Goal: Task Accomplishment & Management: Complete application form

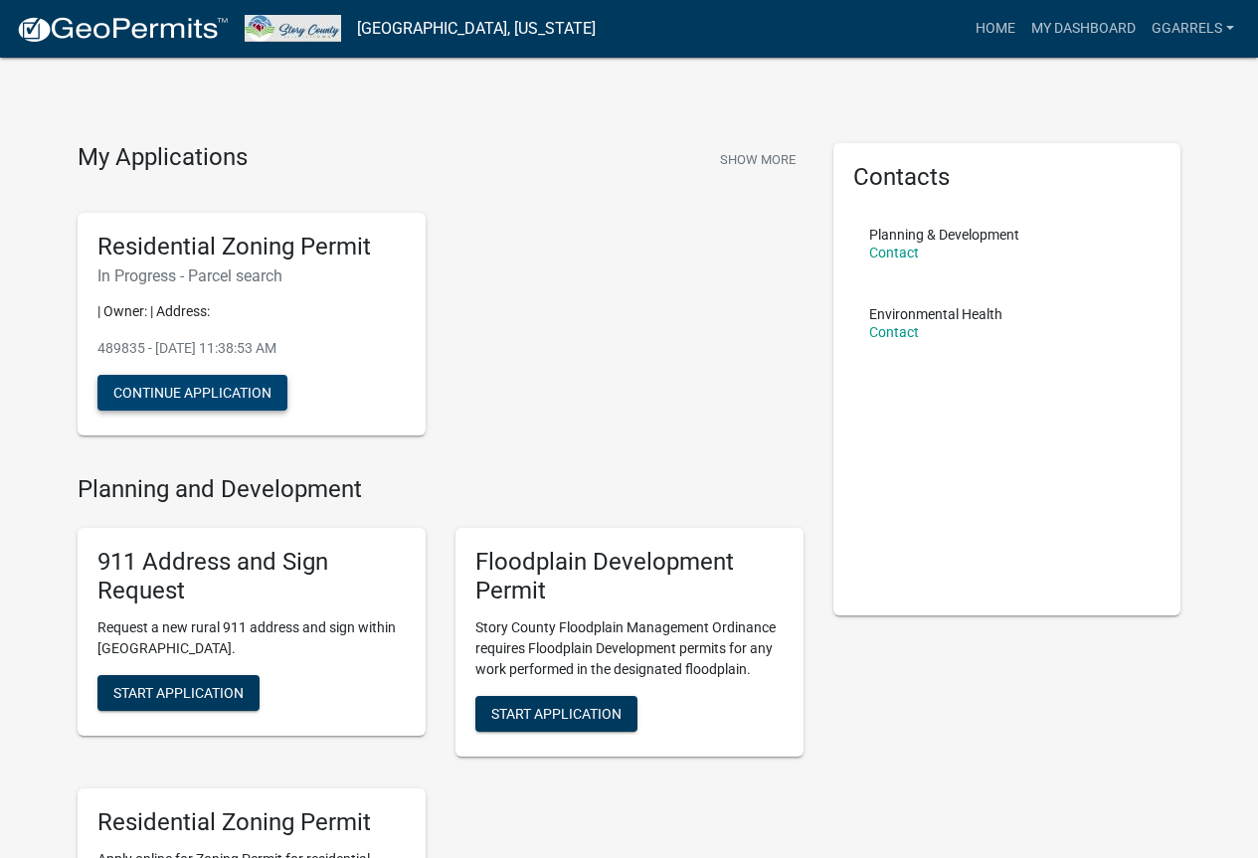
click at [250, 400] on button "Continue Application" at bounding box center [192, 393] width 190 height 36
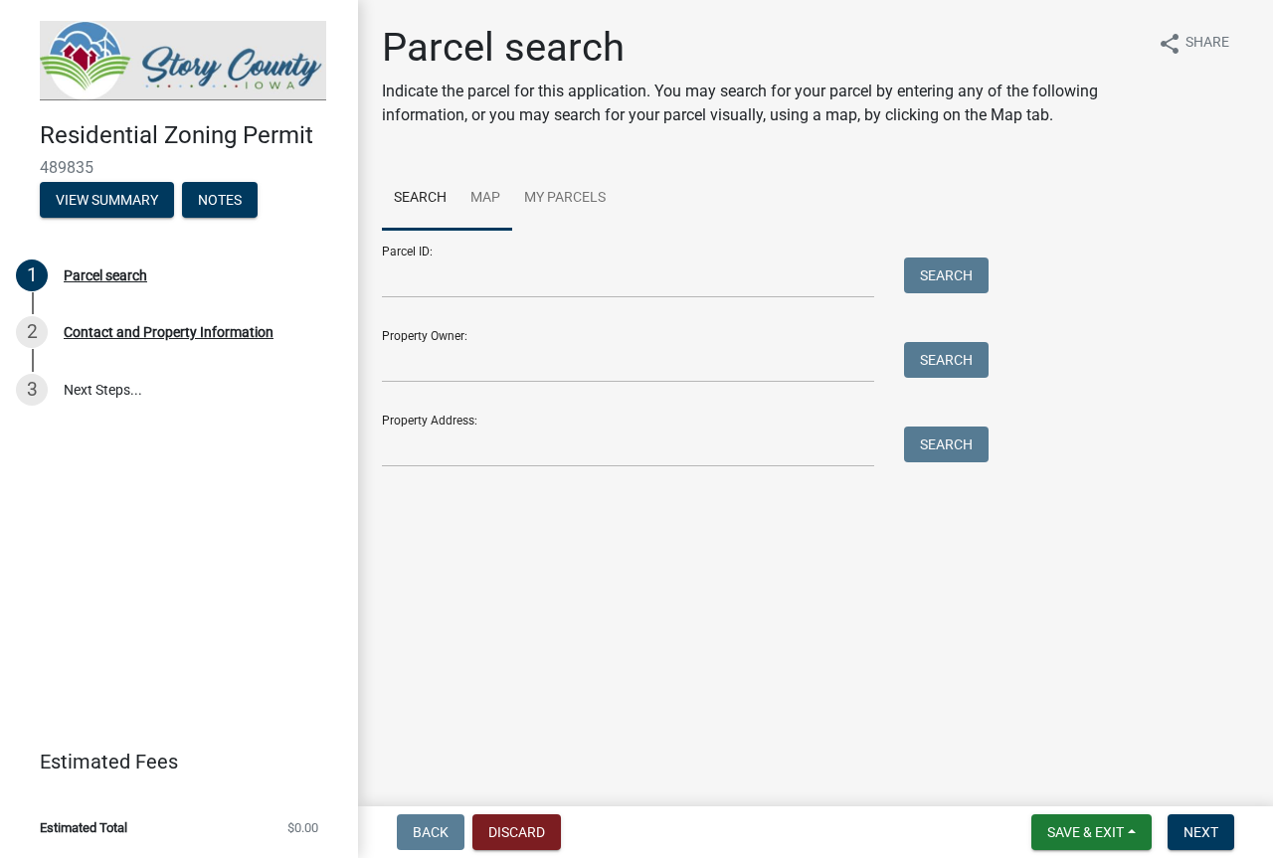
click at [485, 192] on link "Map" at bounding box center [485, 199] width 54 height 64
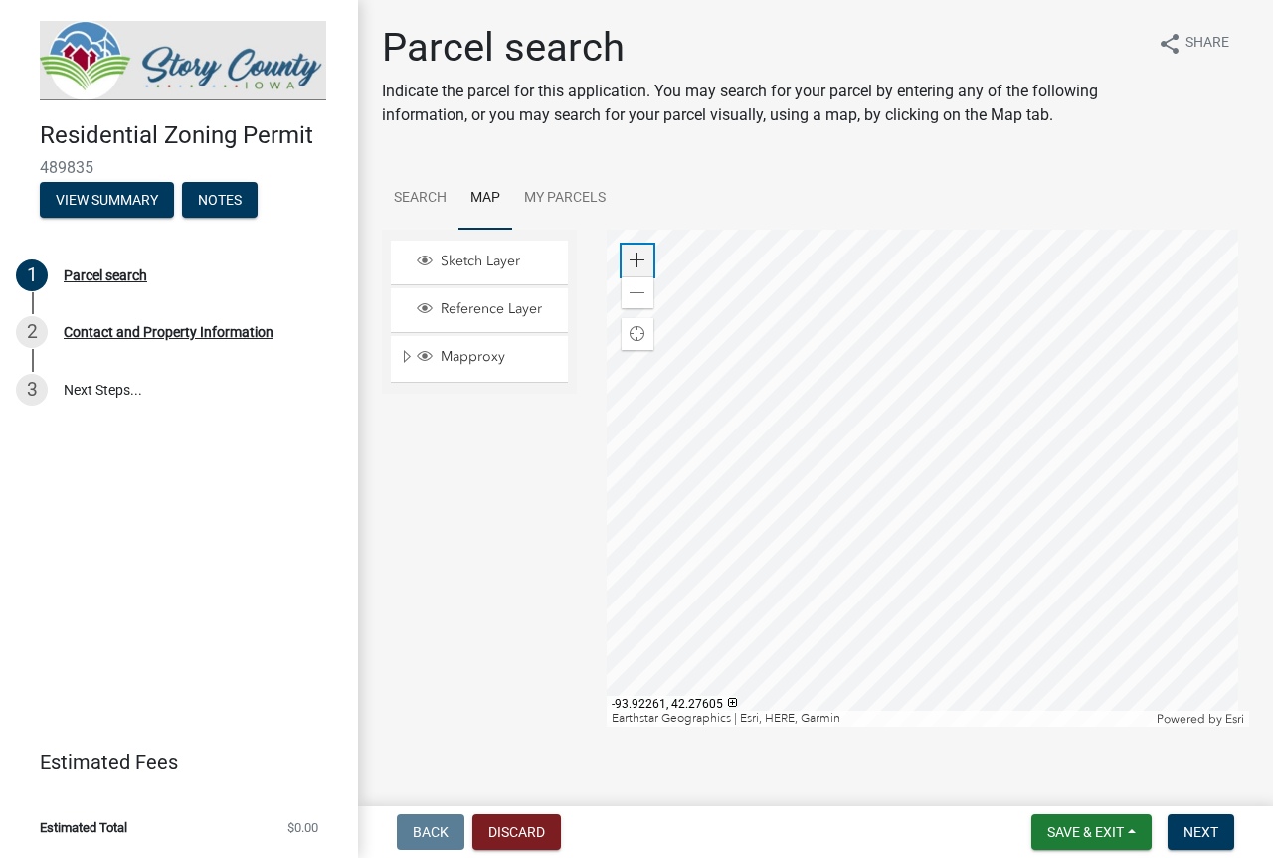
click at [637, 261] on span at bounding box center [637, 261] width 16 height 16
click at [1066, 289] on div at bounding box center [927, 478] width 643 height 497
click at [791, 436] on div at bounding box center [927, 478] width 643 height 497
click at [622, 269] on div "Zoom in" at bounding box center [637, 261] width 32 height 32
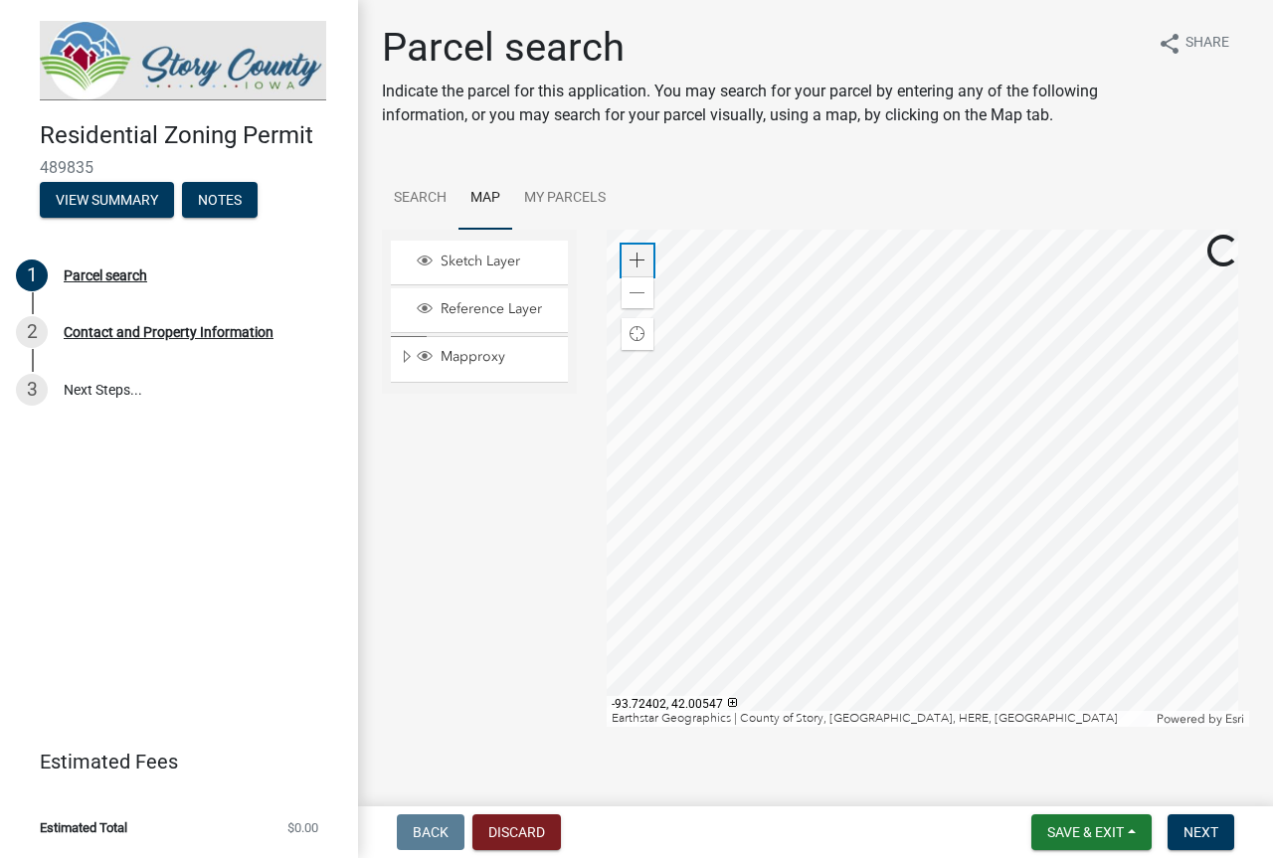
click at [622, 269] on div "Zoom in" at bounding box center [637, 261] width 32 height 32
click at [852, 544] on div at bounding box center [927, 478] width 643 height 497
click at [834, 490] on div at bounding box center [927, 478] width 643 height 497
click at [632, 256] on span at bounding box center [637, 261] width 16 height 16
click at [822, 491] on div at bounding box center [927, 478] width 643 height 497
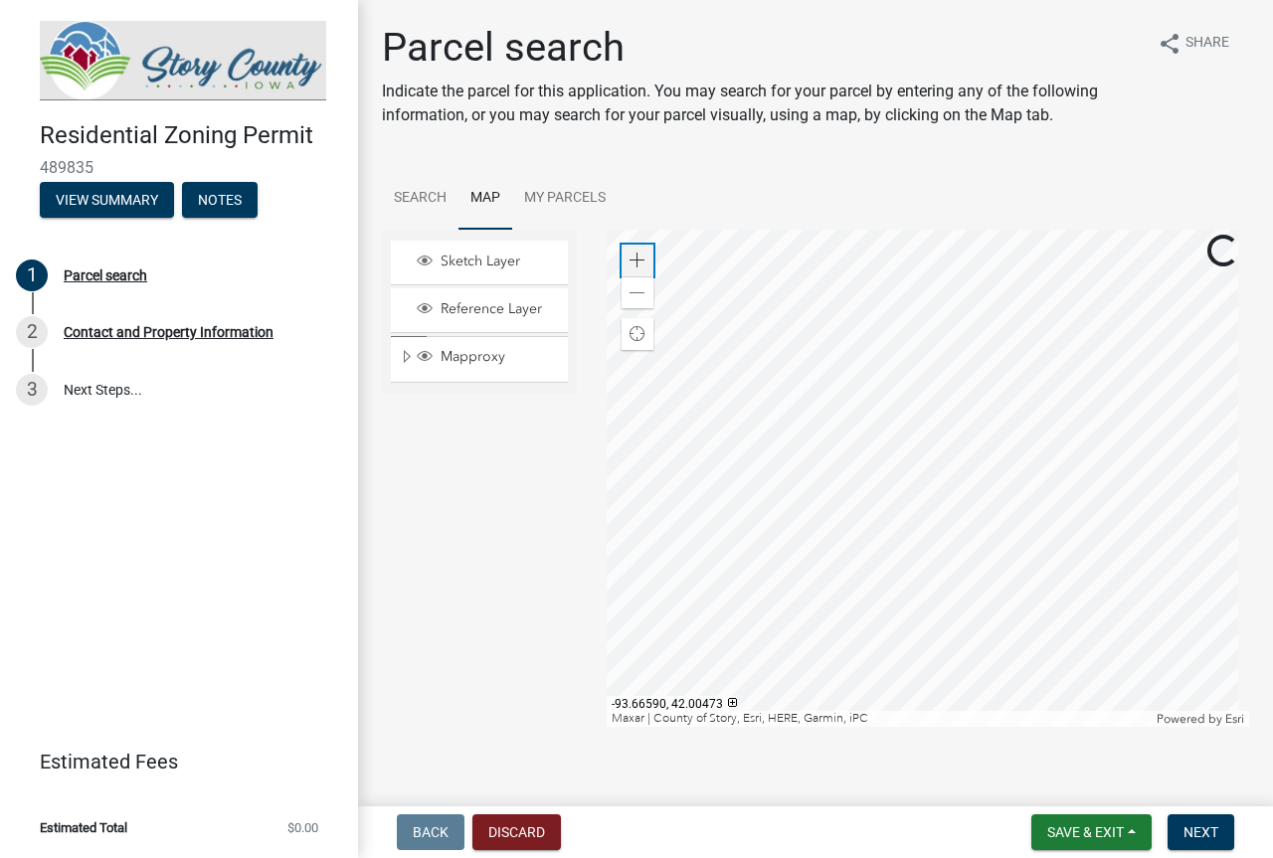
click at [633, 265] on span at bounding box center [637, 261] width 16 height 16
click at [1155, 459] on div at bounding box center [927, 478] width 643 height 497
click at [892, 497] on div at bounding box center [927, 478] width 643 height 497
click at [892, 438] on div at bounding box center [927, 478] width 643 height 497
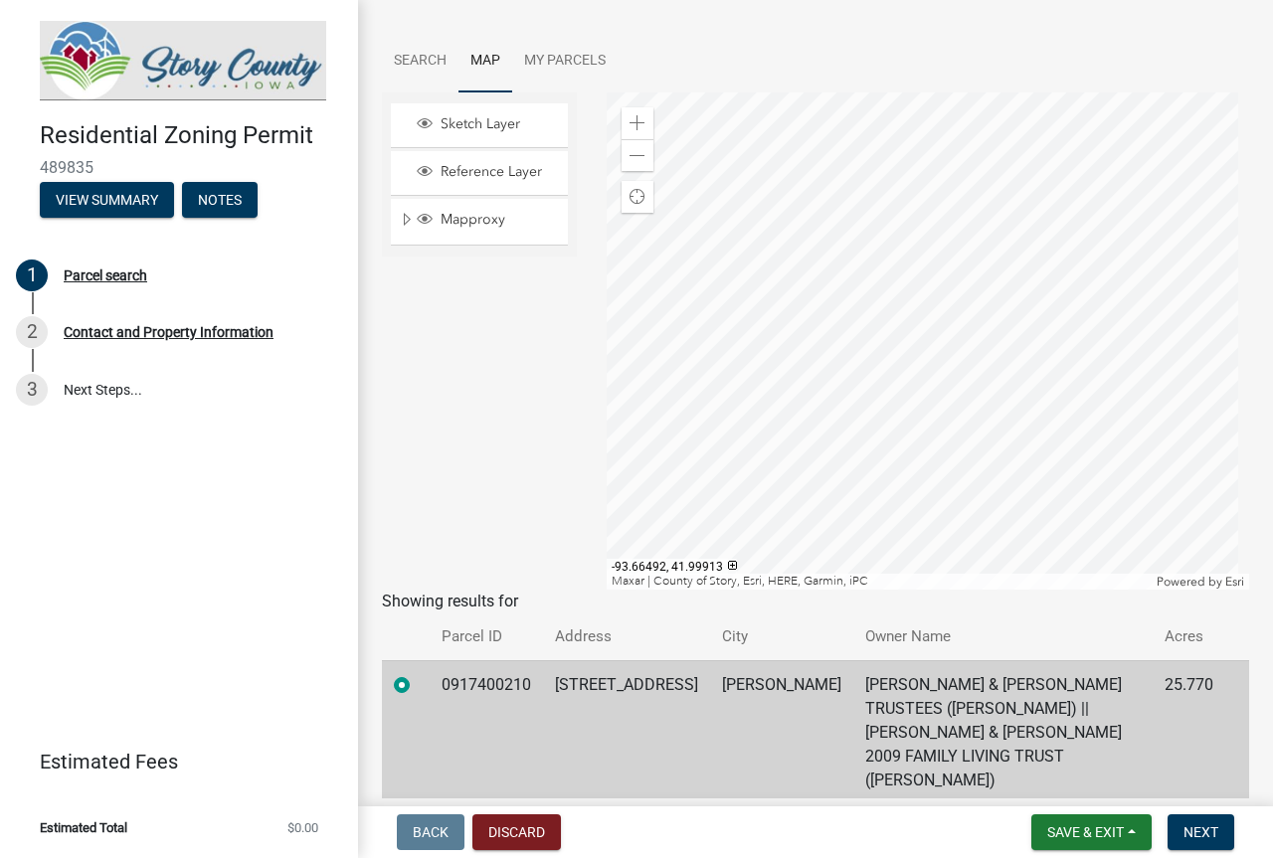
scroll to position [173, 0]
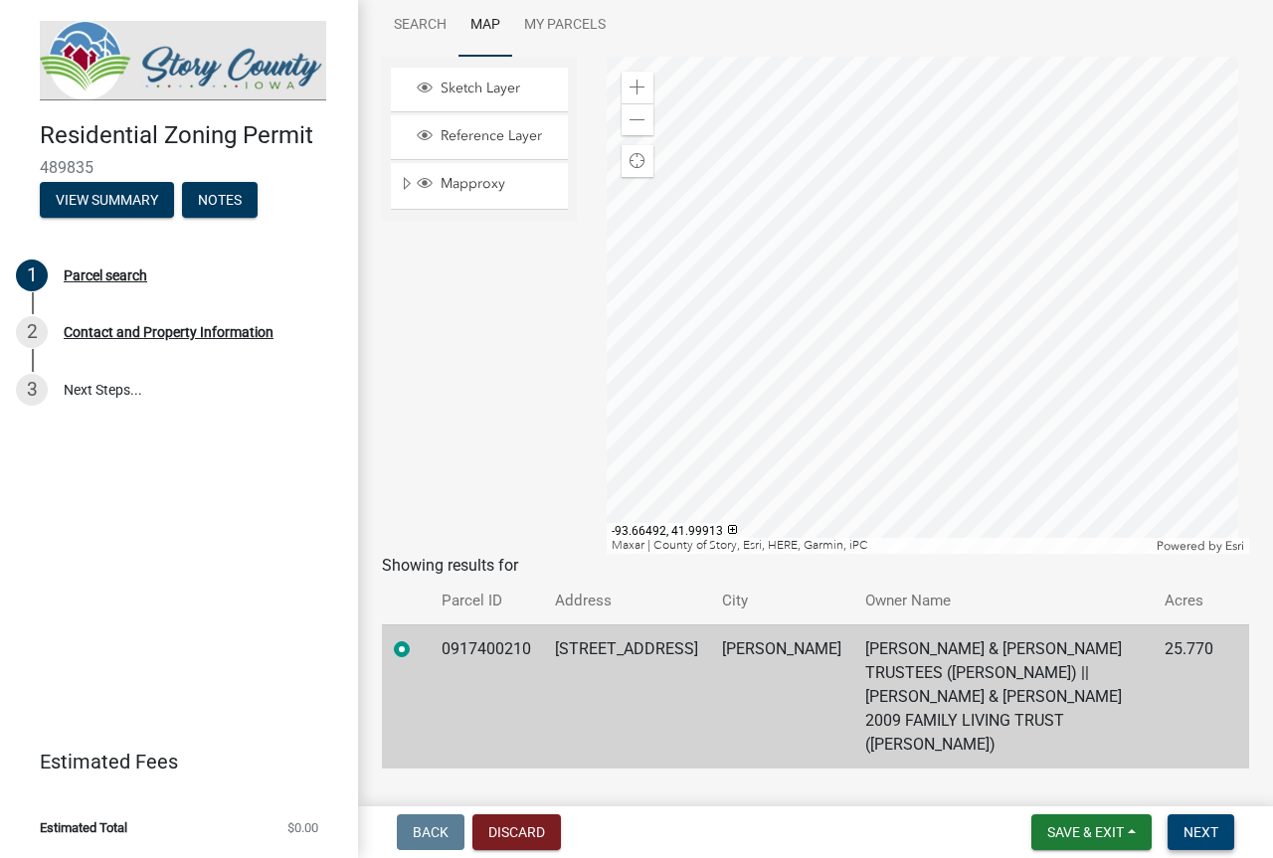
click at [1190, 833] on span "Next" at bounding box center [1200, 832] width 35 height 16
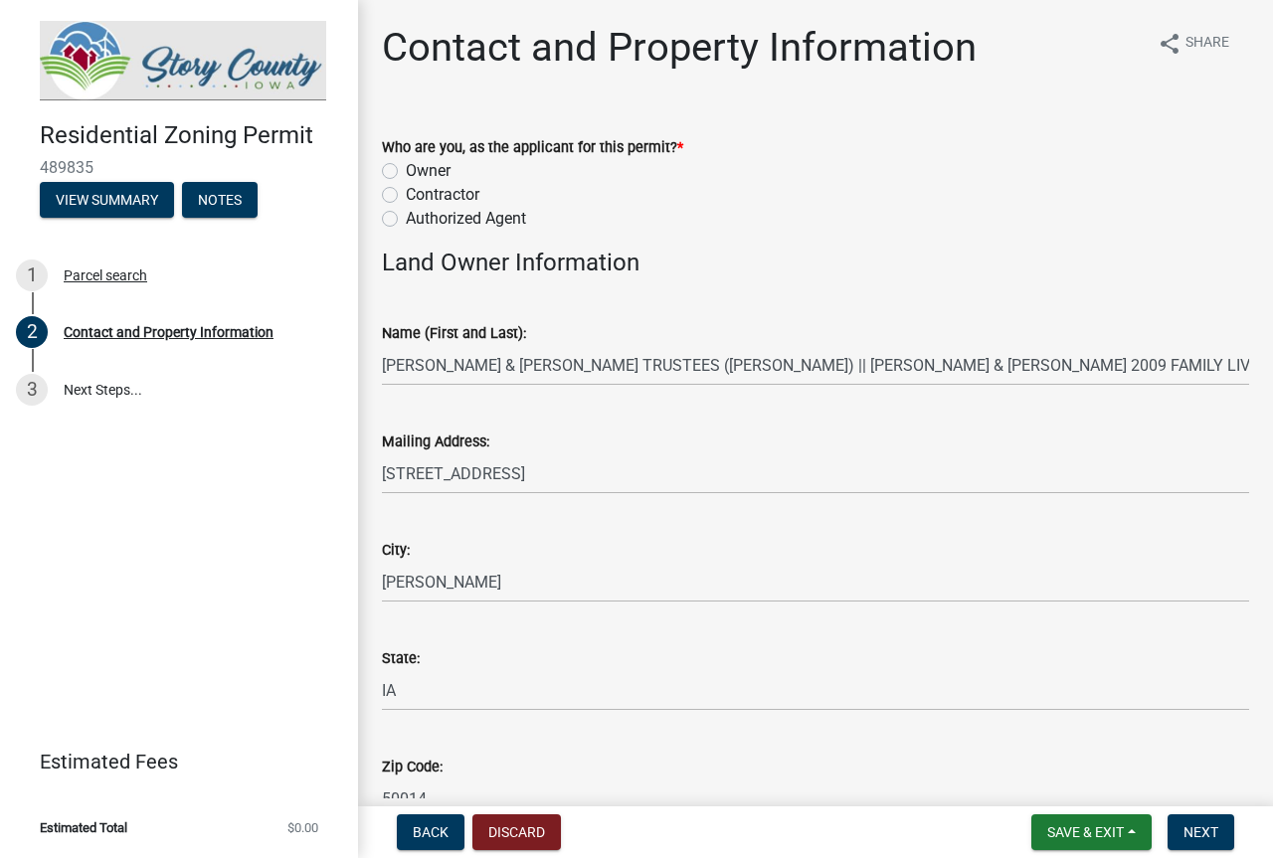
click at [418, 193] on label "Contractor" at bounding box center [443, 195] width 74 height 24
click at [418, 193] on input "Contractor" at bounding box center [412, 189] width 13 height 13
radio input "true"
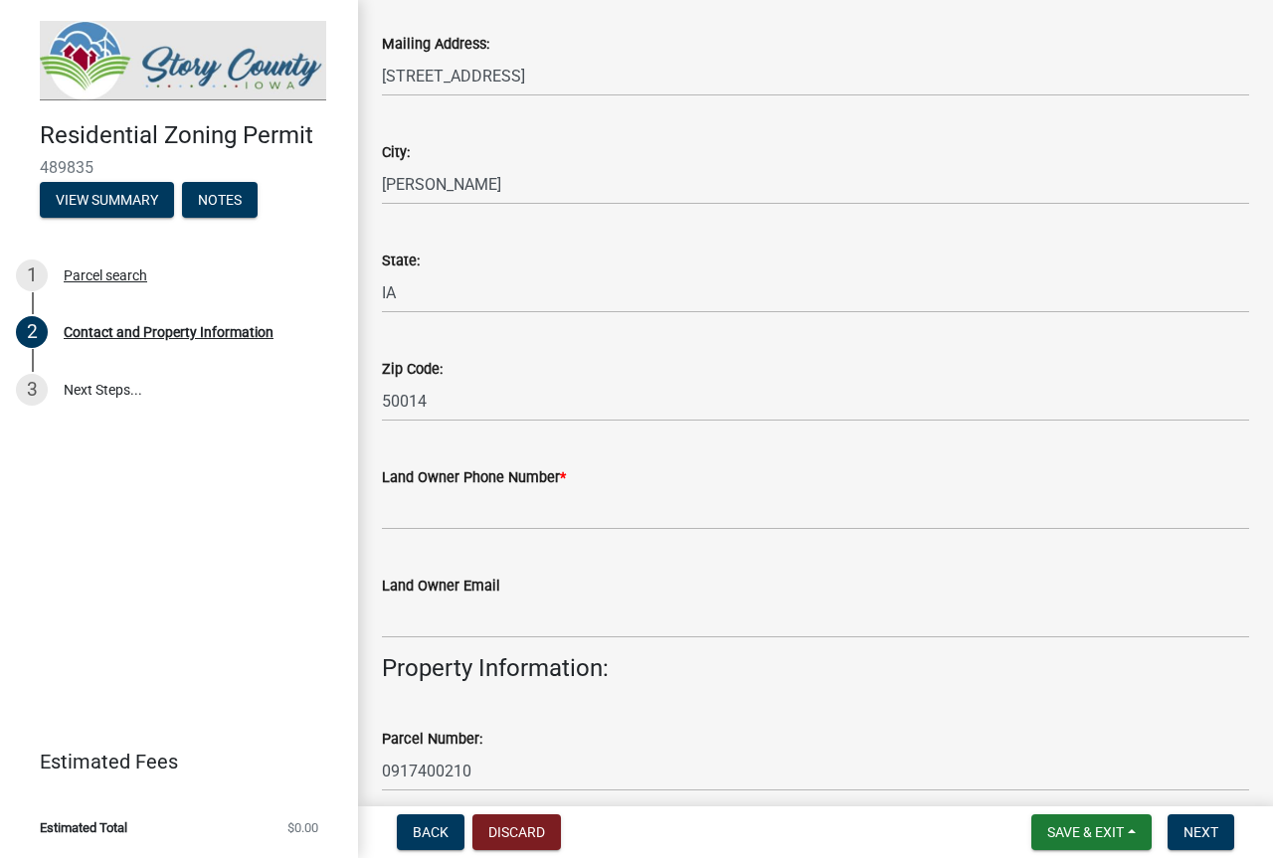
scroll to position [497, 0]
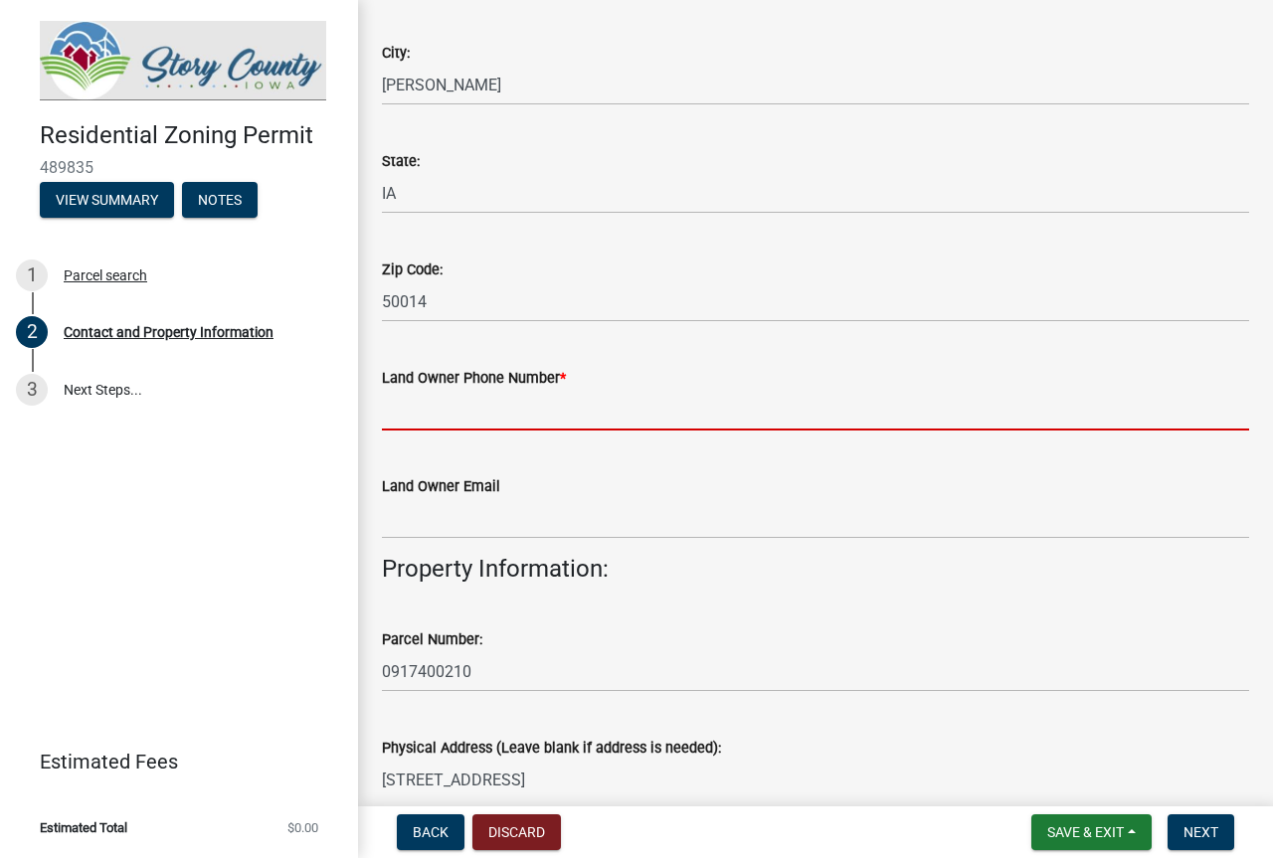
click at [499, 418] on input "Land Owner Phone Number *" at bounding box center [815, 410] width 867 height 41
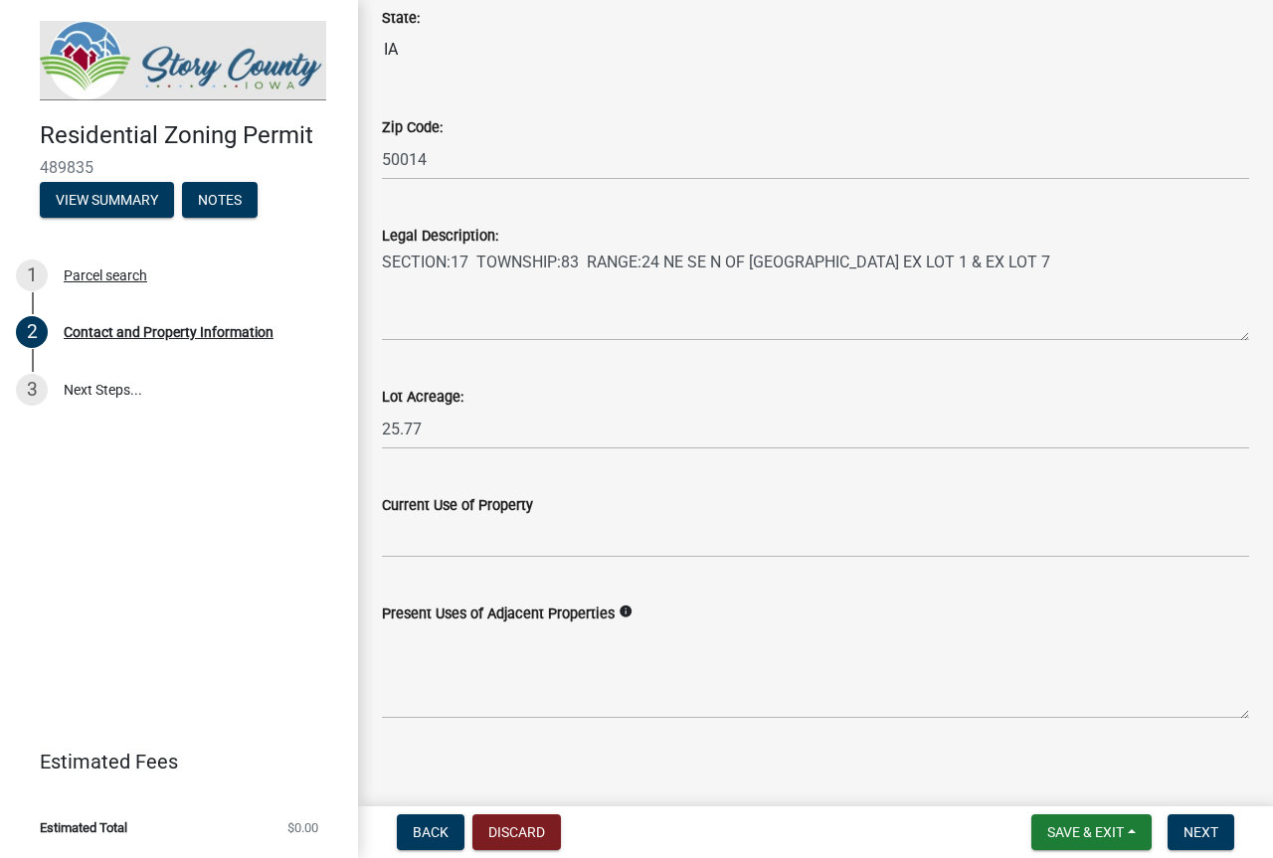
scroll to position [1457, 0]
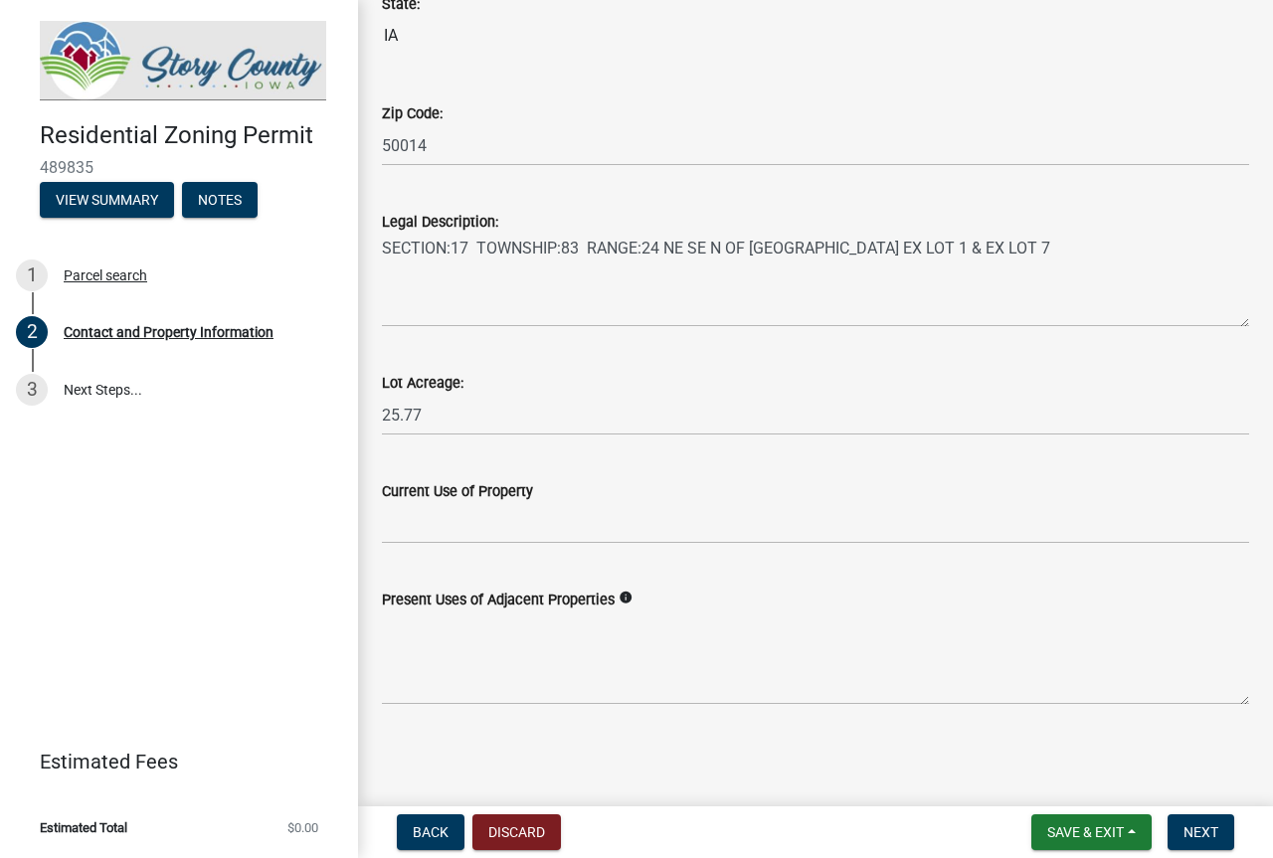
type input "[PHONE_NUMBER]"
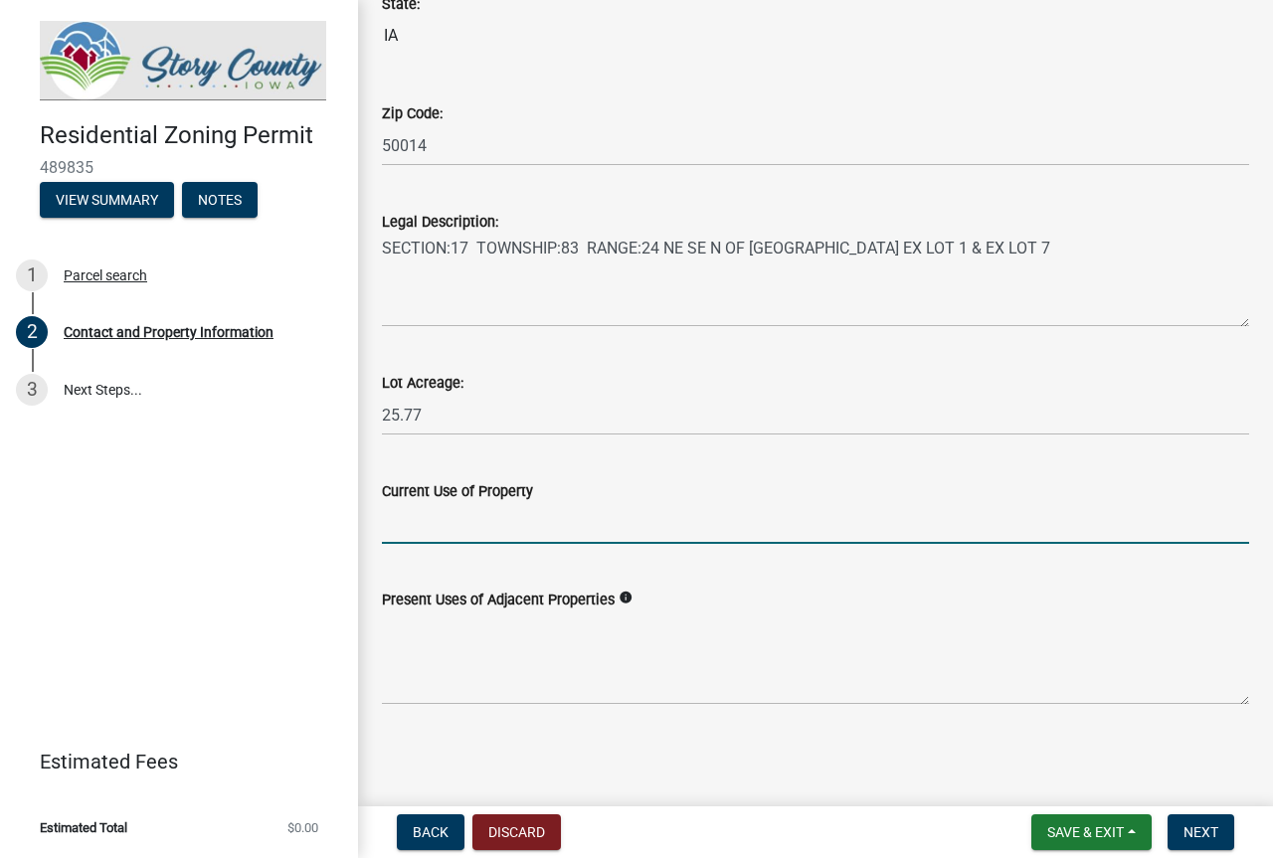
click at [615, 532] on input "Current Use of Property" at bounding box center [815, 523] width 867 height 41
type input "residential"
click at [1198, 833] on span "Next" at bounding box center [1200, 832] width 35 height 16
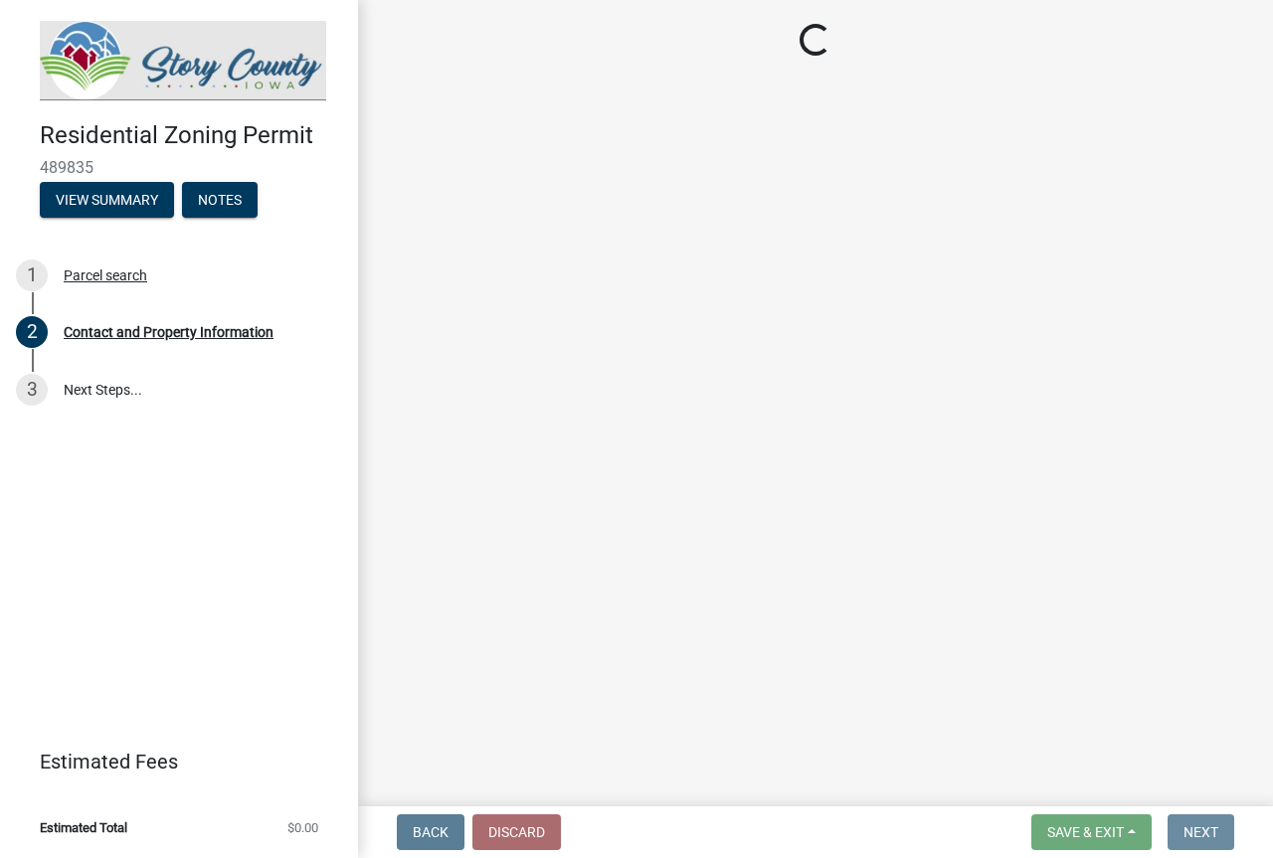
scroll to position [0, 0]
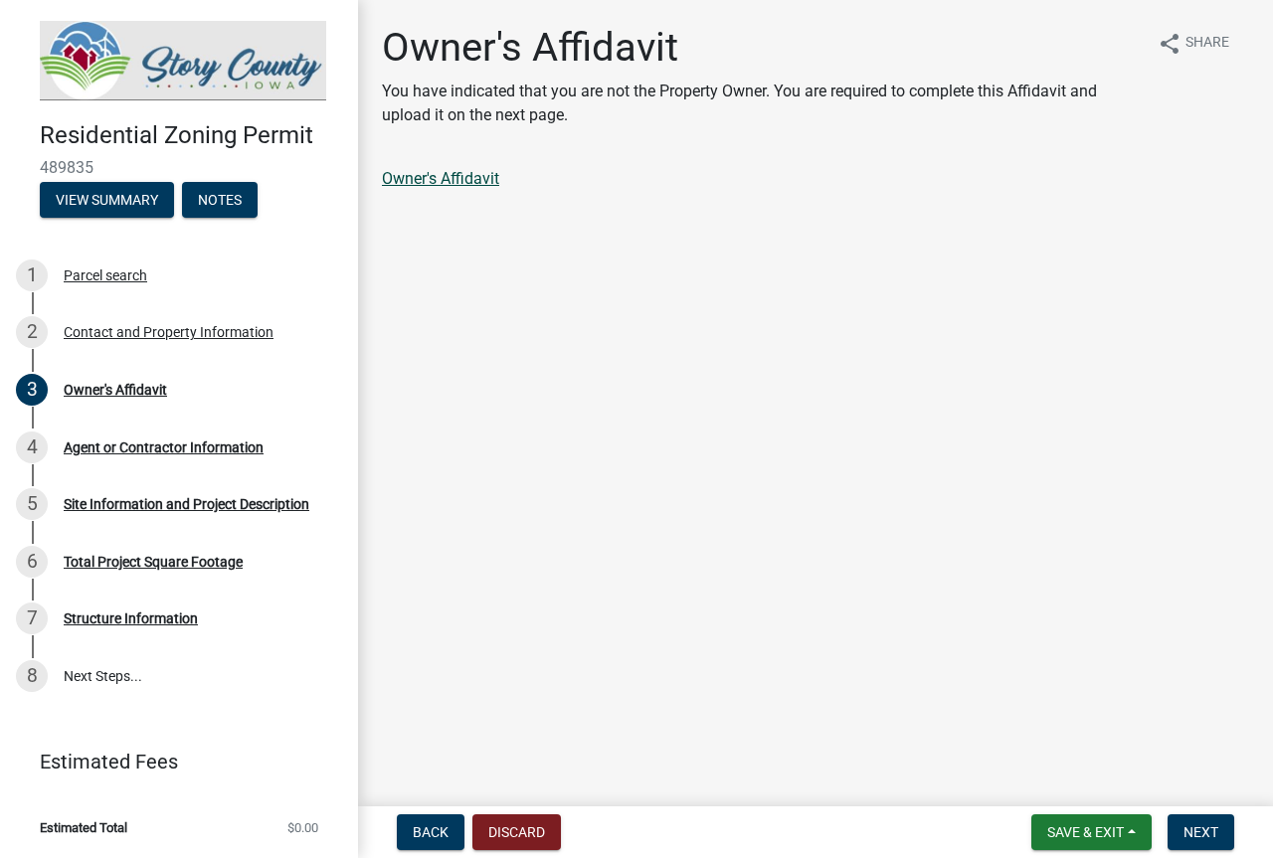
click at [468, 177] on link "Owner's Affidavit" at bounding box center [440, 178] width 117 height 19
click at [1195, 819] on button "Next" at bounding box center [1200, 832] width 67 height 36
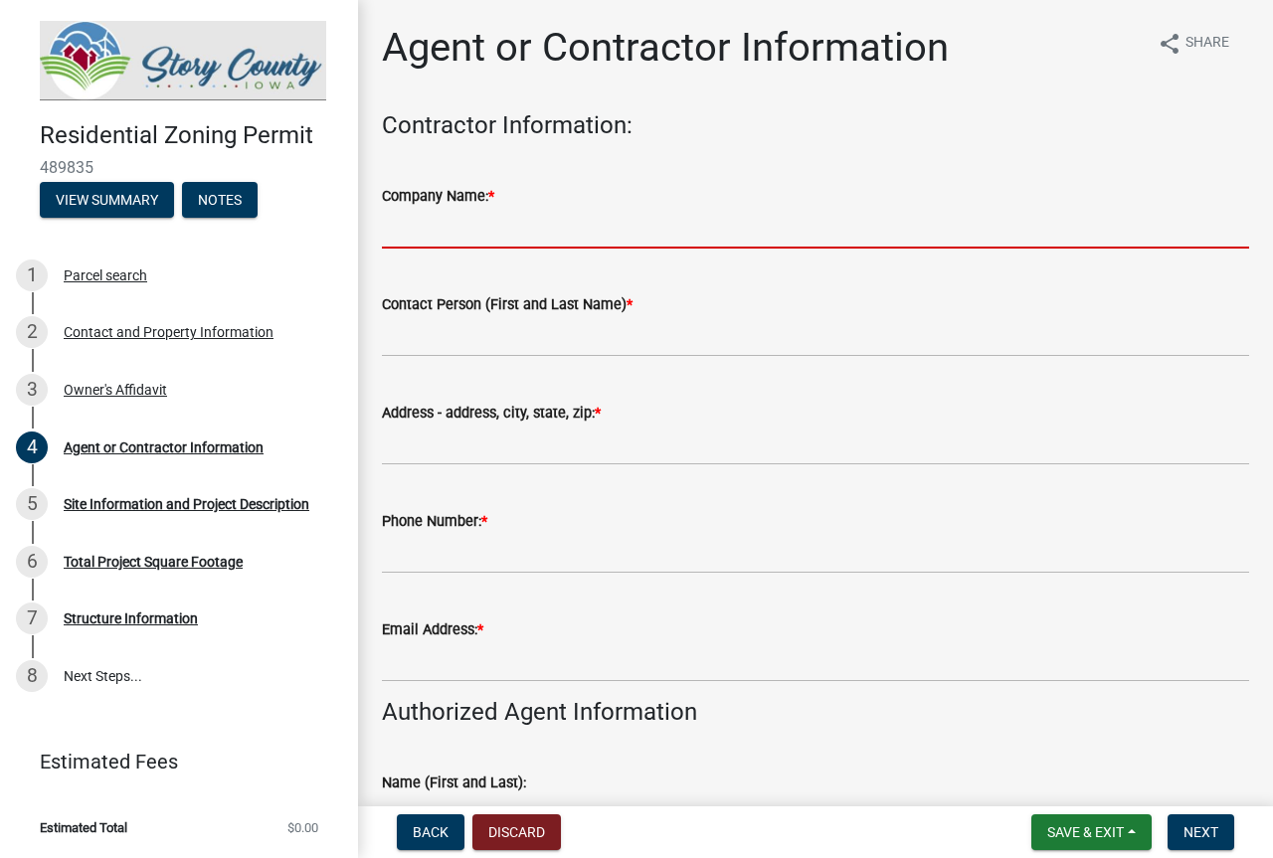
click at [593, 240] on input "Company Name: *" at bounding box center [815, 228] width 867 height 41
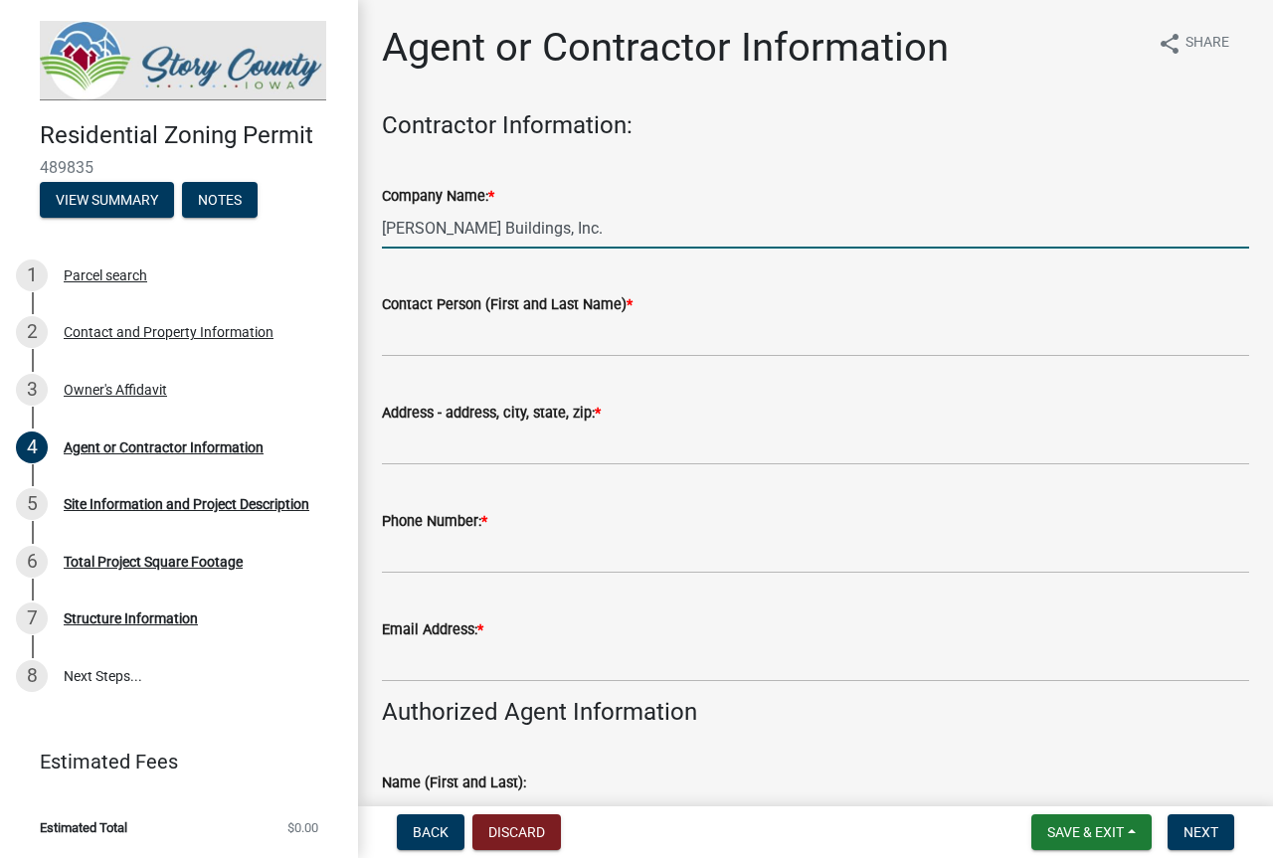
type input "[PERSON_NAME] Buildings, Inc."
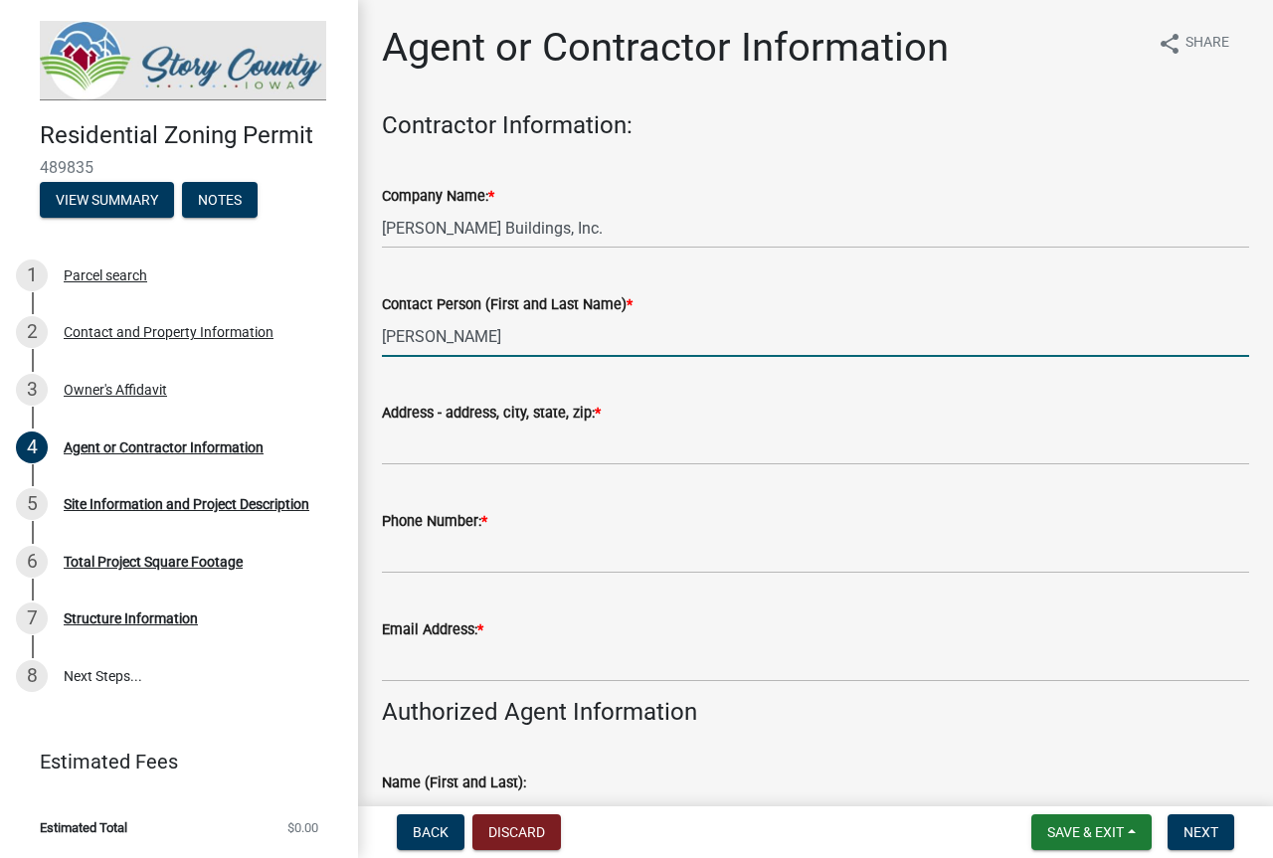
type input "[PERSON_NAME]"
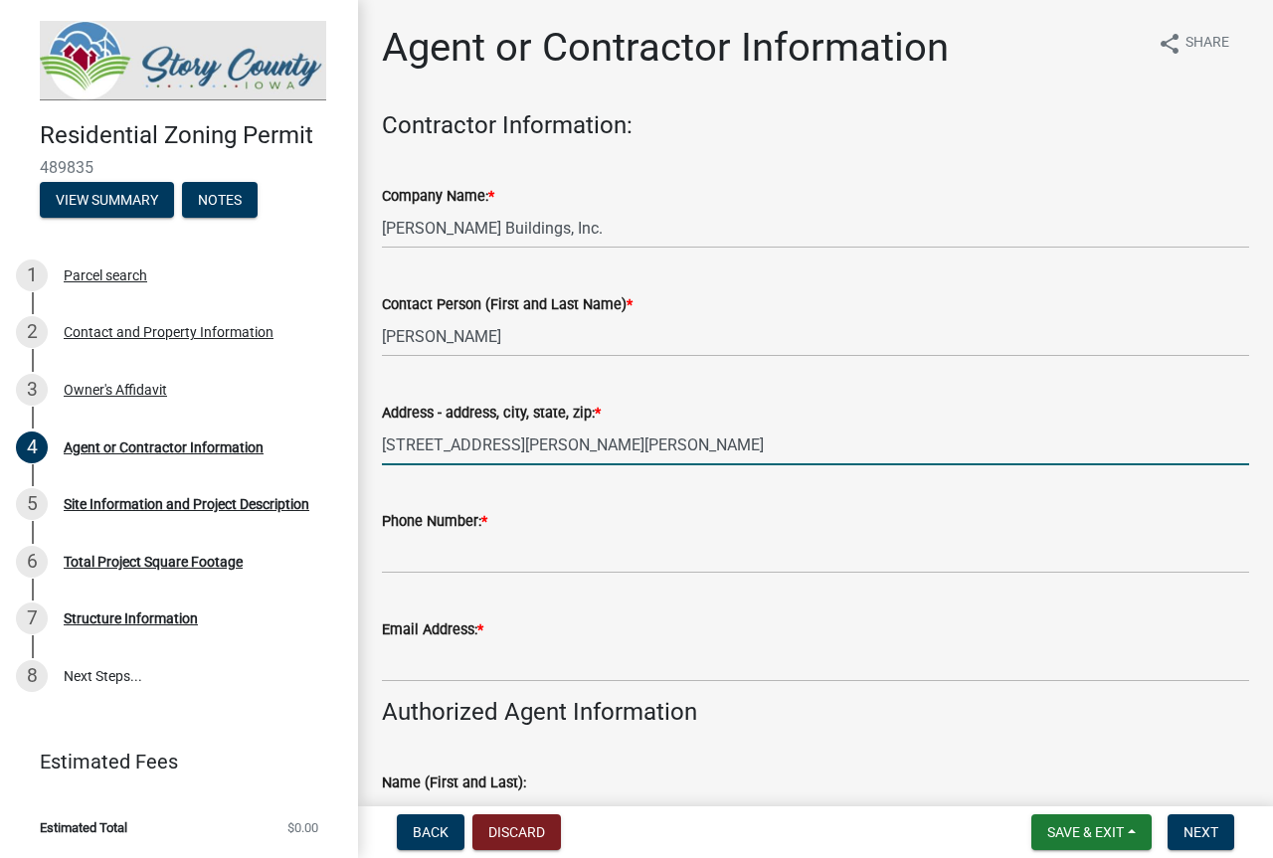
type input "[STREET_ADDRESS][PERSON_NAME][PERSON_NAME]"
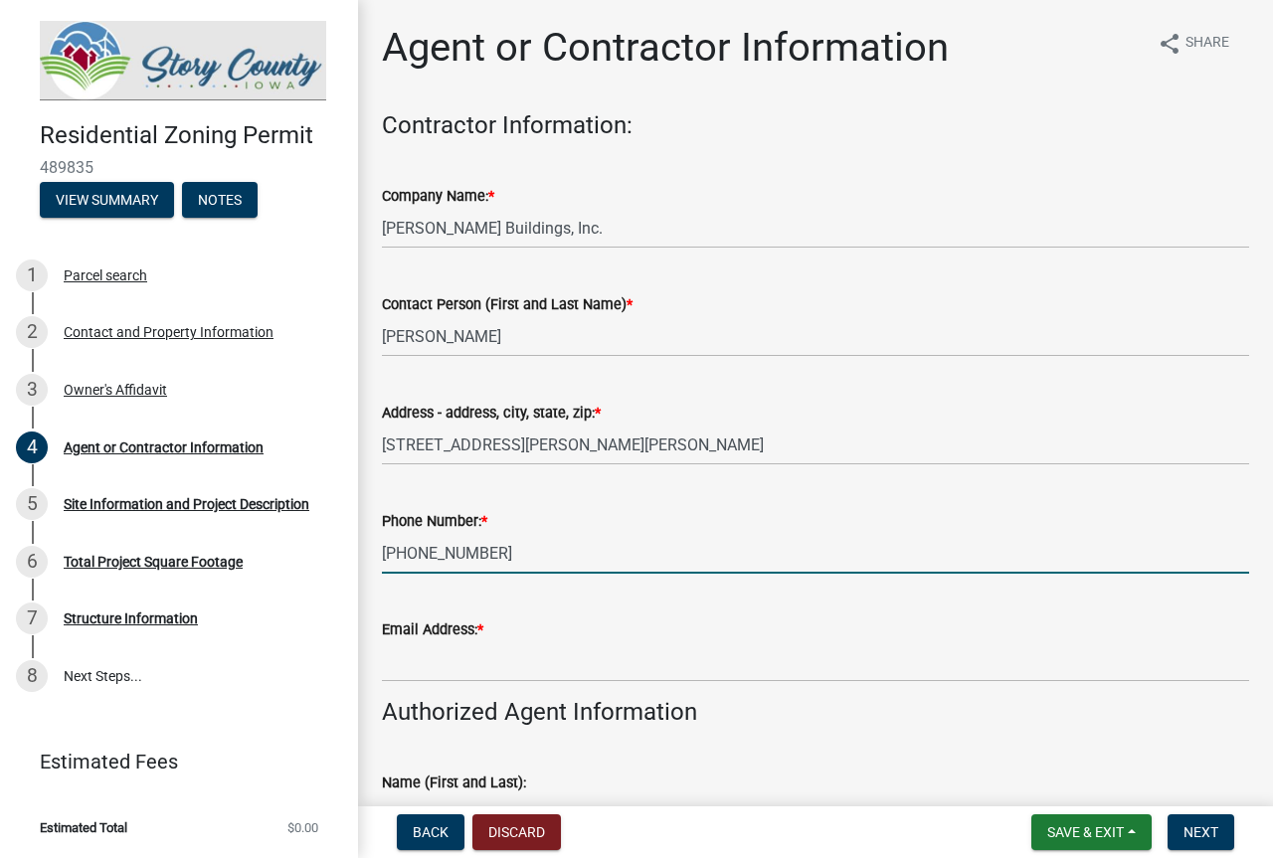
type input "[PHONE_NUMBER]"
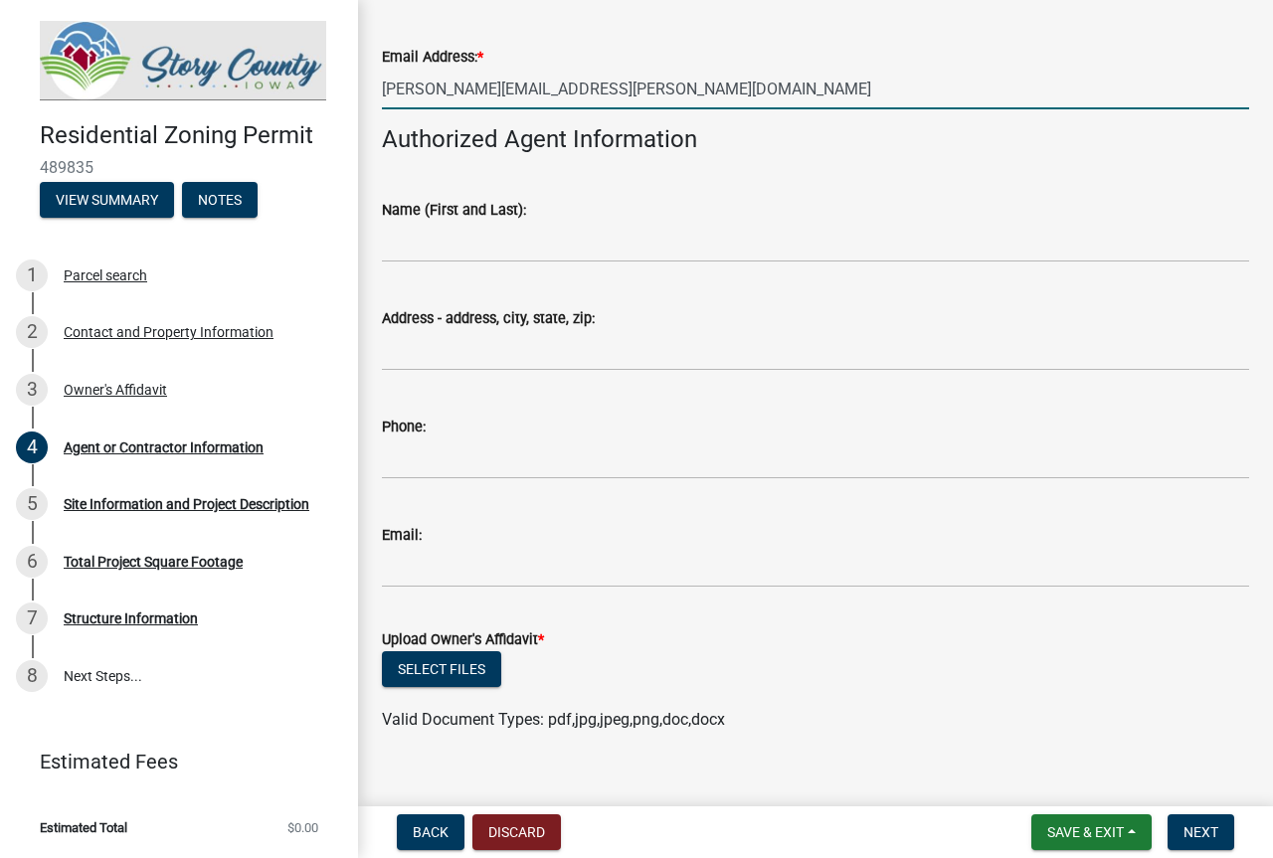
scroll to position [601, 0]
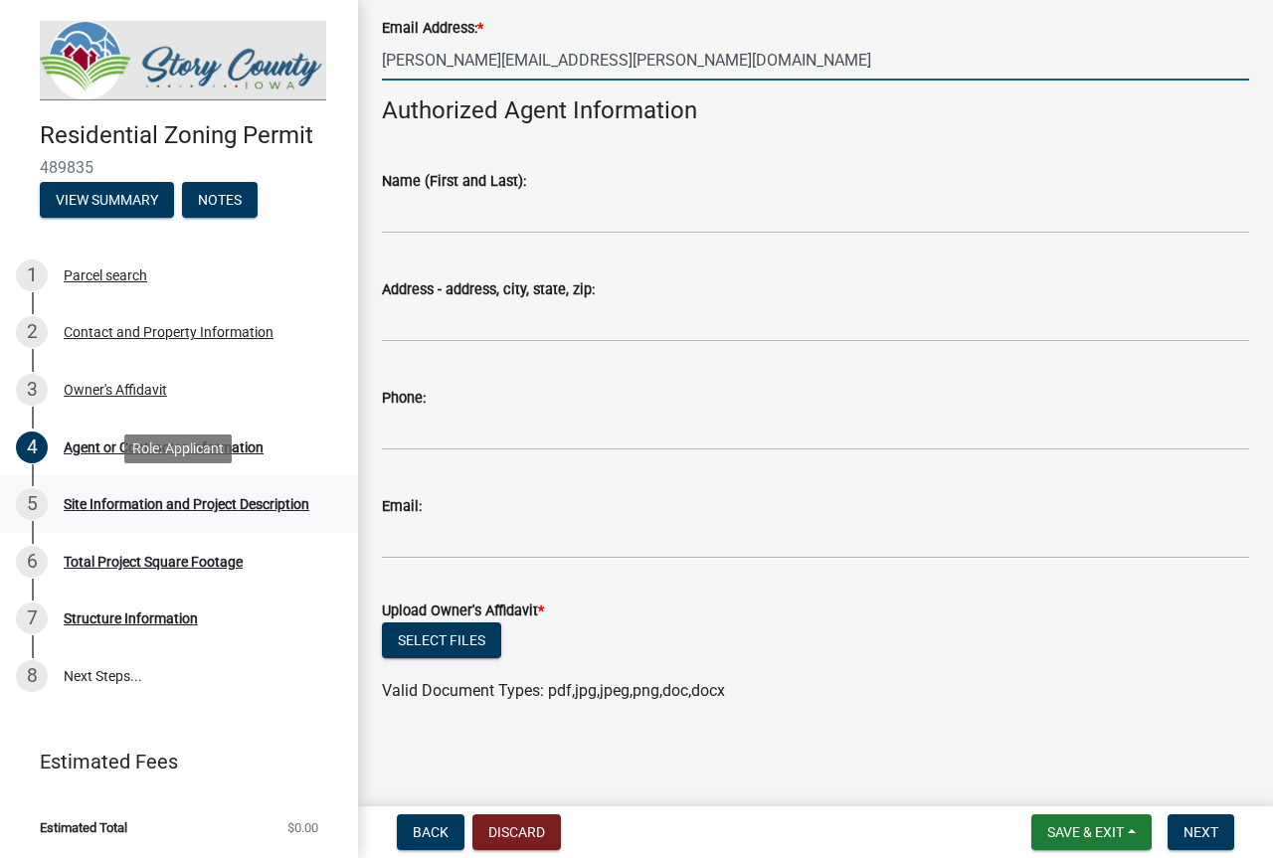
type input "[PERSON_NAME][EMAIL_ADDRESS][PERSON_NAME][DOMAIN_NAME]"
click at [284, 504] on div "Site Information and Project Description" at bounding box center [187, 504] width 246 height 14
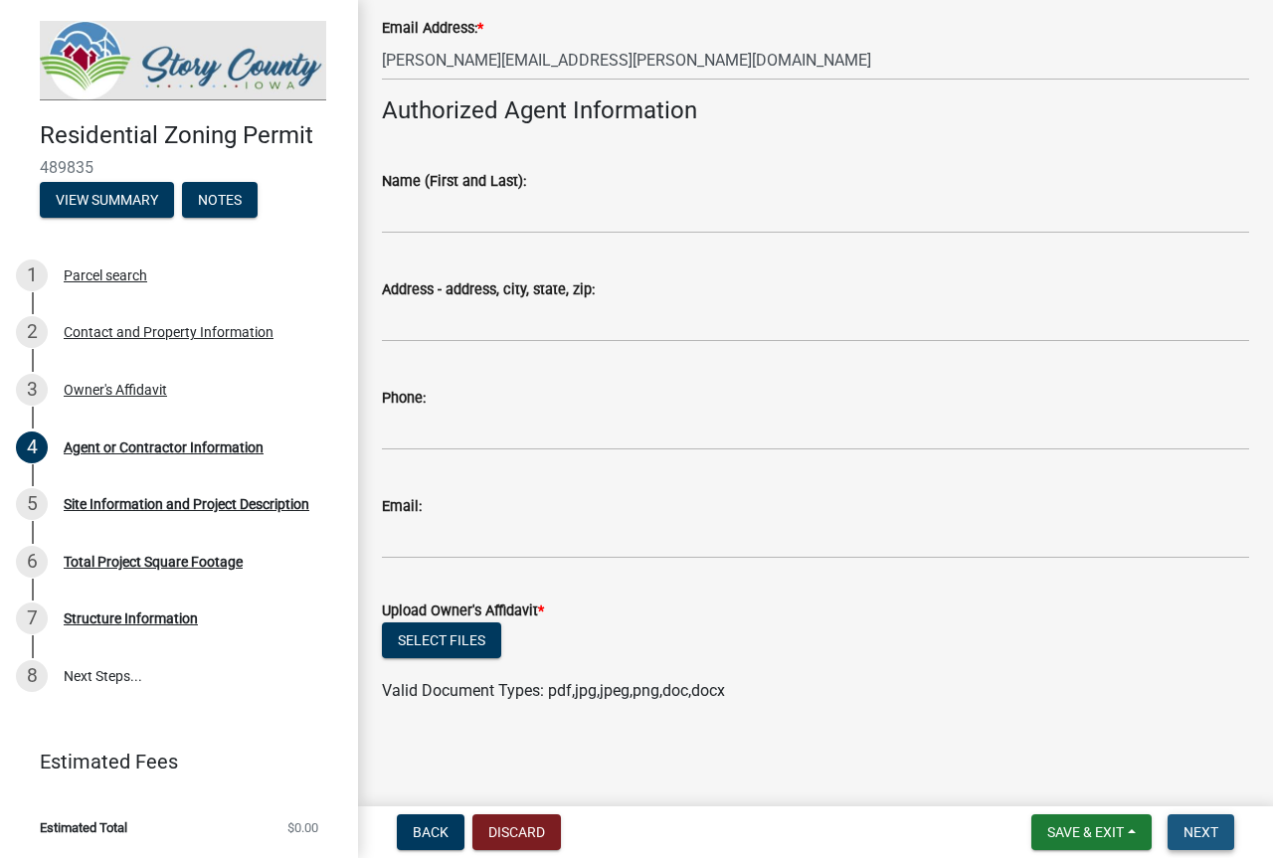
click at [1210, 839] on span "Next" at bounding box center [1200, 832] width 35 height 16
click at [434, 645] on button "Select files" at bounding box center [441, 640] width 119 height 36
click at [432, 635] on button "Select files" at bounding box center [441, 640] width 119 height 36
click at [425, 644] on button "Select files" at bounding box center [441, 640] width 119 height 36
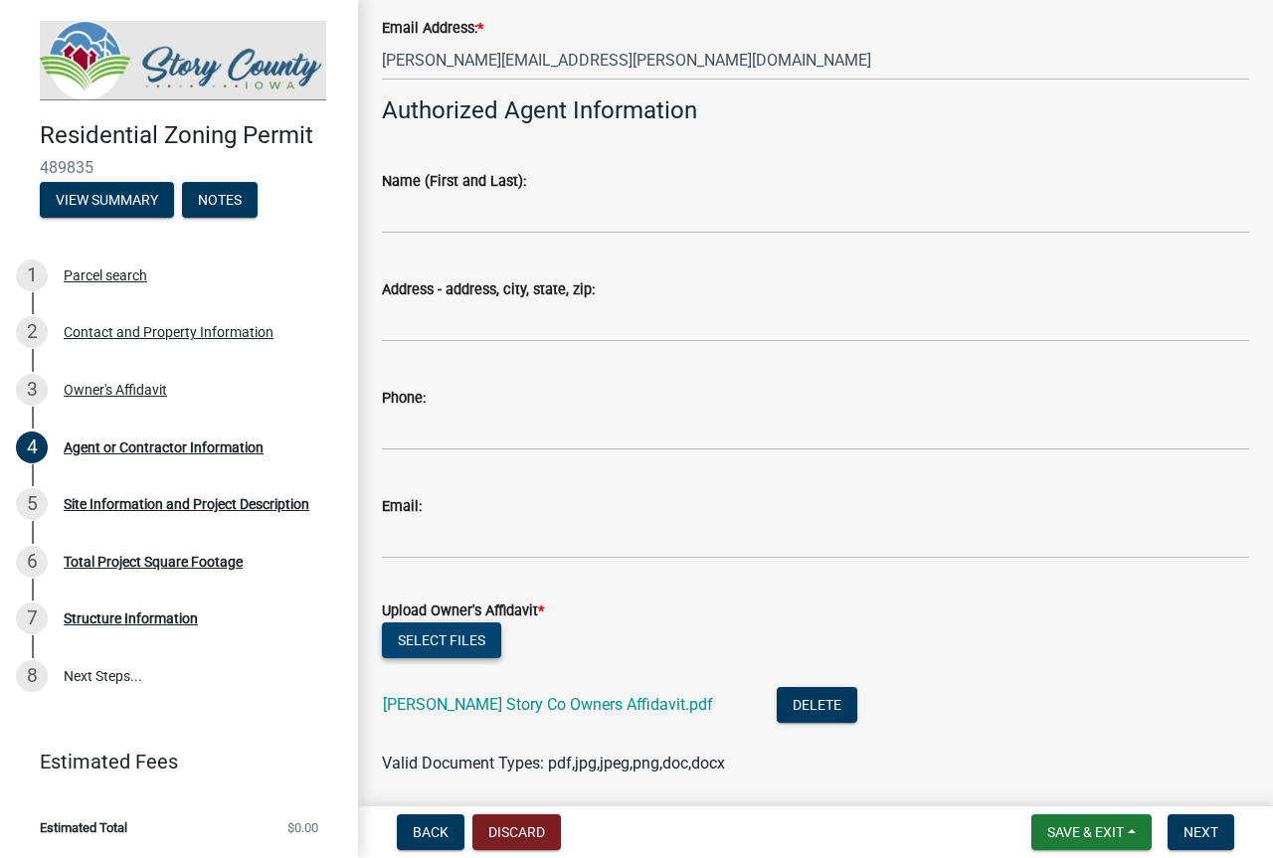
scroll to position [674, 0]
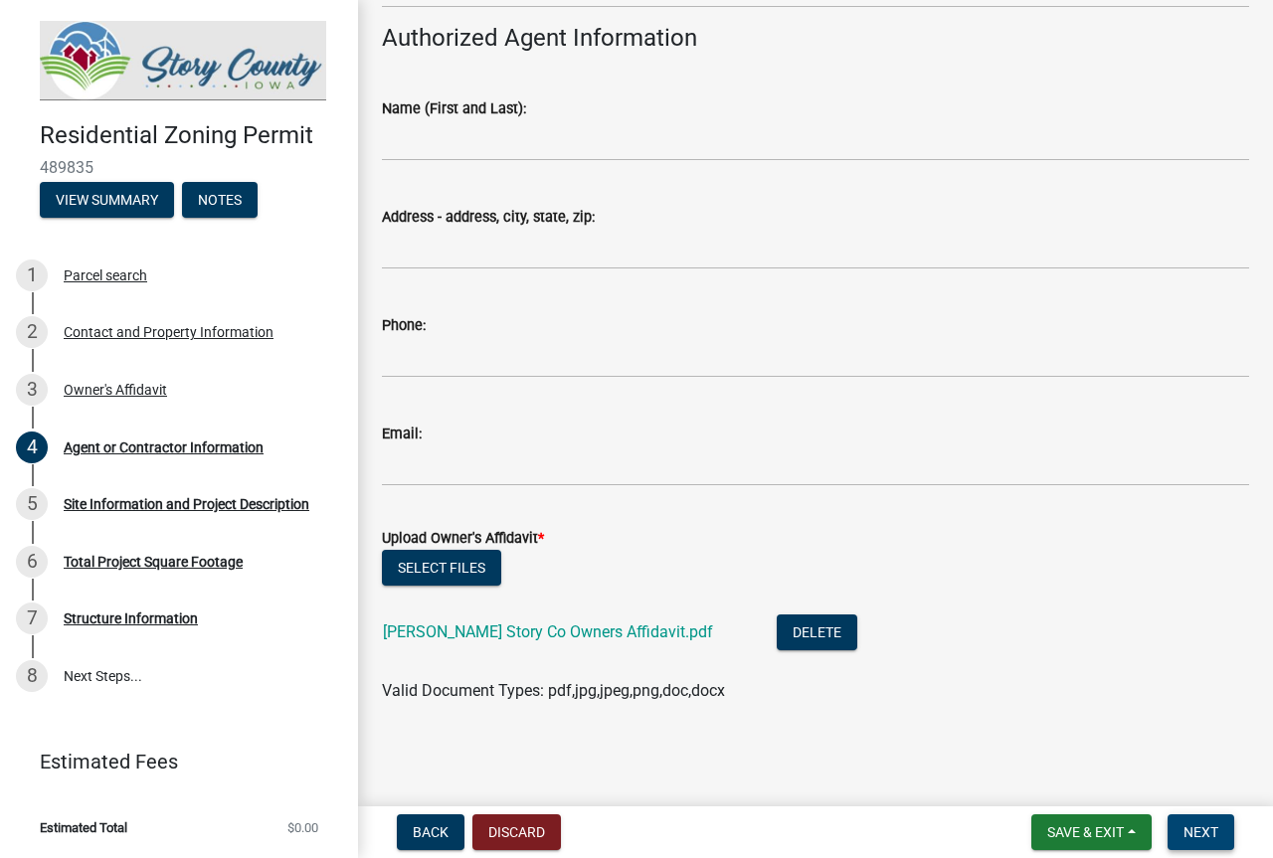
click at [1188, 836] on span "Next" at bounding box center [1200, 832] width 35 height 16
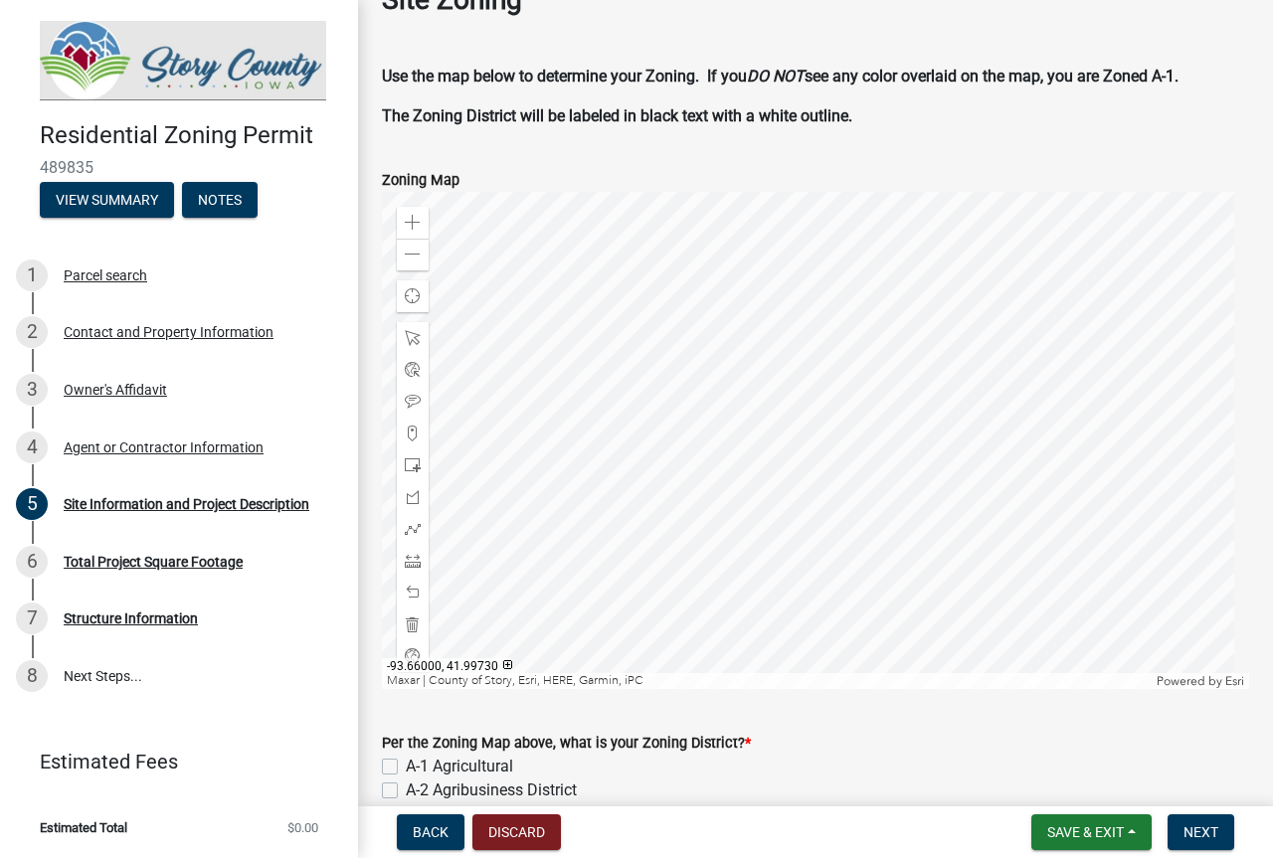
scroll to position [99, 0]
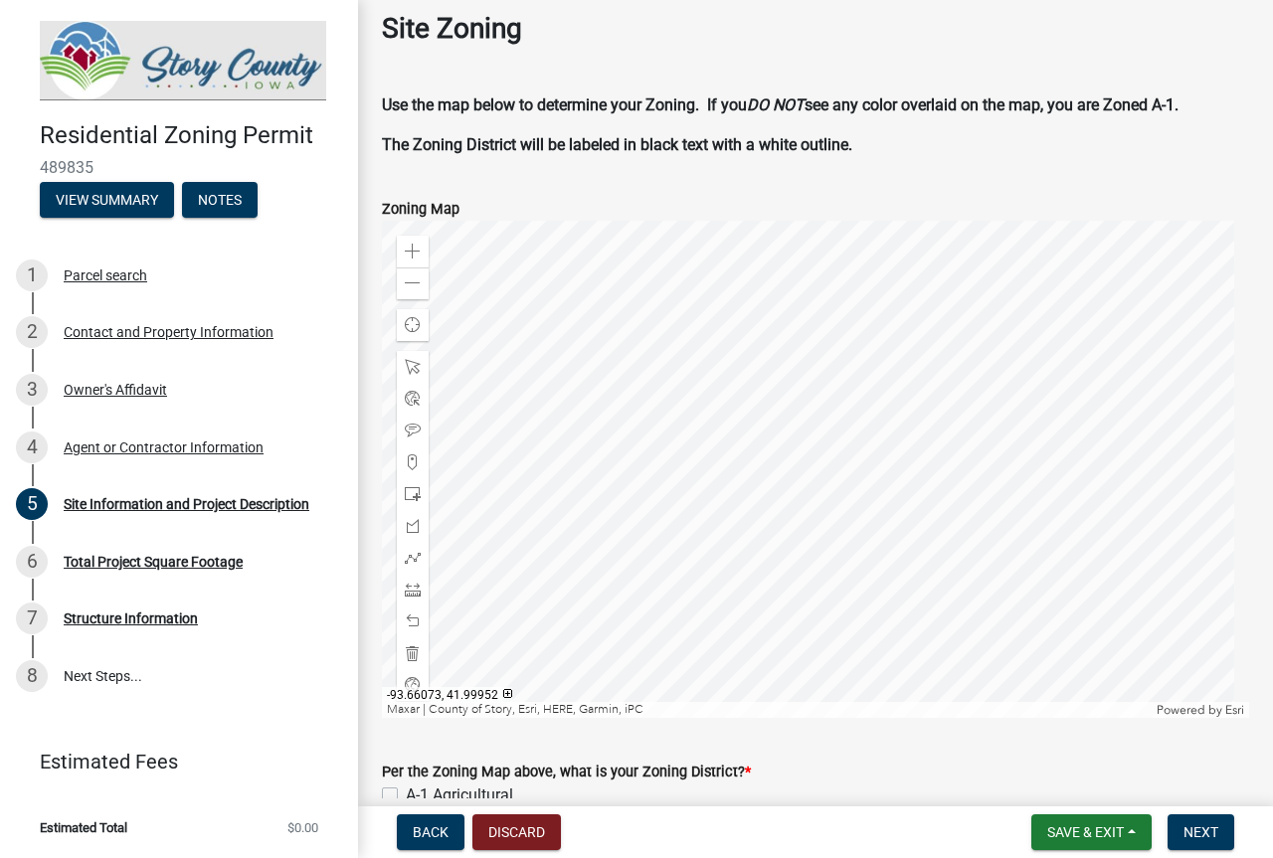
click at [848, 492] on div at bounding box center [815, 469] width 867 height 497
click at [855, 523] on div at bounding box center [815, 469] width 867 height 497
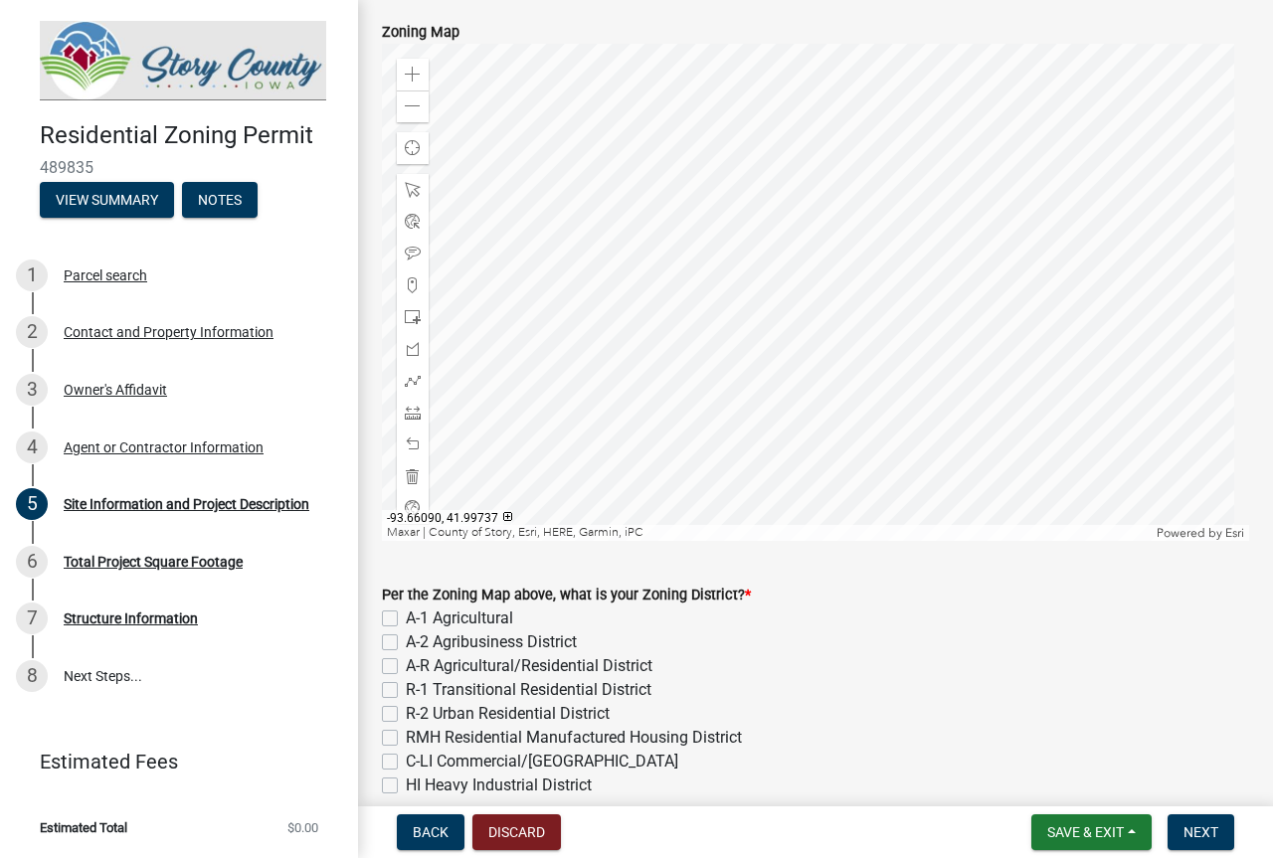
scroll to position [398, 0]
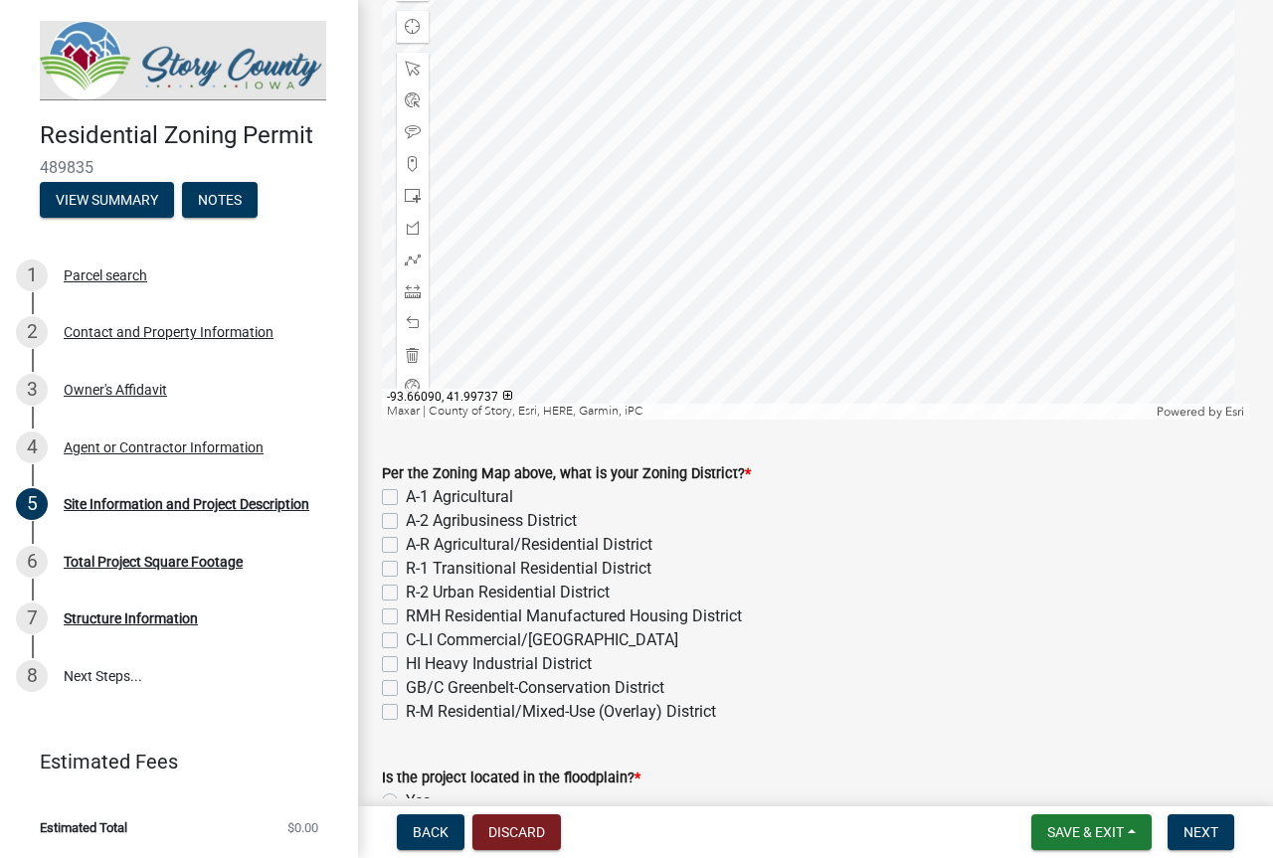
click at [406, 493] on label "A-1 Agricultural" at bounding box center [459, 497] width 107 height 24
click at [406, 493] on input "A-1 Agricultural" at bounding box center [412, 491] width 13 height 13
checkbox input "true"
checkbox input "false"
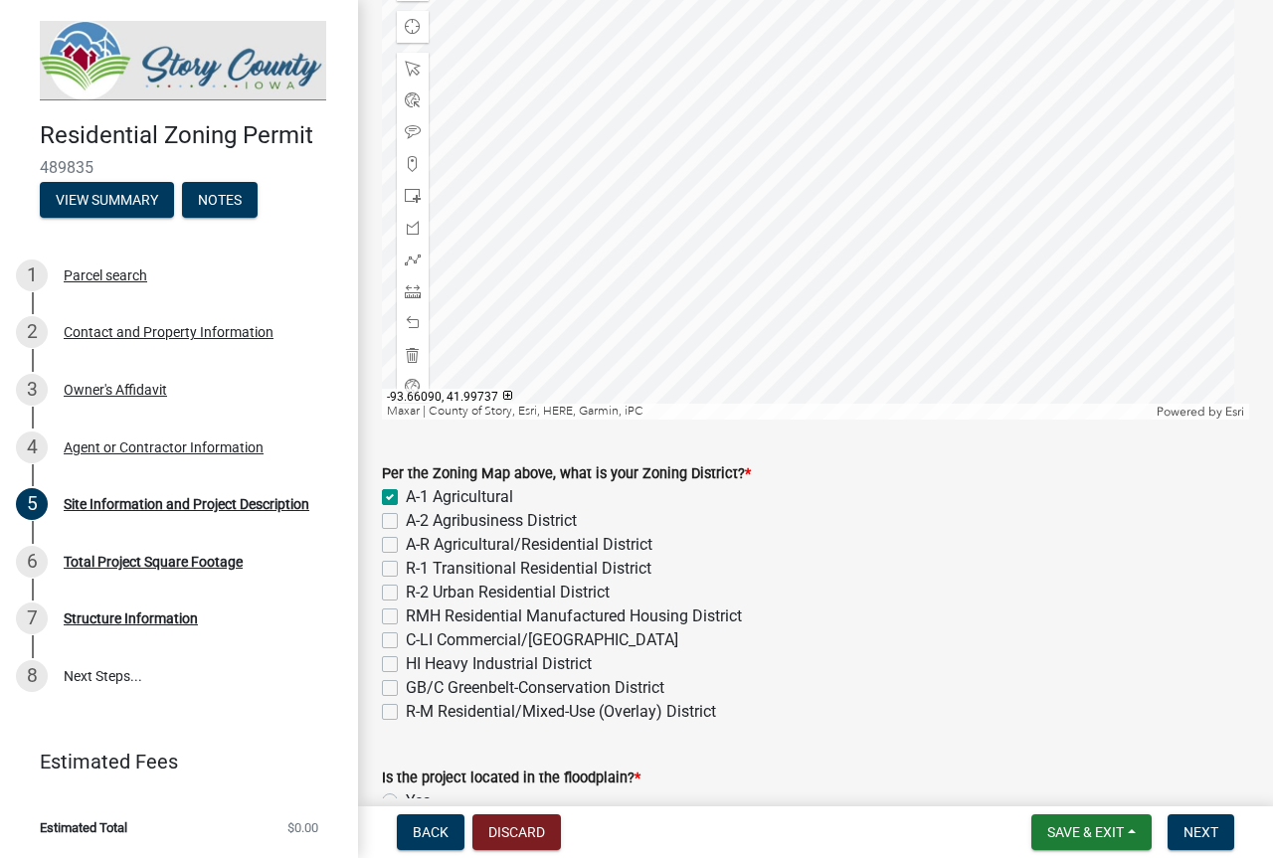
checkbox input "false"
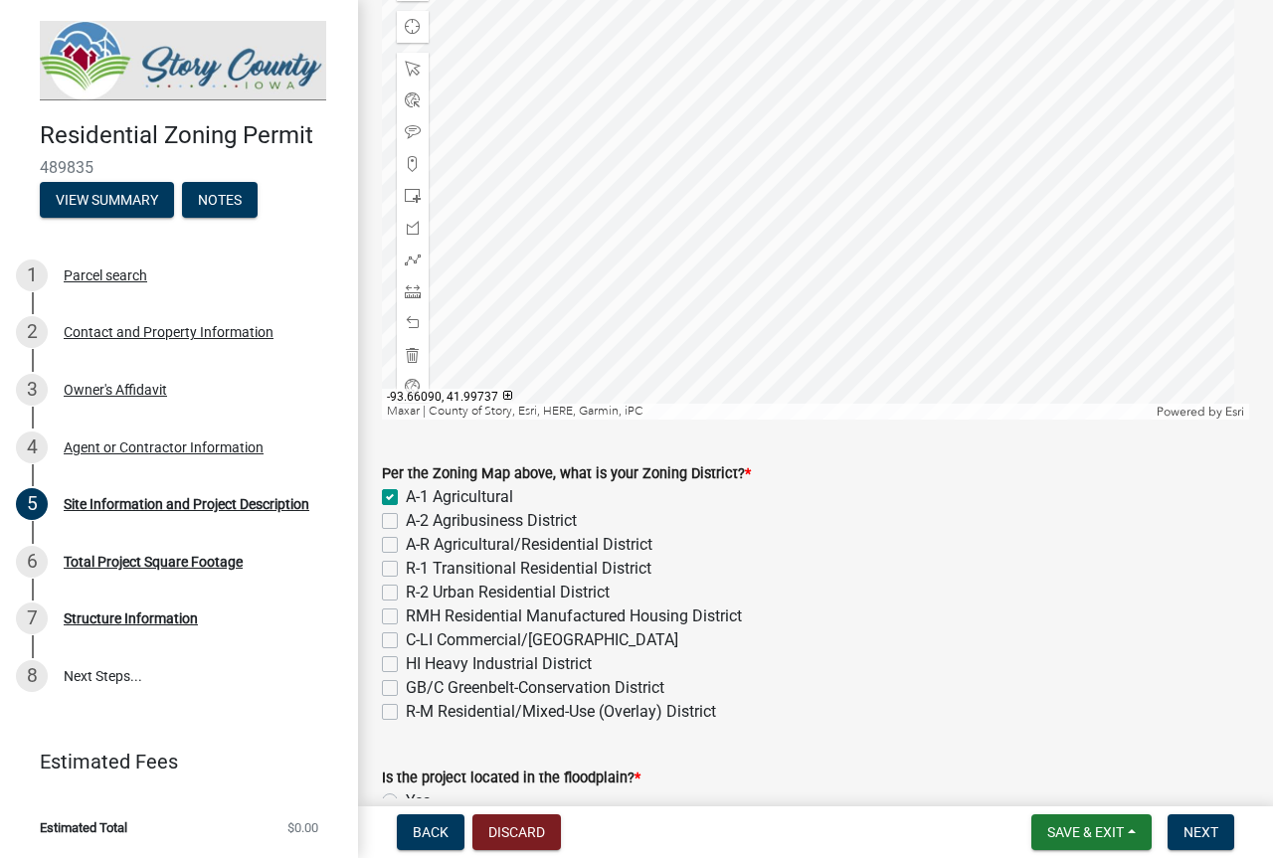
checkbox input "false"
click at [1210, 826] on span "Next" at bounding box center [1200, 832] width 35 height 16
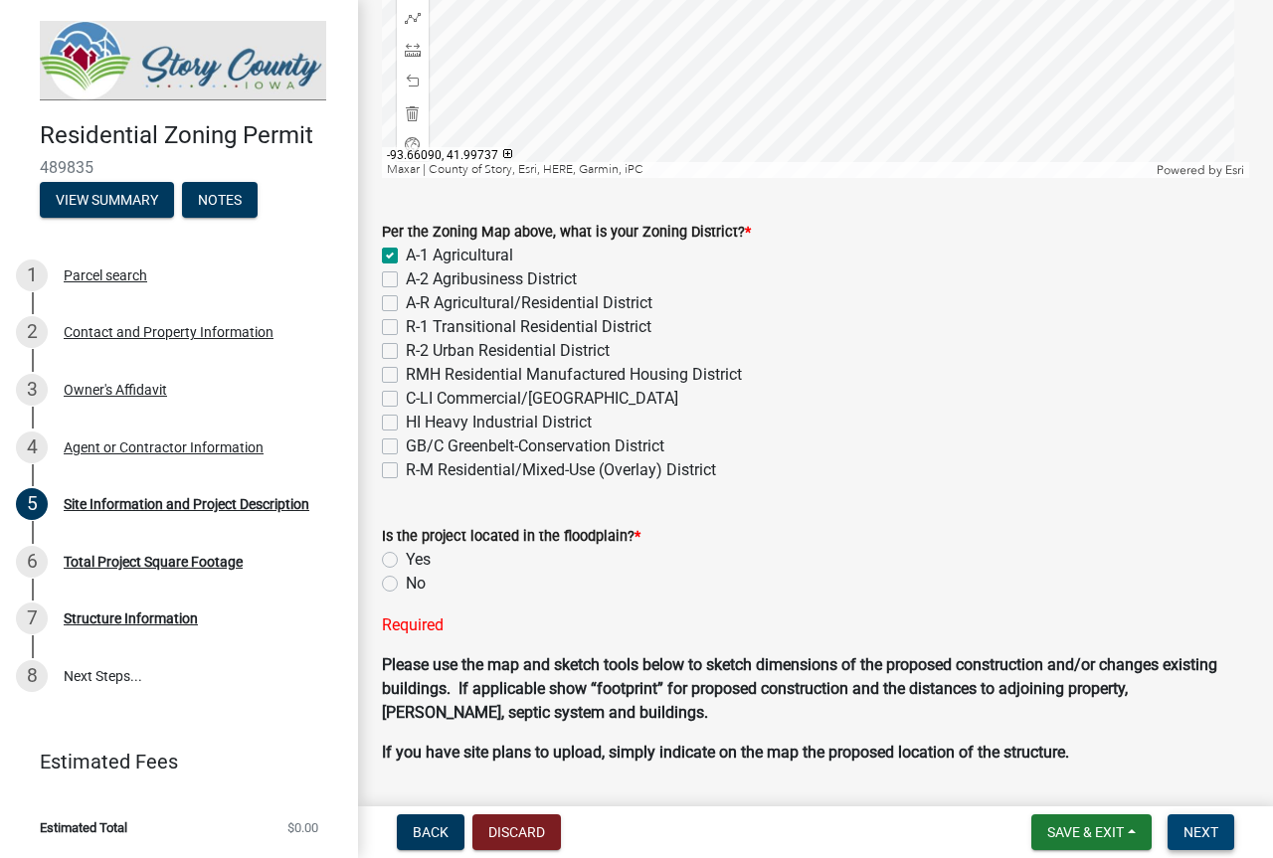
scroll to position [696, 0]
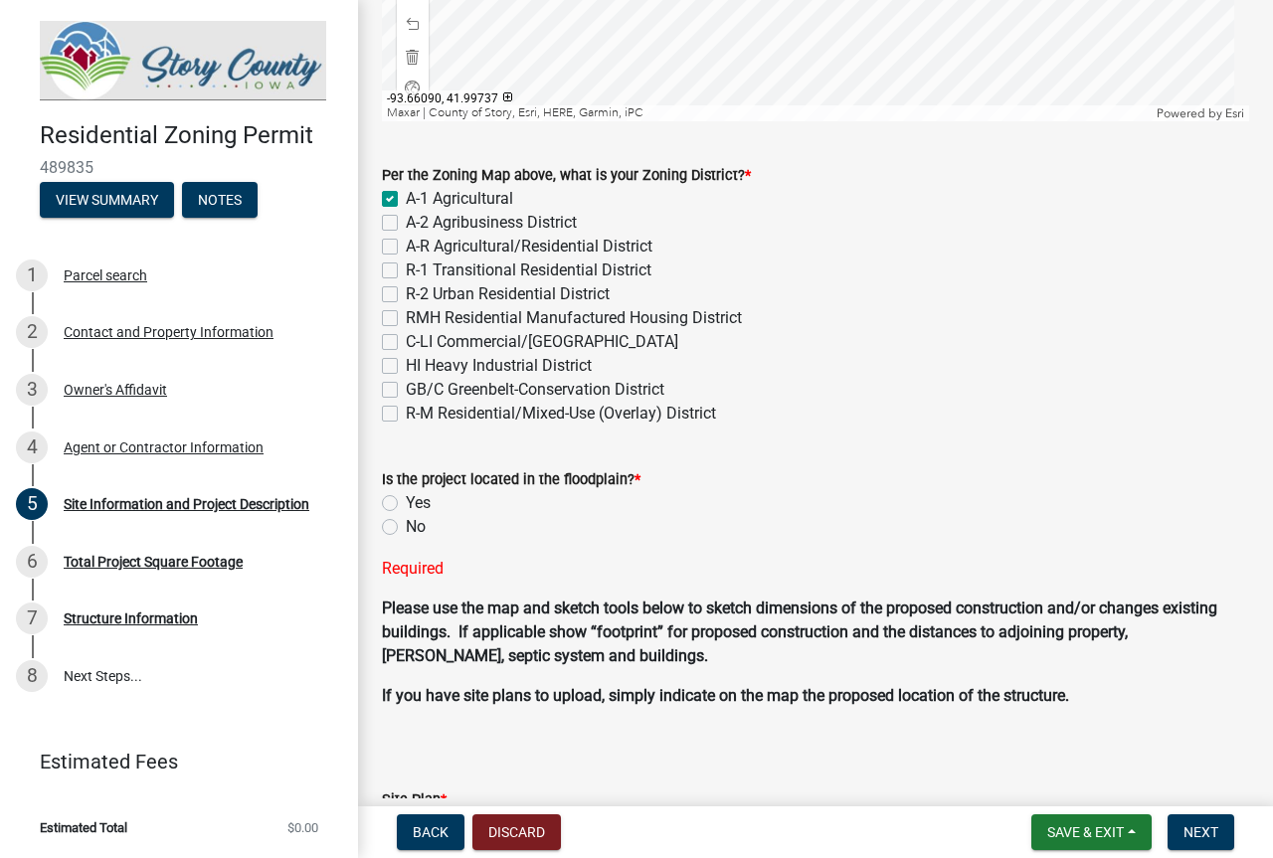
click at [406, 523] on label "No" at bounding box center [416, 527] width 20 height 24
click at [406, 523] on input "No" at bounding box center [412, 521] width 13 height 13
radio input "true"
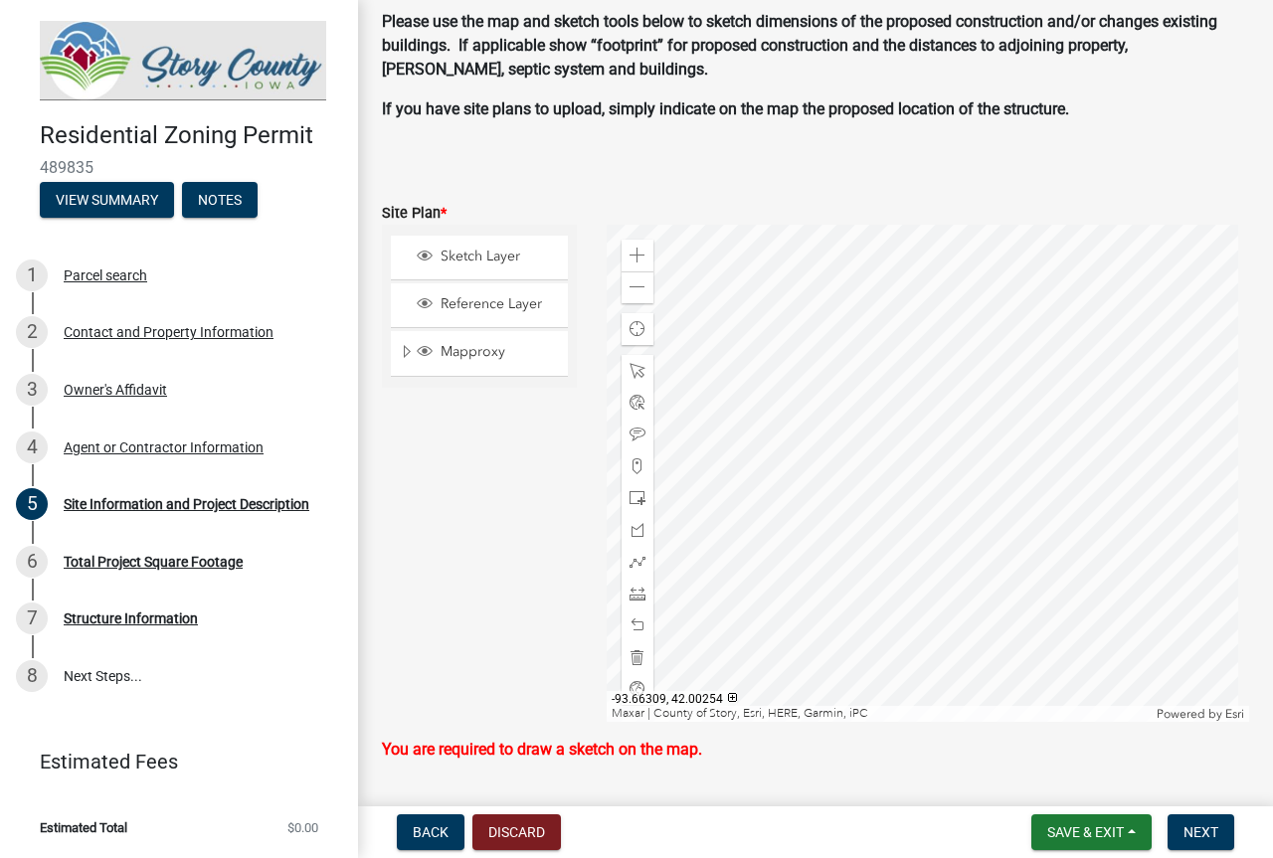
scroll to position [1292, 0]
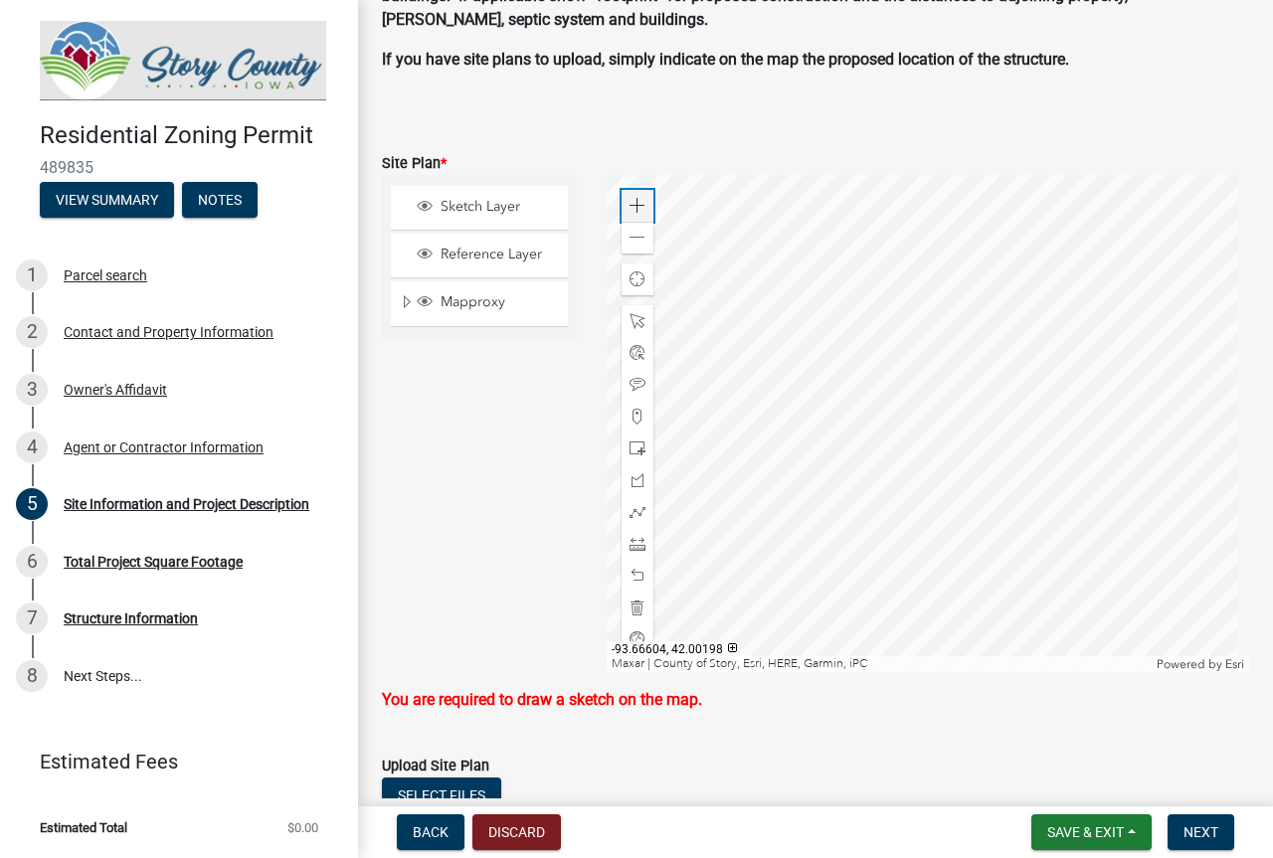
click at [633, 208] on span at bounding box center [637, 206] width 16 height 16
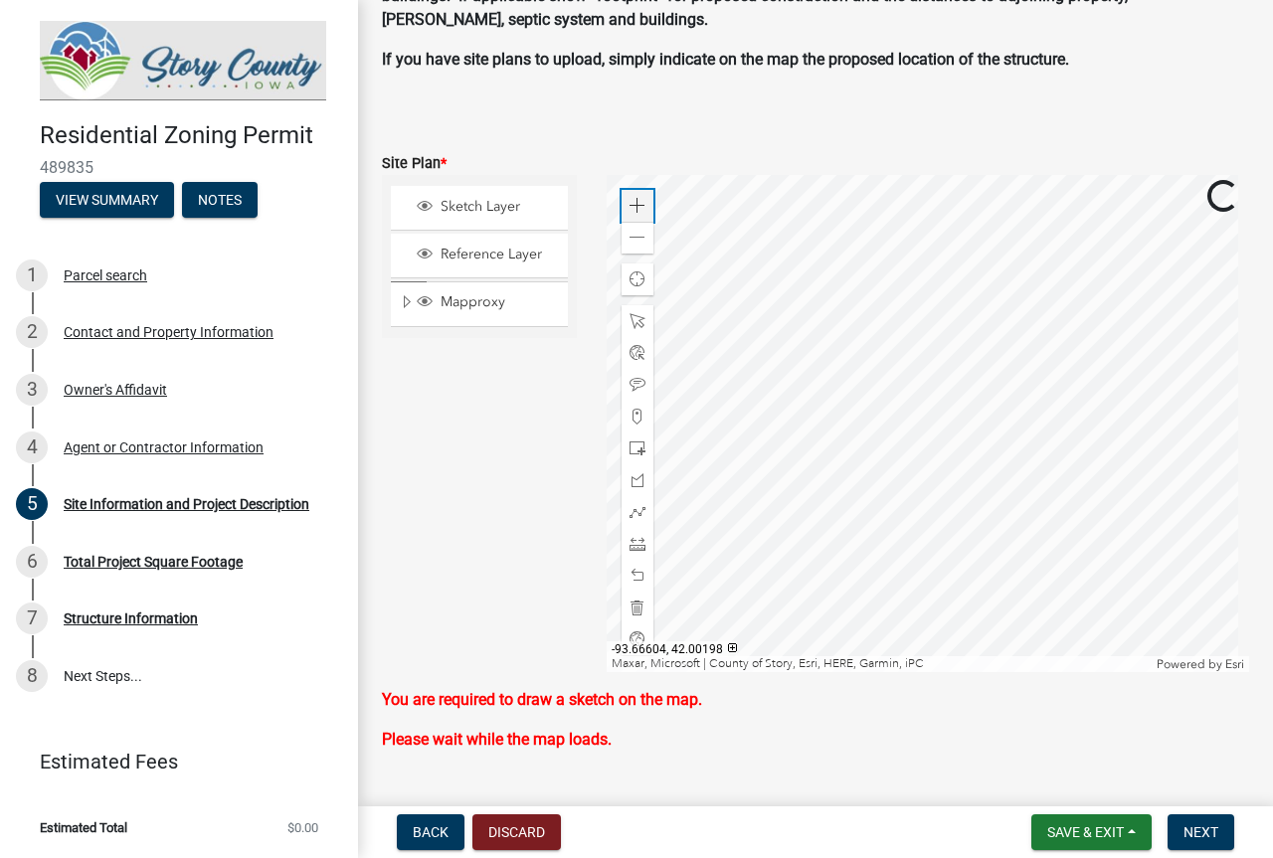
click at [633, 208] on span at bounding box center [637, 206] width 16 height 16
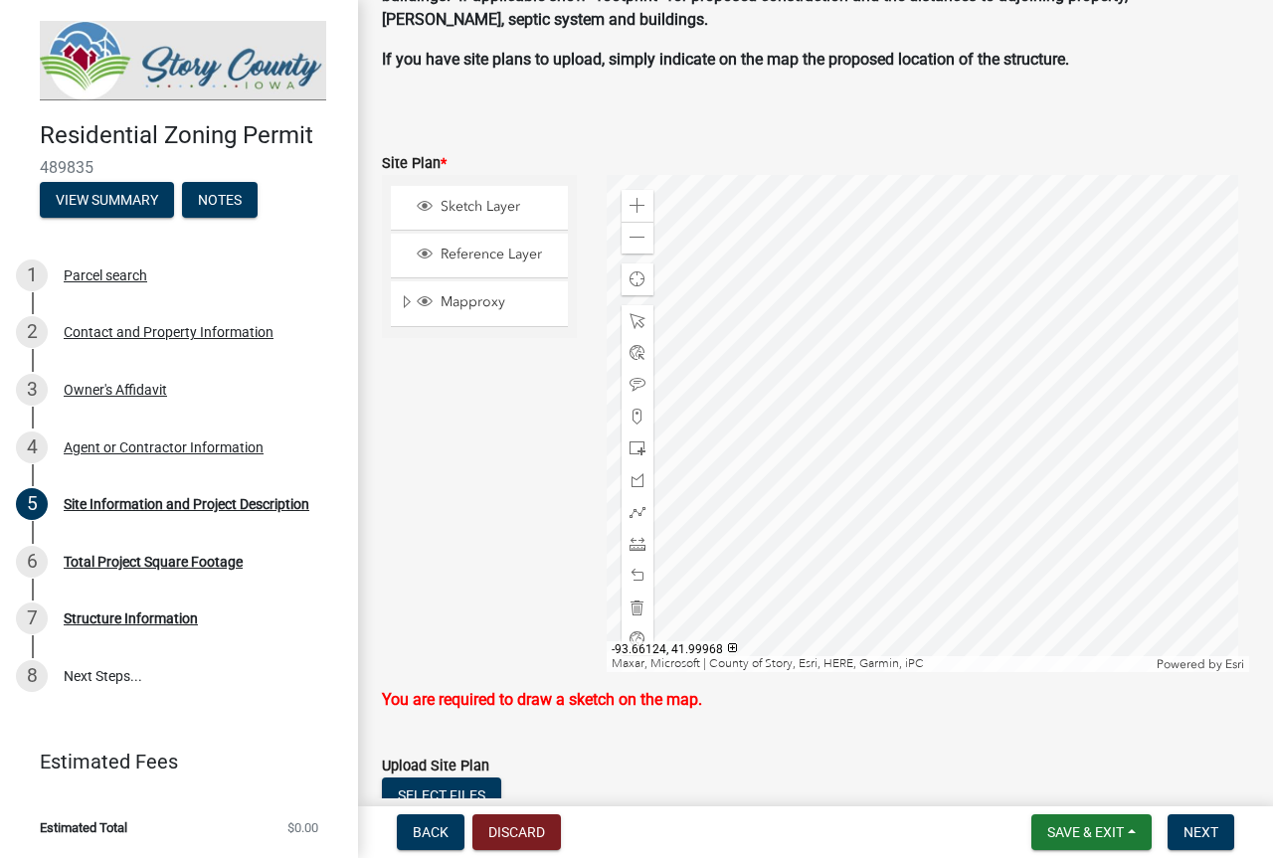
click at [849, 223] on div at bounding box center [927, 423] width 643 height 497
click at [839, 252] on div at bounding box center [927, 423] width 643 height 497
click at [741, 380] on div at bounding box center [927, 423] width 643 height 497
click at [630, 204] on span at bounding box center [637, 206] width 16 height 16
click at [497, 214] on span "Sketch Layer" at bounding box center [497, 207] width 125 height 18
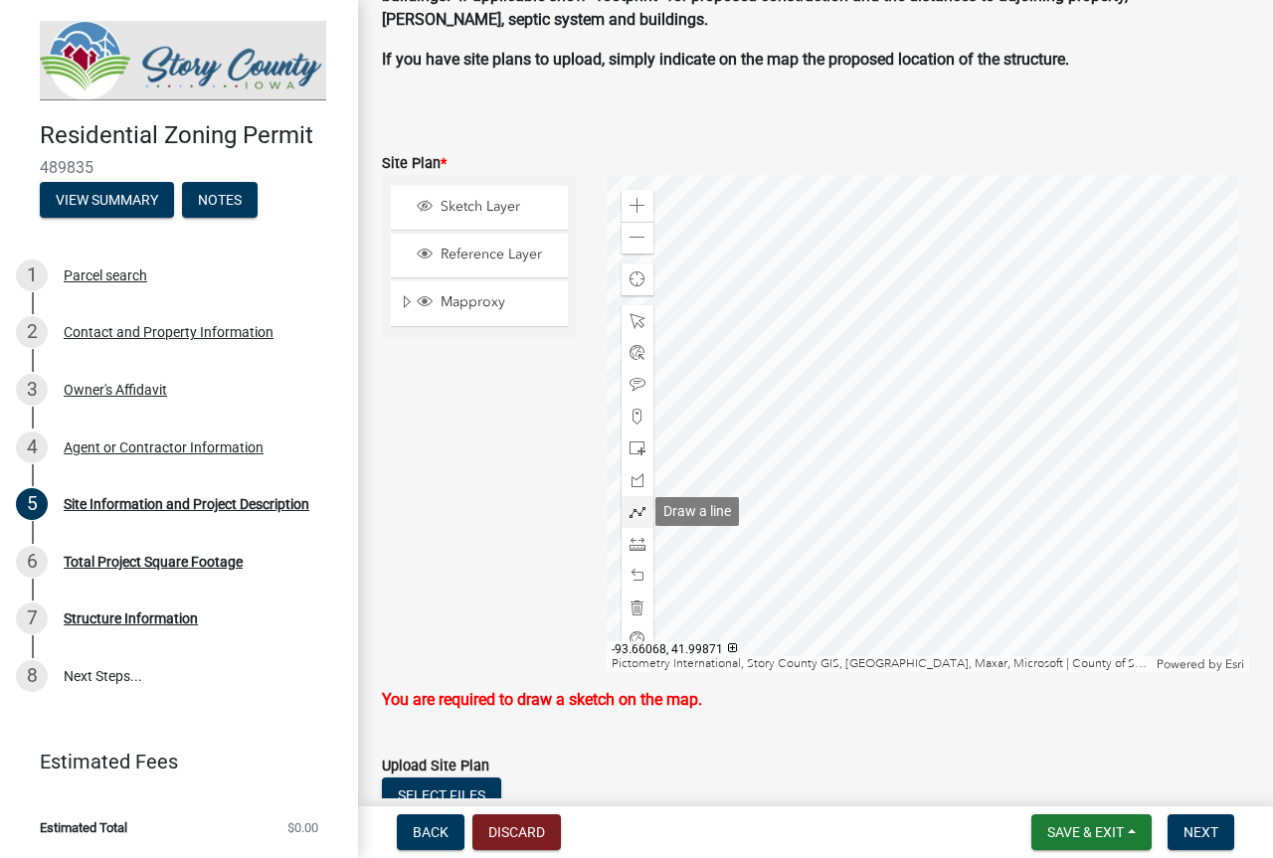
click at [633, 516] on span at bounding box center [637, 512] width 16 height 16
click at [807, 399] on div at bounding box center [927, 423] width 643 height 497
click at [859, 401] on div at bounding box center [927, 423] width 643 height 497
click at [859, 386] on div at bounding box center [927, 423] width 643 height 497
click at [987, 386] on div at bounding box center [927, 423] width 643 height 497
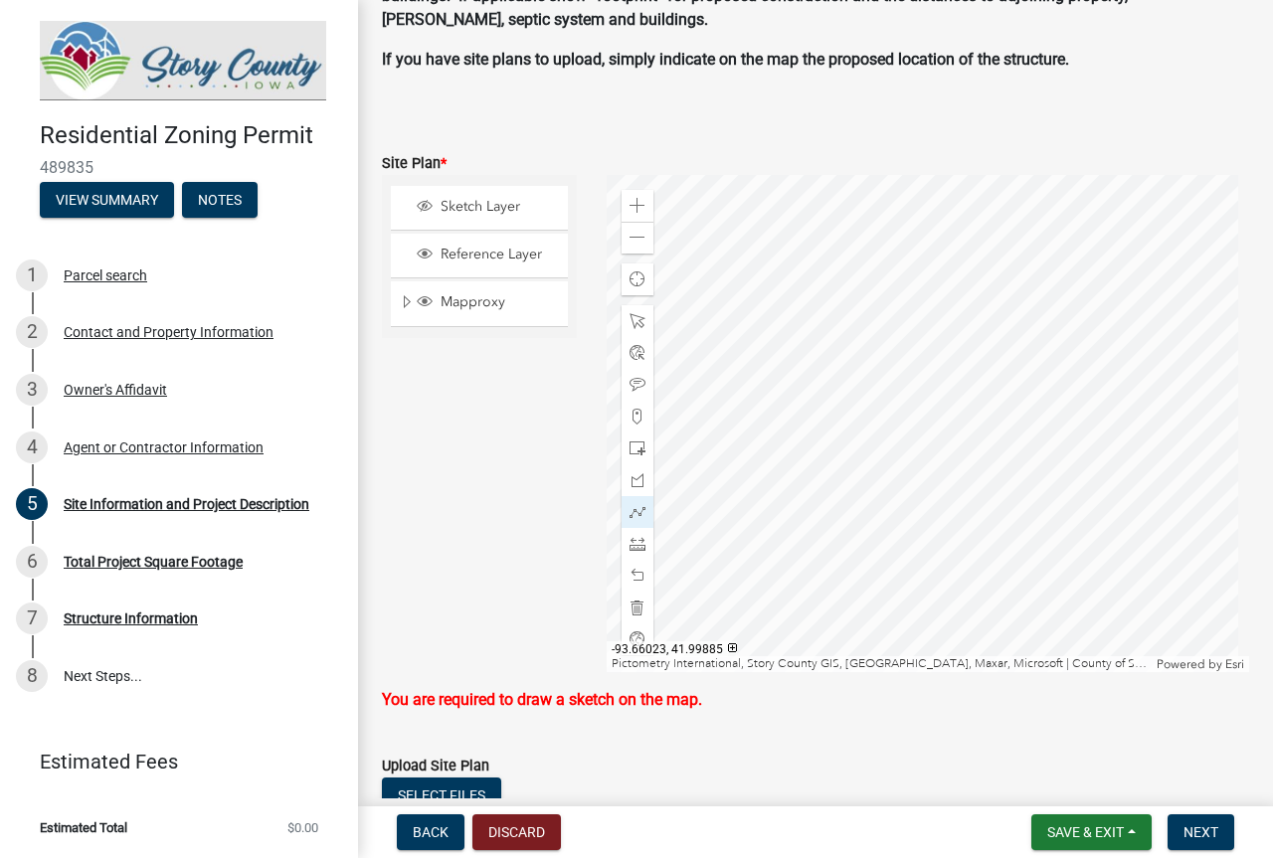
click at [987, 386] on div at bounding box center [927, 423] width 643 height 497
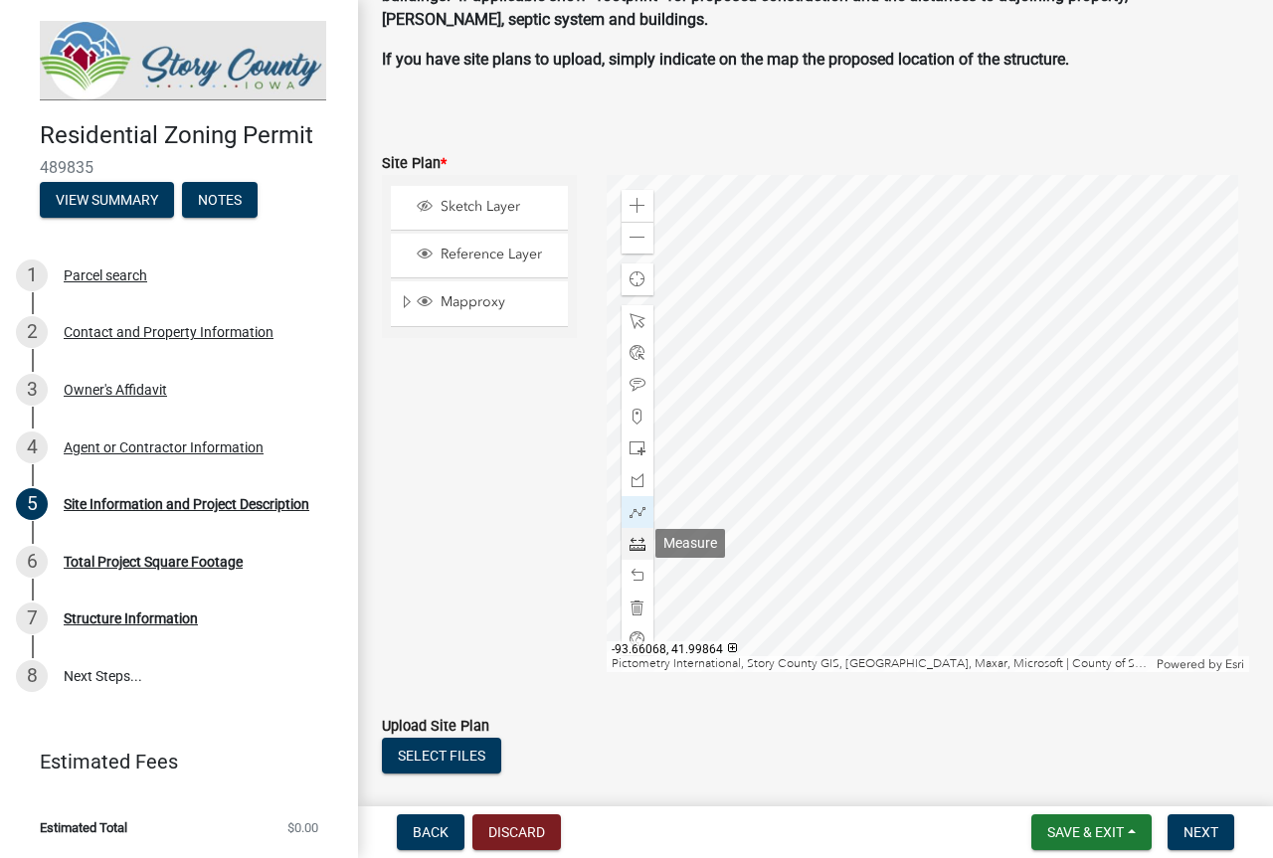
click at [631, 553] on div at bounding box center [637, 544] width 32 height 32
click at [807, 399] on div at bounding box center [927, 423] width 643 height 497
click at [882, 400] on div at bounding box center [927, 423] width 643 height 497
click at [884, 389] on div at bounding box center [927, 423] width 643 height 497
click at [982, 391] on div at bounding box center [927, 423] width 643 height 497
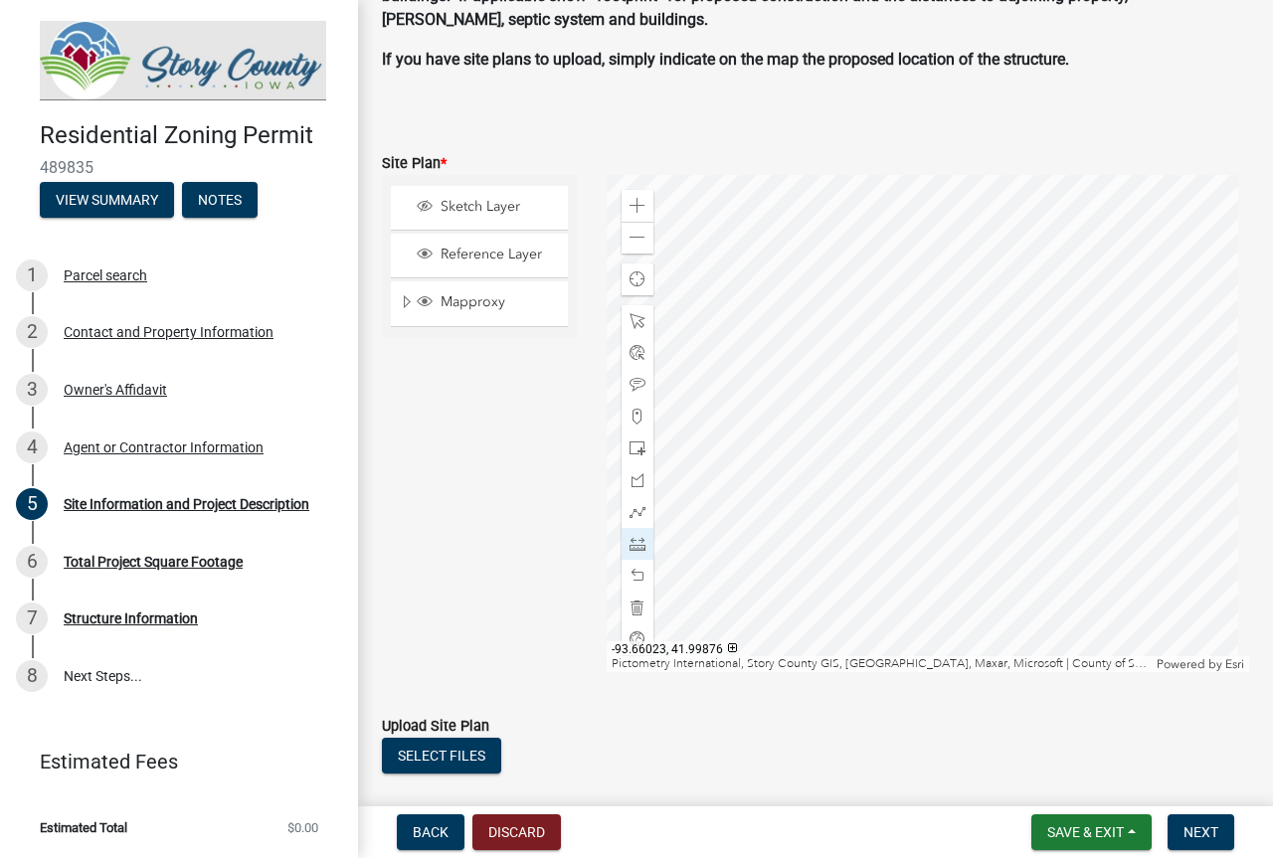
click at [983, 478] on div at bounding box center [927, 423] width 643 height 497
click at [886, 476] on div at bounding box center [927, 423] width 643 height 497
click at [886, 391] on div at bounding box center [927, 423] width 643 height 497
click at [632, 545] on span at bounding box center [637, 544] width 16 height 16
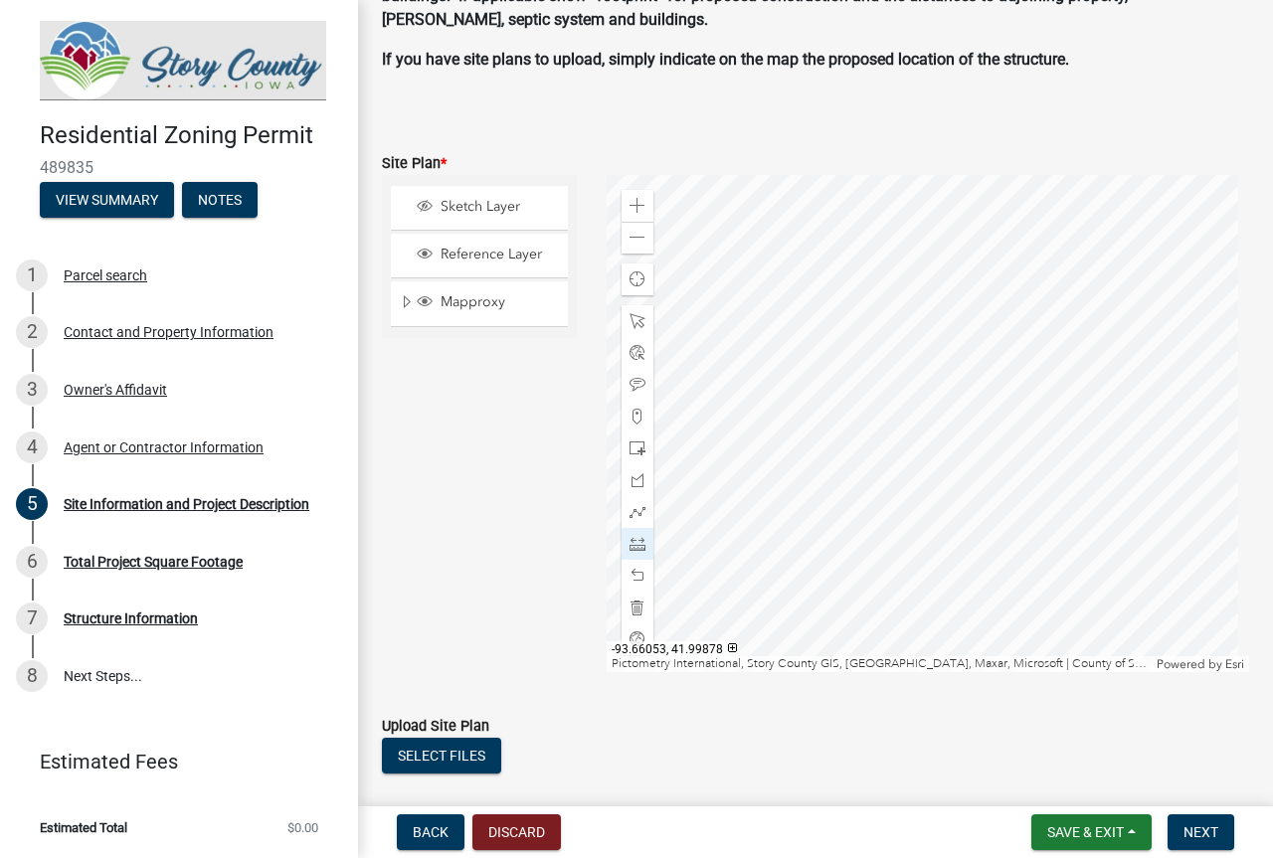
click at [763, 452] on div at bounding box center [927, 423] width 643 height 497
click at [825, 458] on div at bounding box center [927, 423] width 643 height 497
click at [772, 516] on div at bounding box center [927, 423] width 643 height 497
click at [466, 756] on button "Select files" at bounding box center [441, 756] width 119 height 36
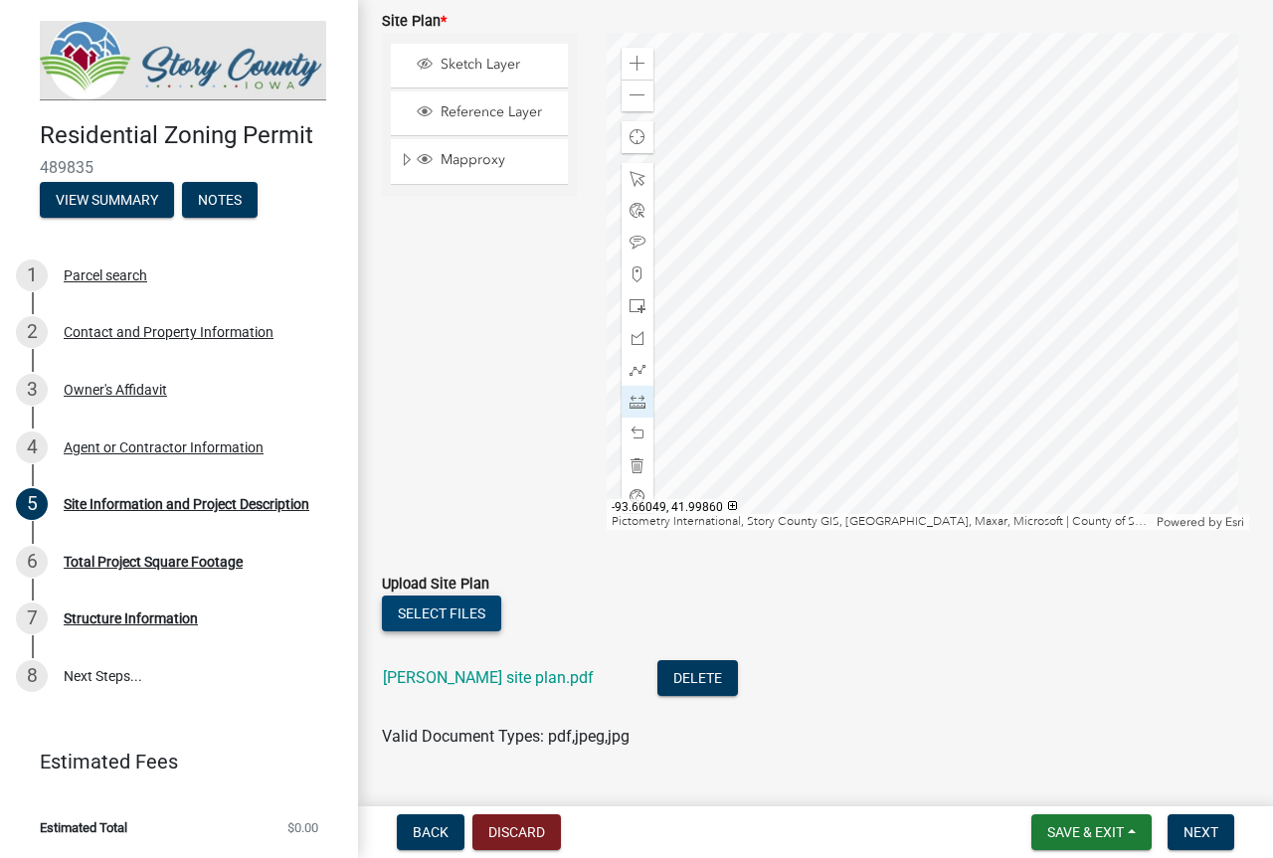
scroll to position [1480, 0]
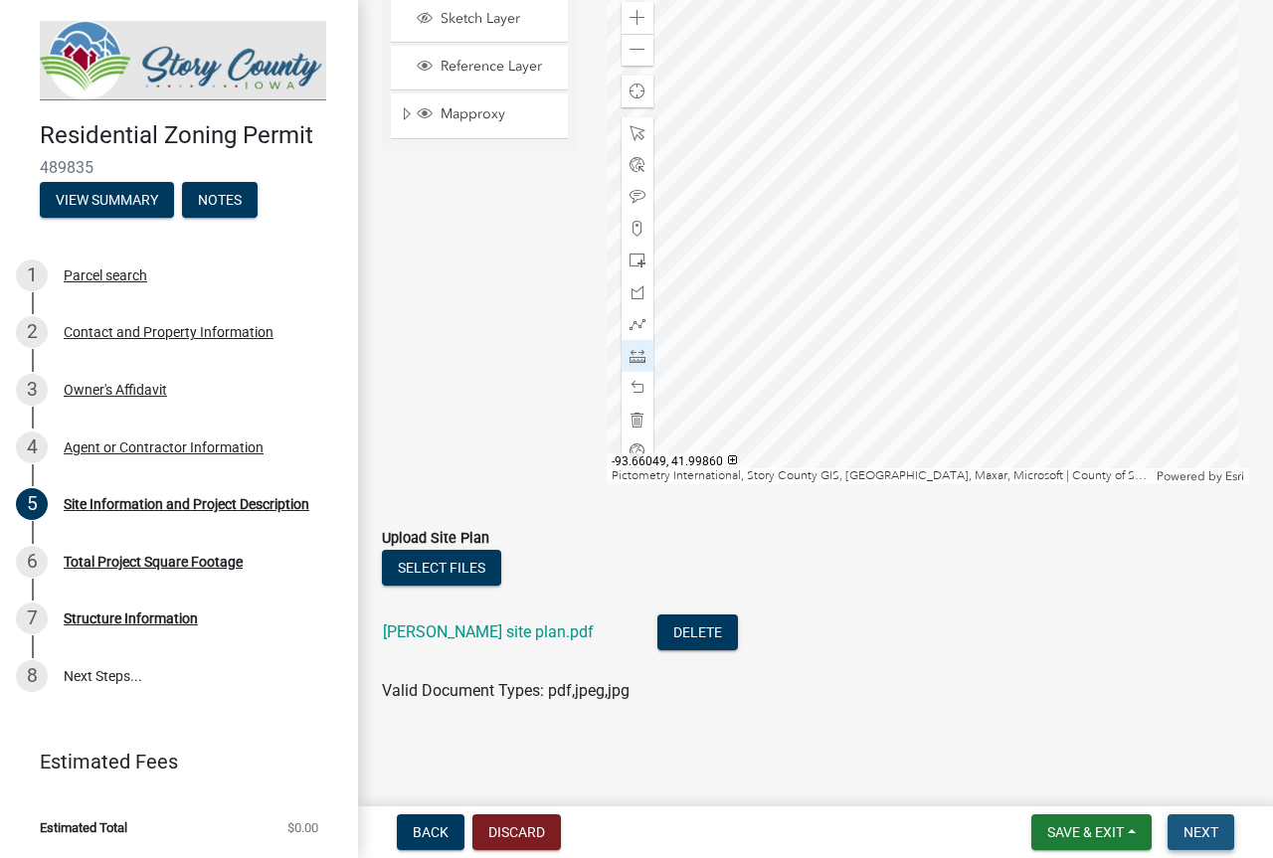
click at [1206, 839] on span "Next" at bounding box center [1200, 832] width 35 height 16
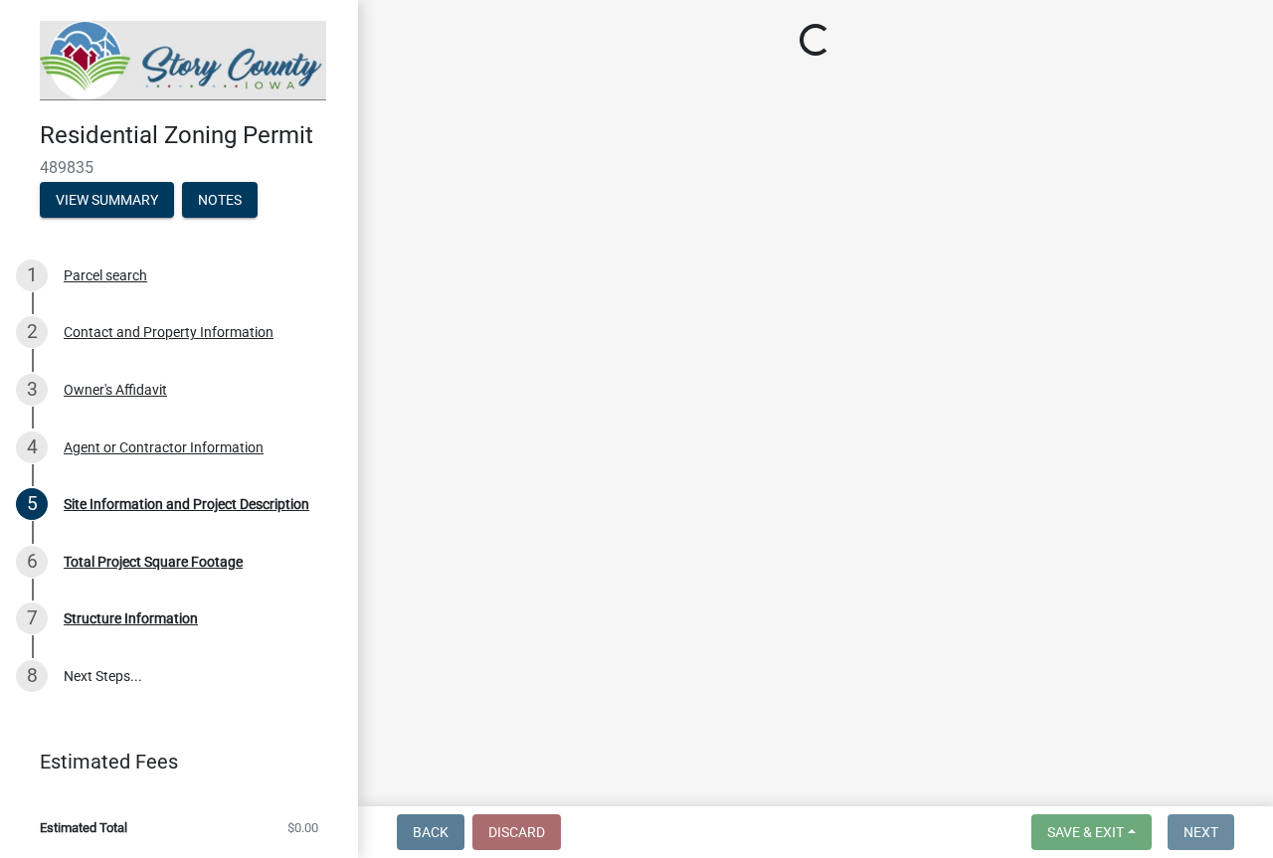
scroll to position [0, 0]
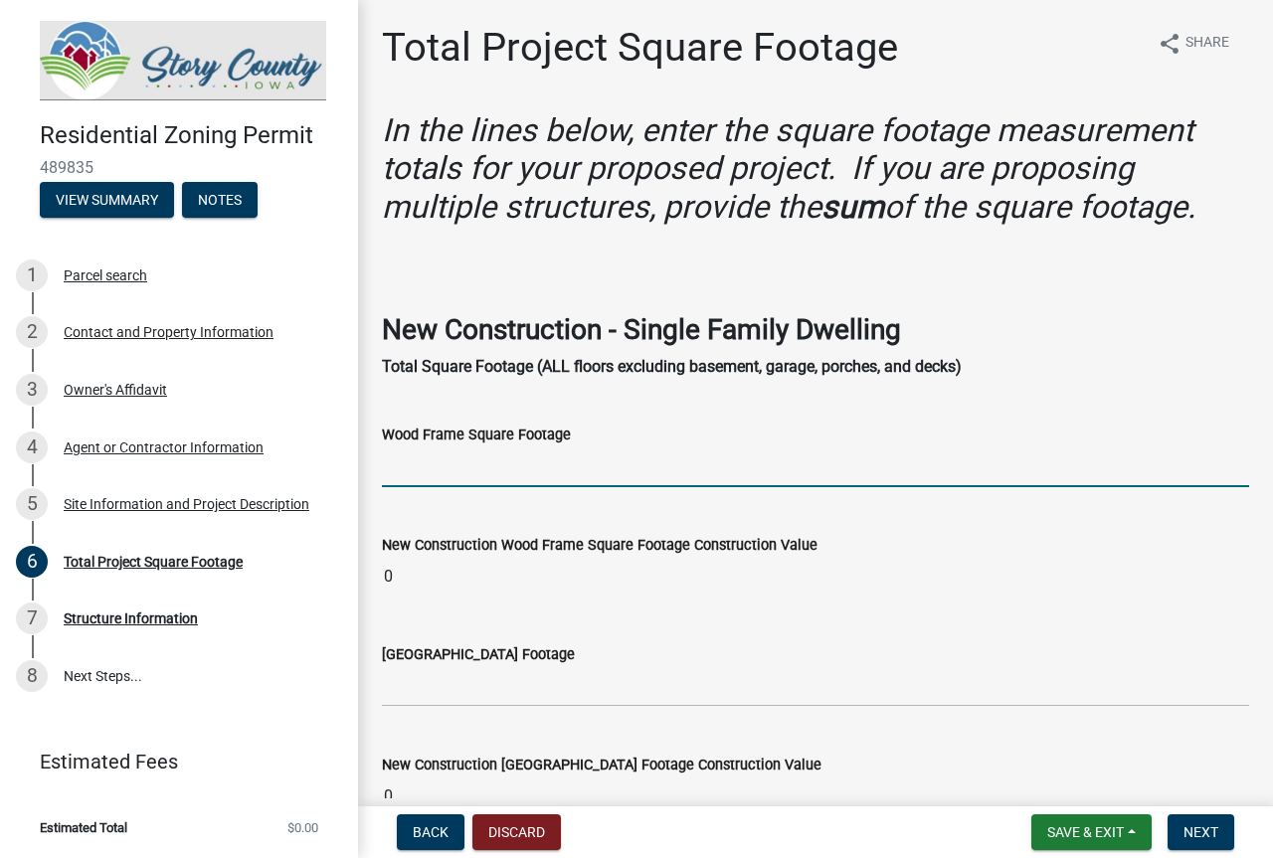
click at [532, 463] on input "text" at bounding box center [815, 466] width 867 height 41
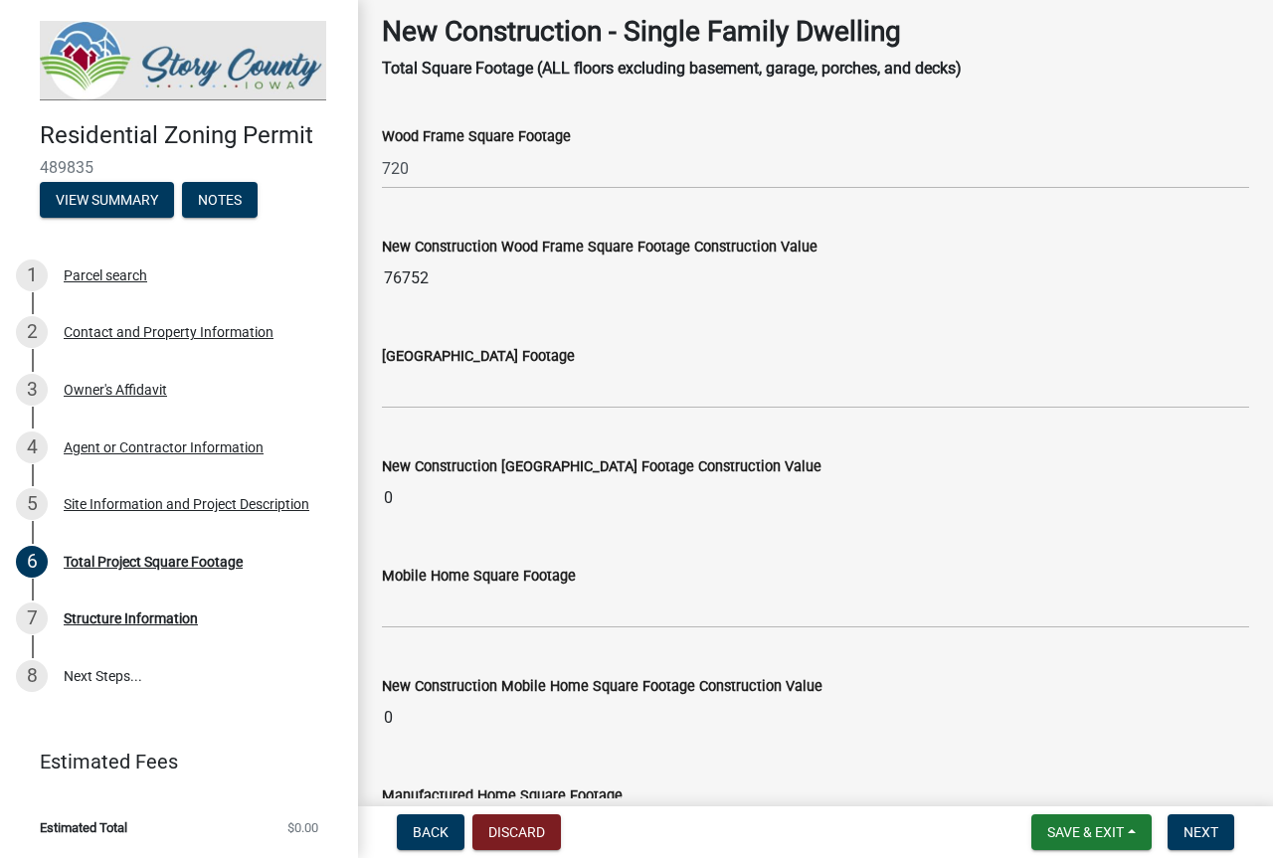
scroll to position [199, 0]
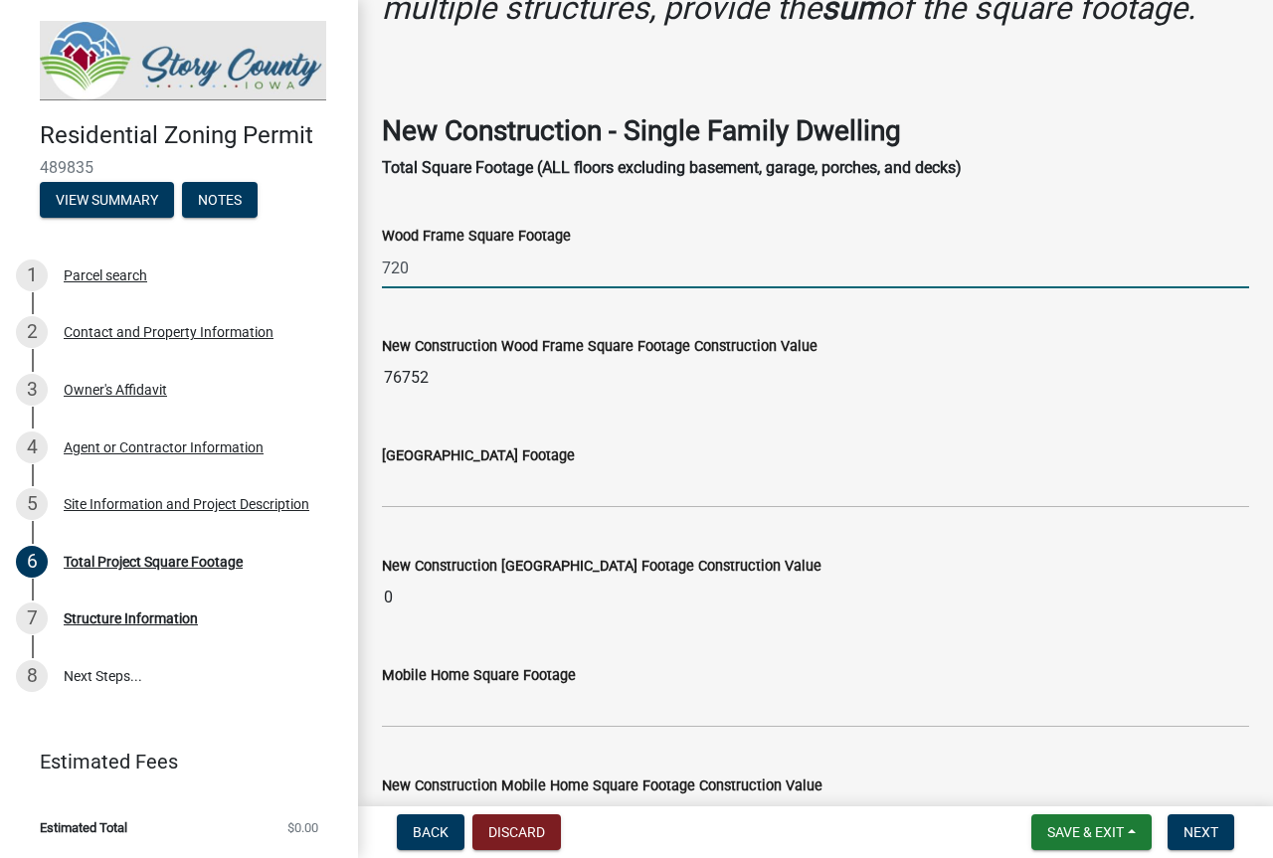
click at [444, 271] on input "720" at bounding box center [815, 268] width 867 height 41
type input "7"
type input "76752"
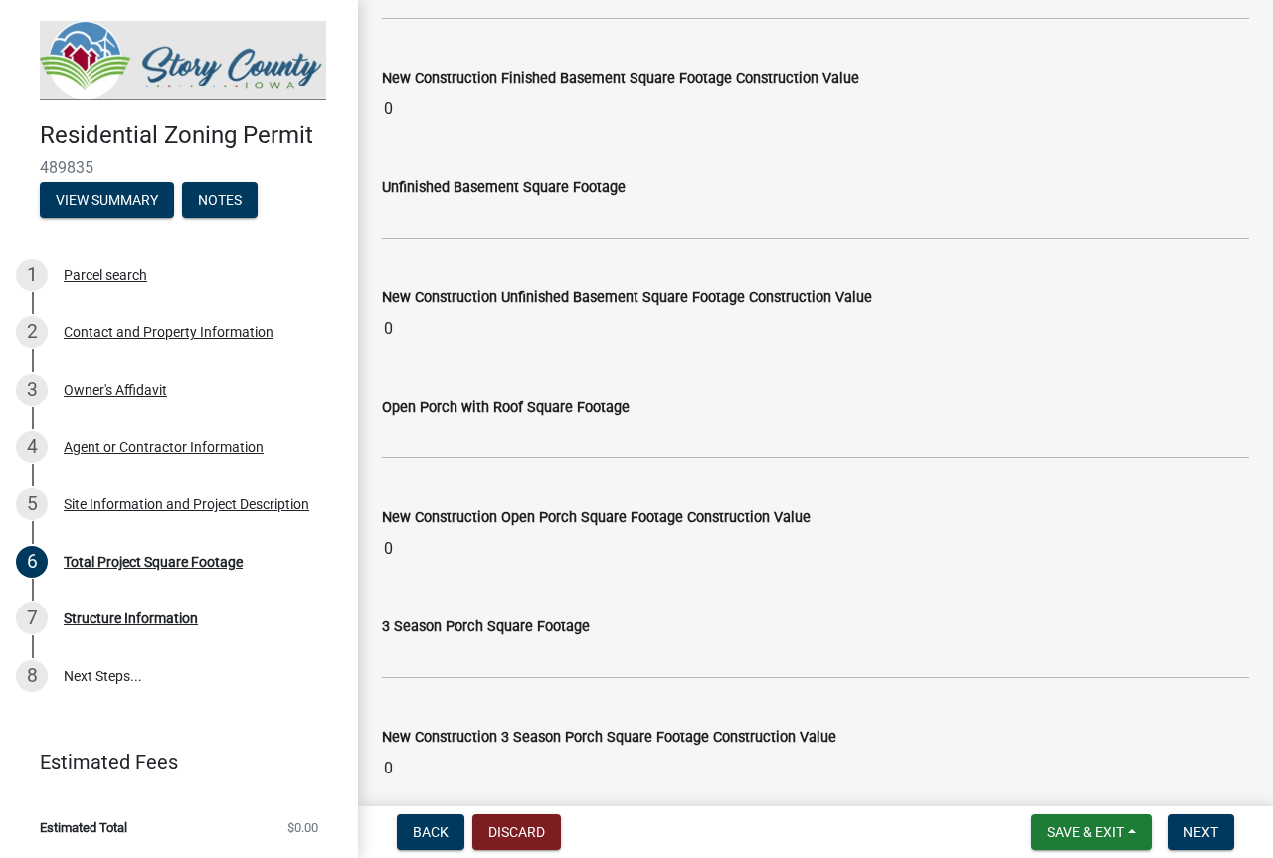
scroll to position [1392, 0]
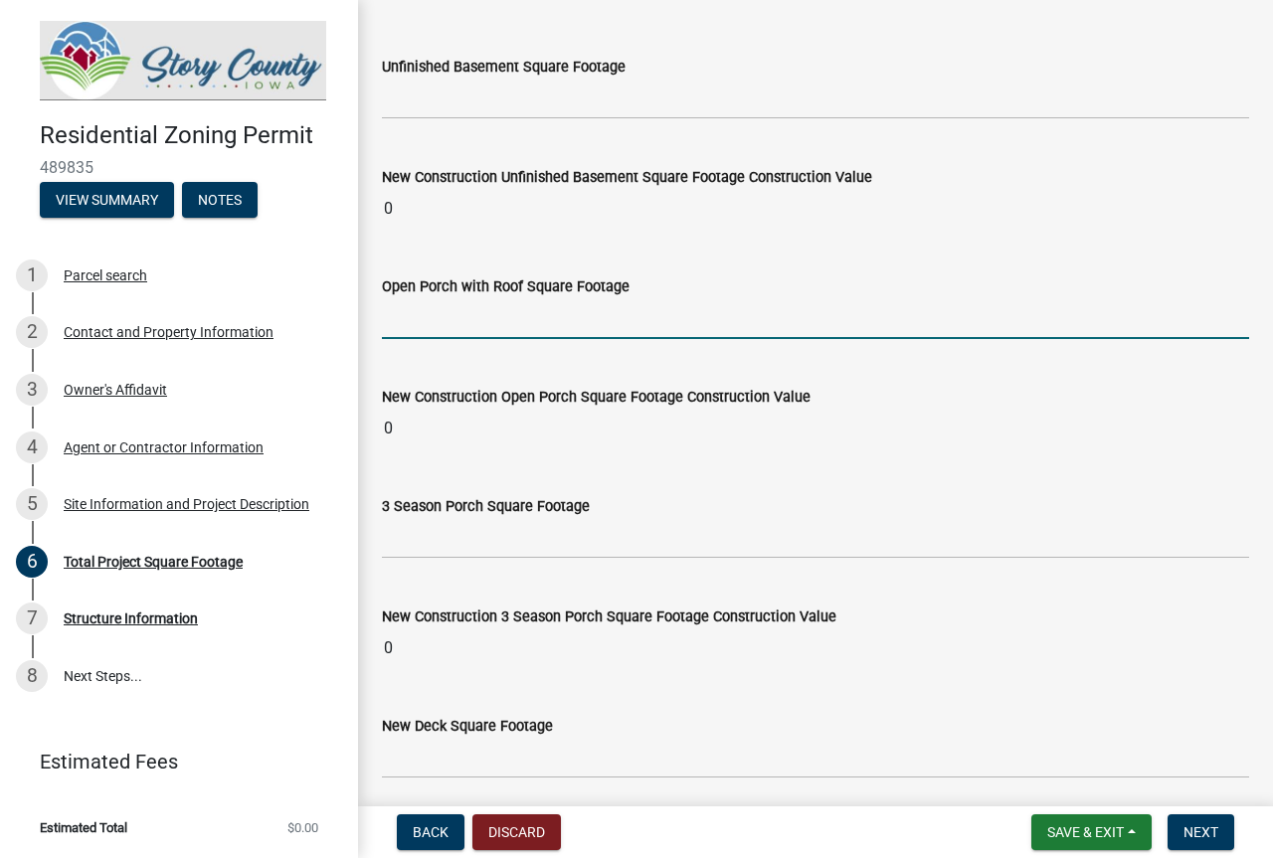
click at [485, 339] on input "text" at bounding box center [815, 318] width 867 height 41
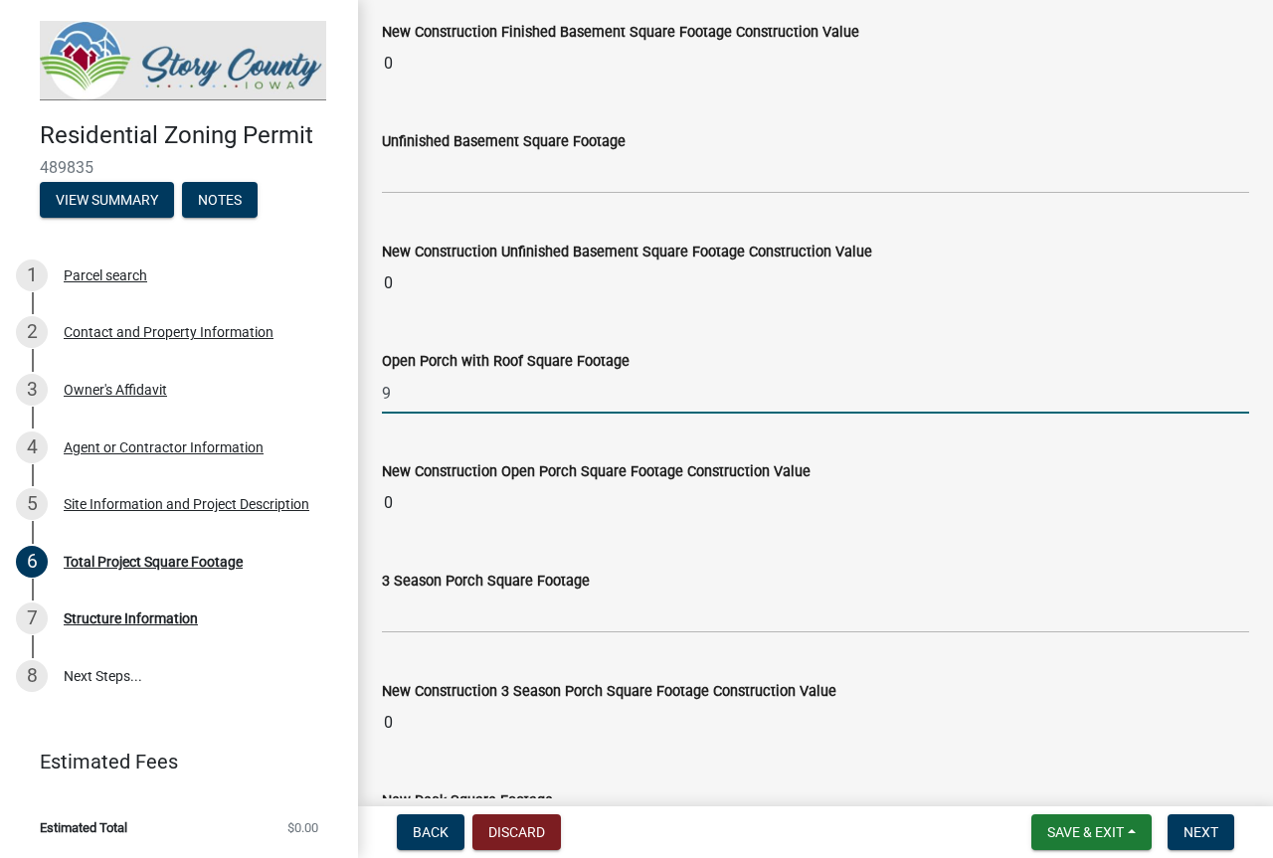
type input "96"
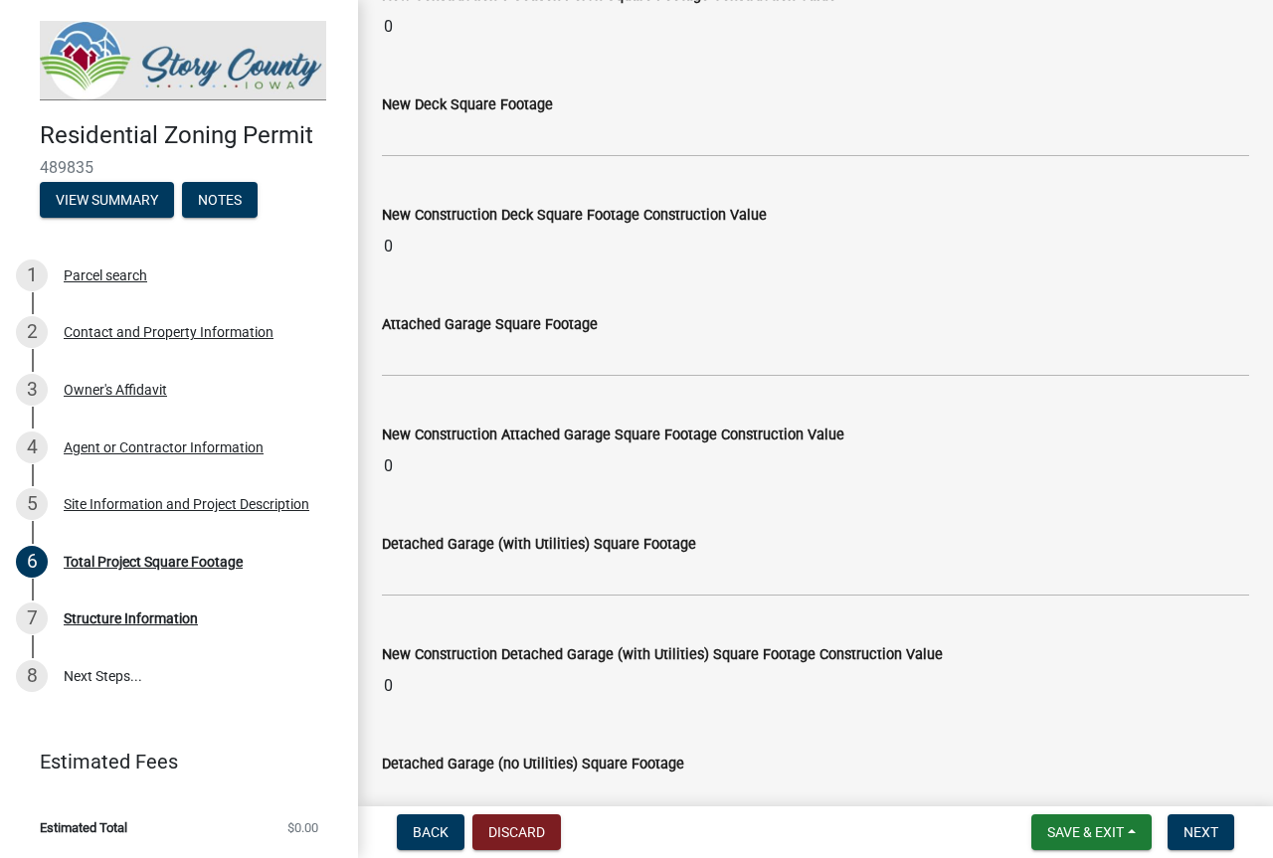
scroll to position [2078, 0]
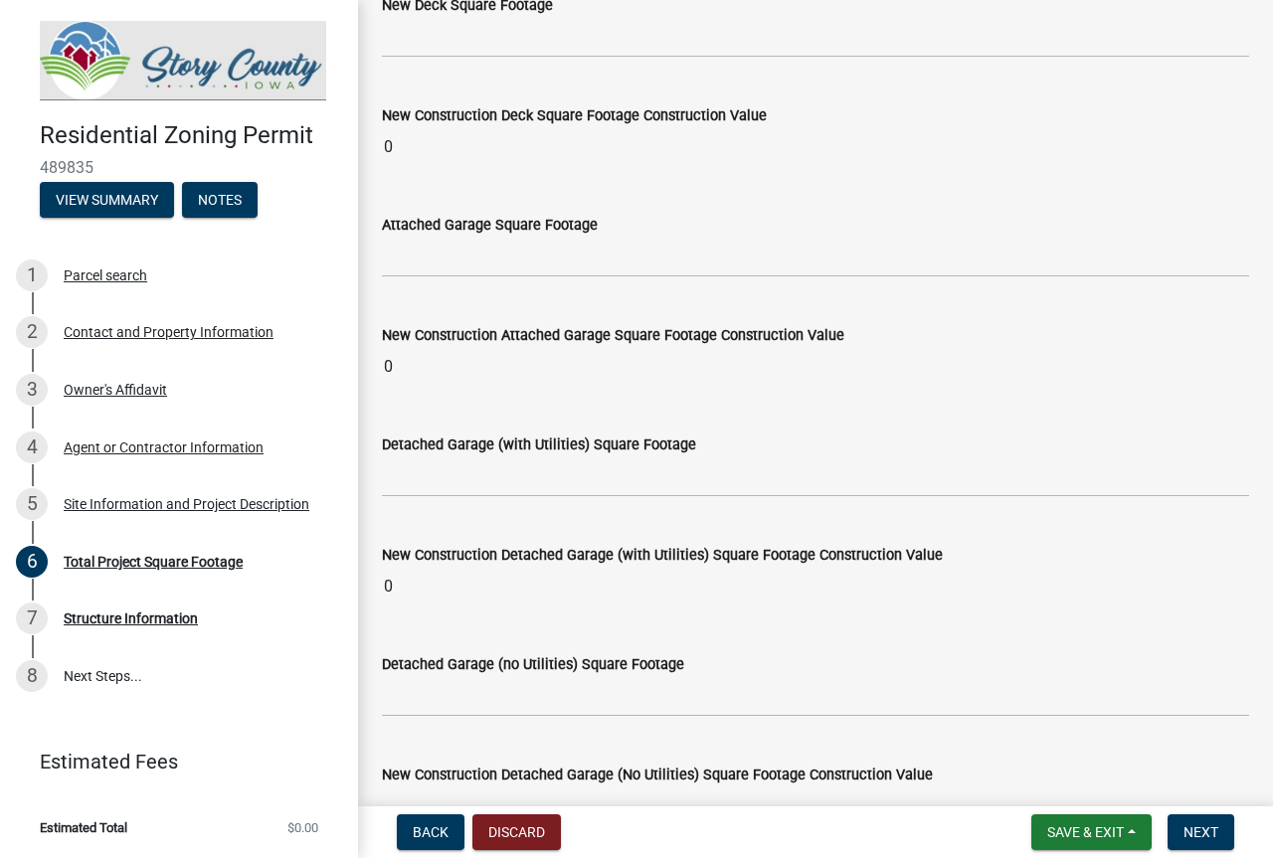
type input "0"
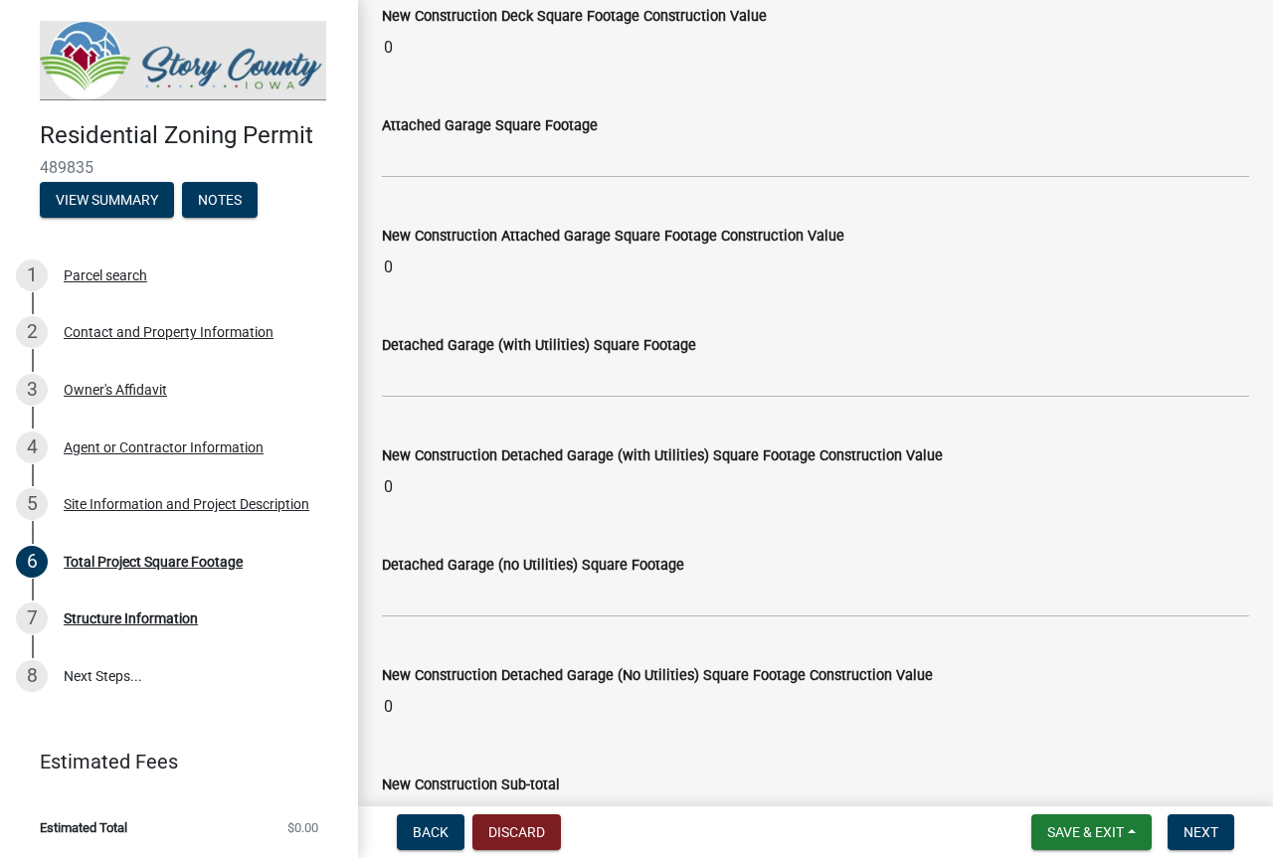
type input "0"
type input "96"
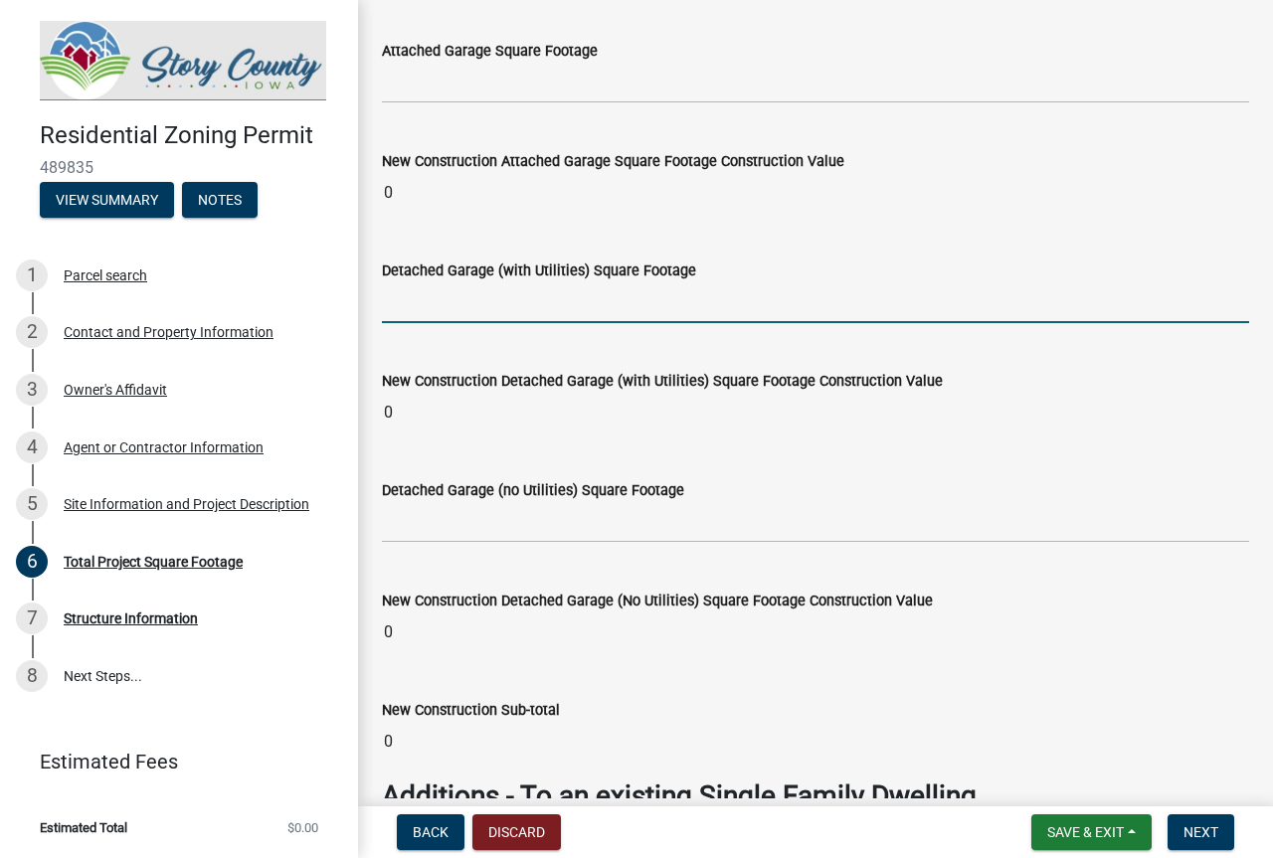
scroll to position [2103, 0]
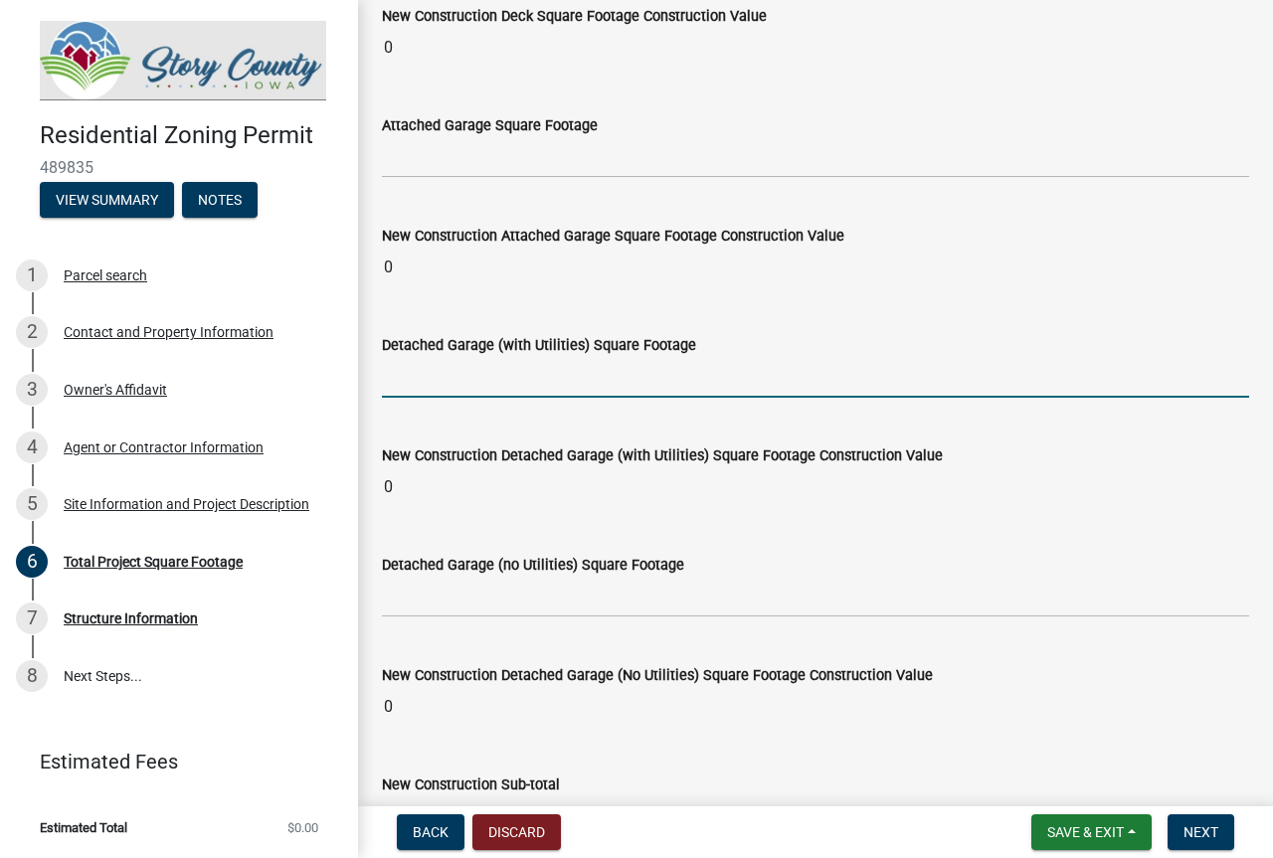
click at [484, 379] on input "text" at bounding box center [815, 377] width 867 height 41
type input "720"
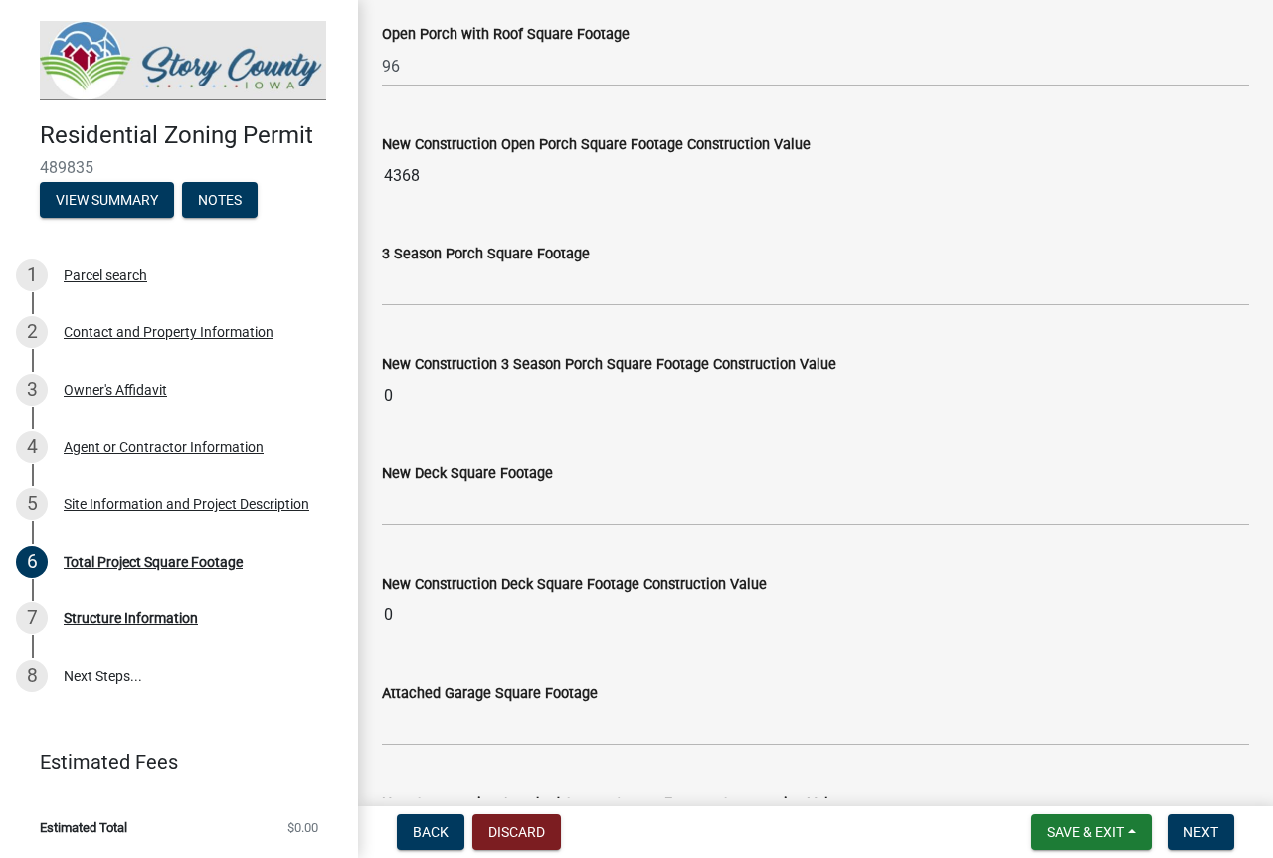
scroll to position [1581, 0]
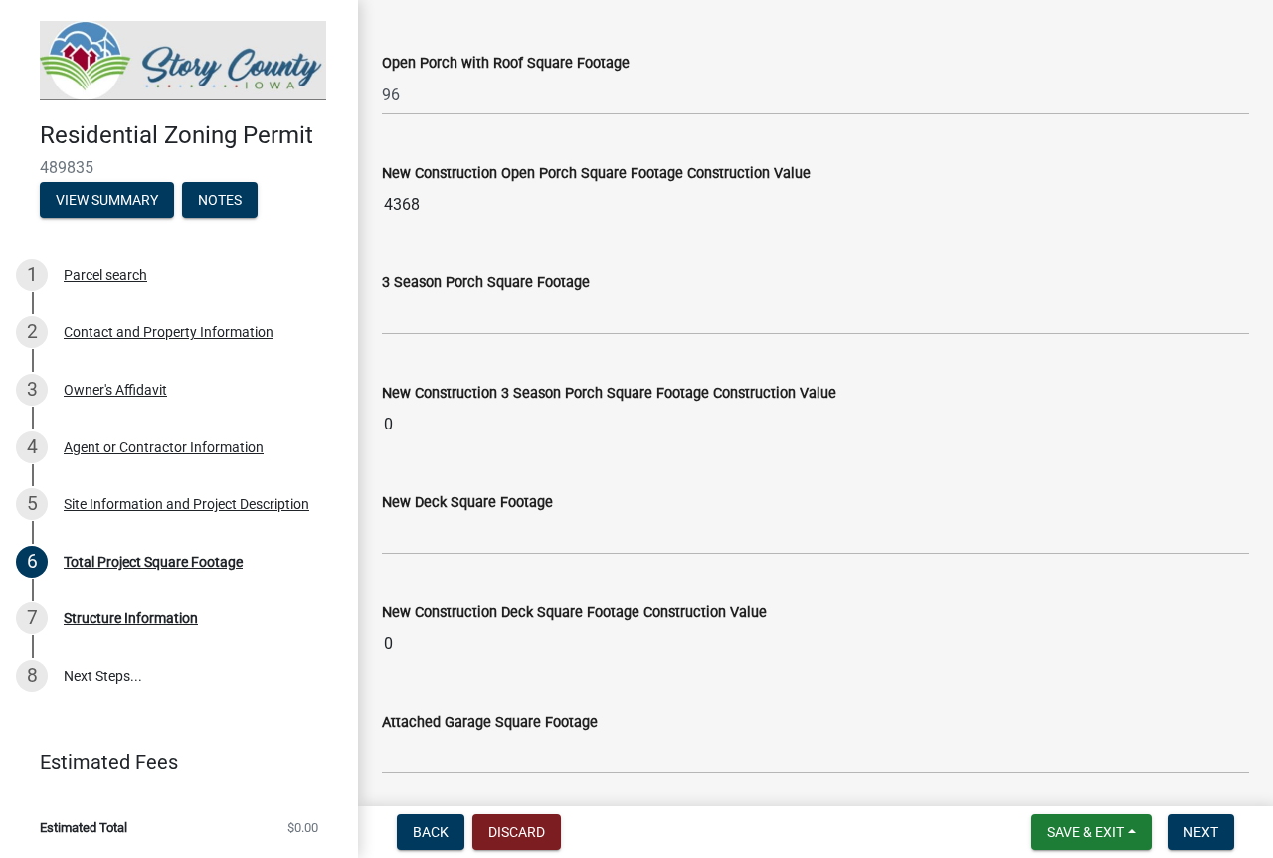
type input "23400"
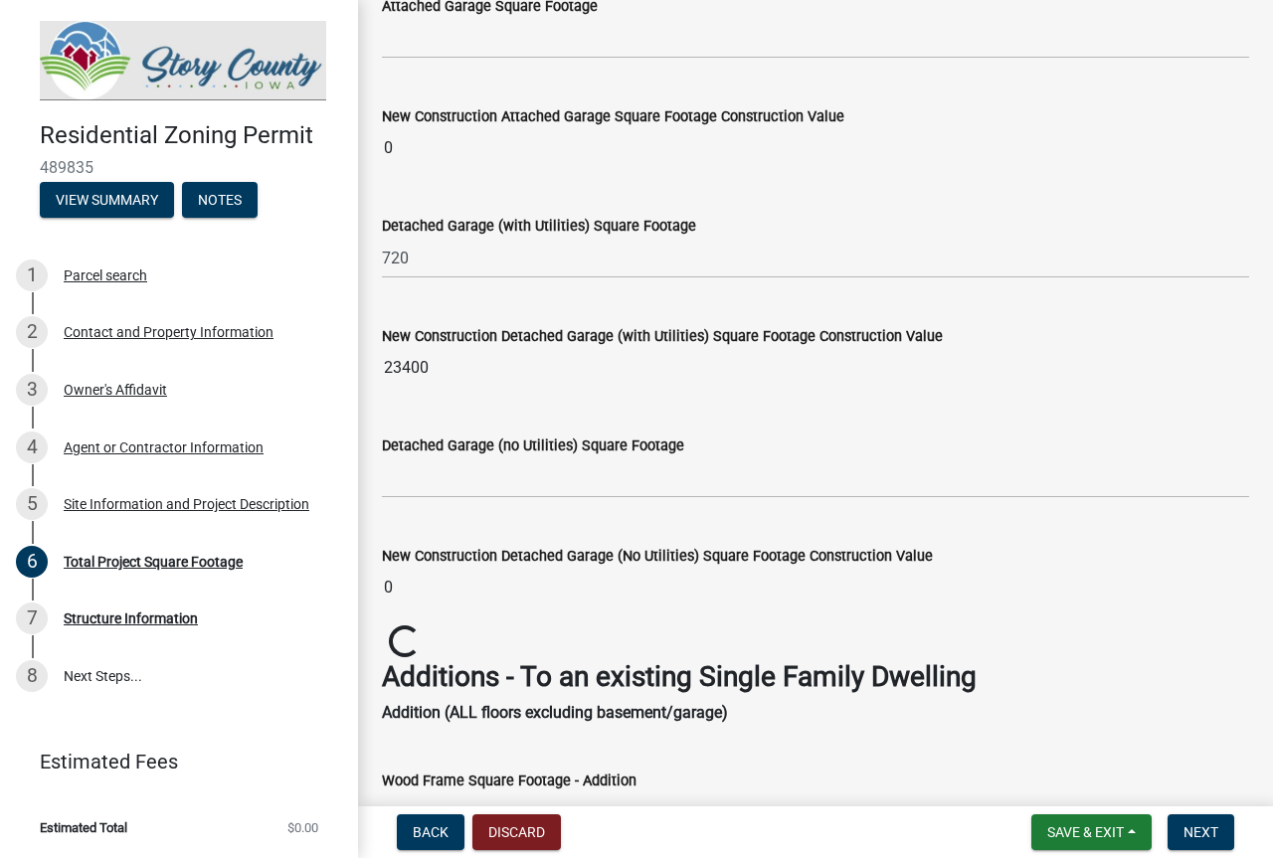
scroll to position [2376, 0]
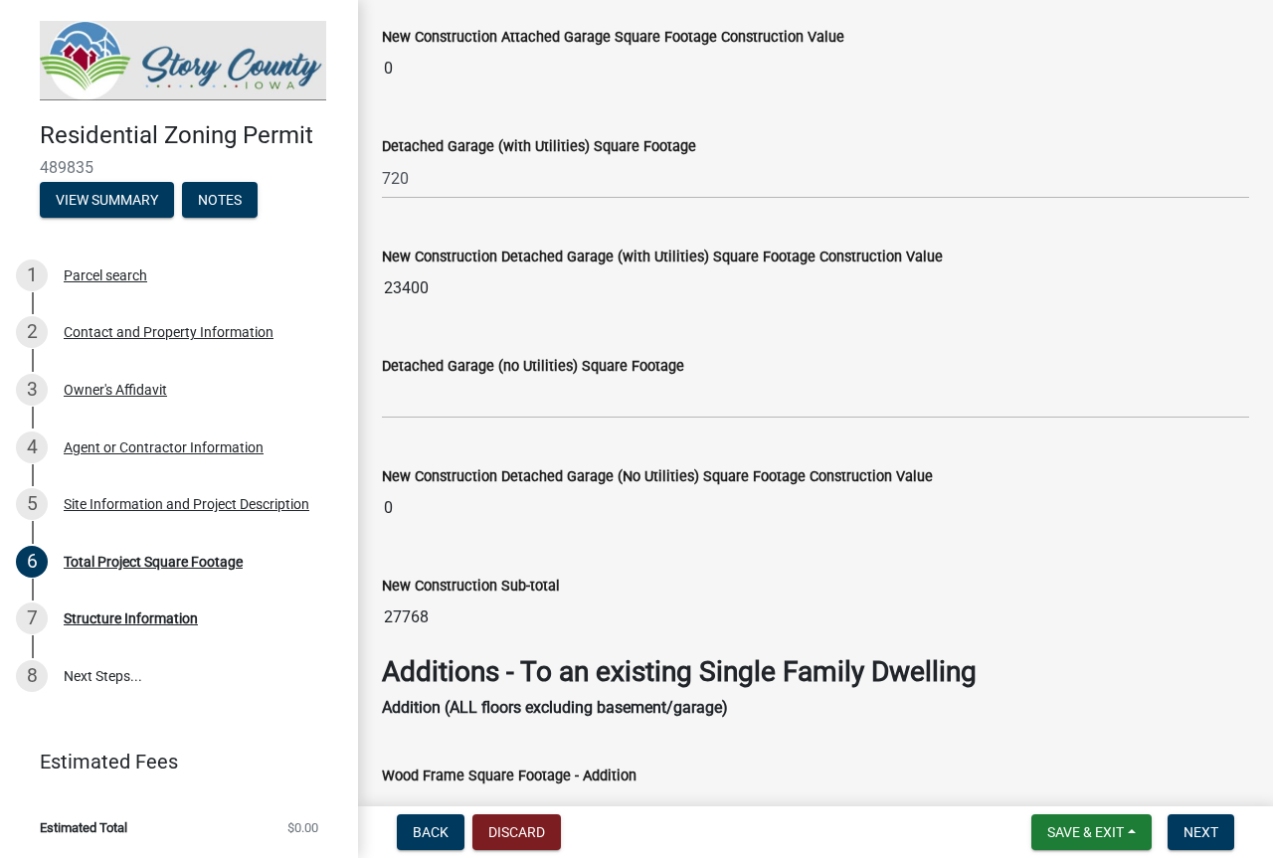
type input "27768"
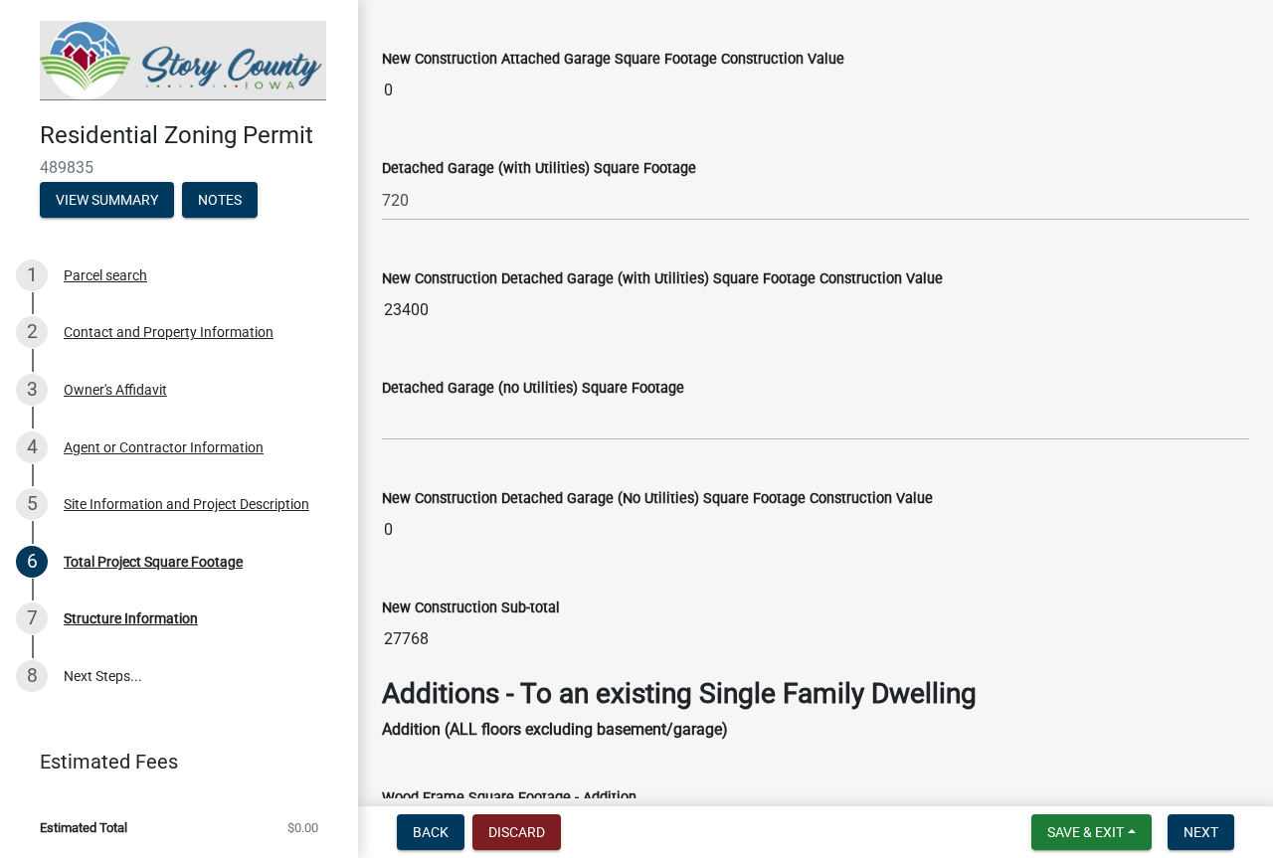
scroll to position [2207, 0]
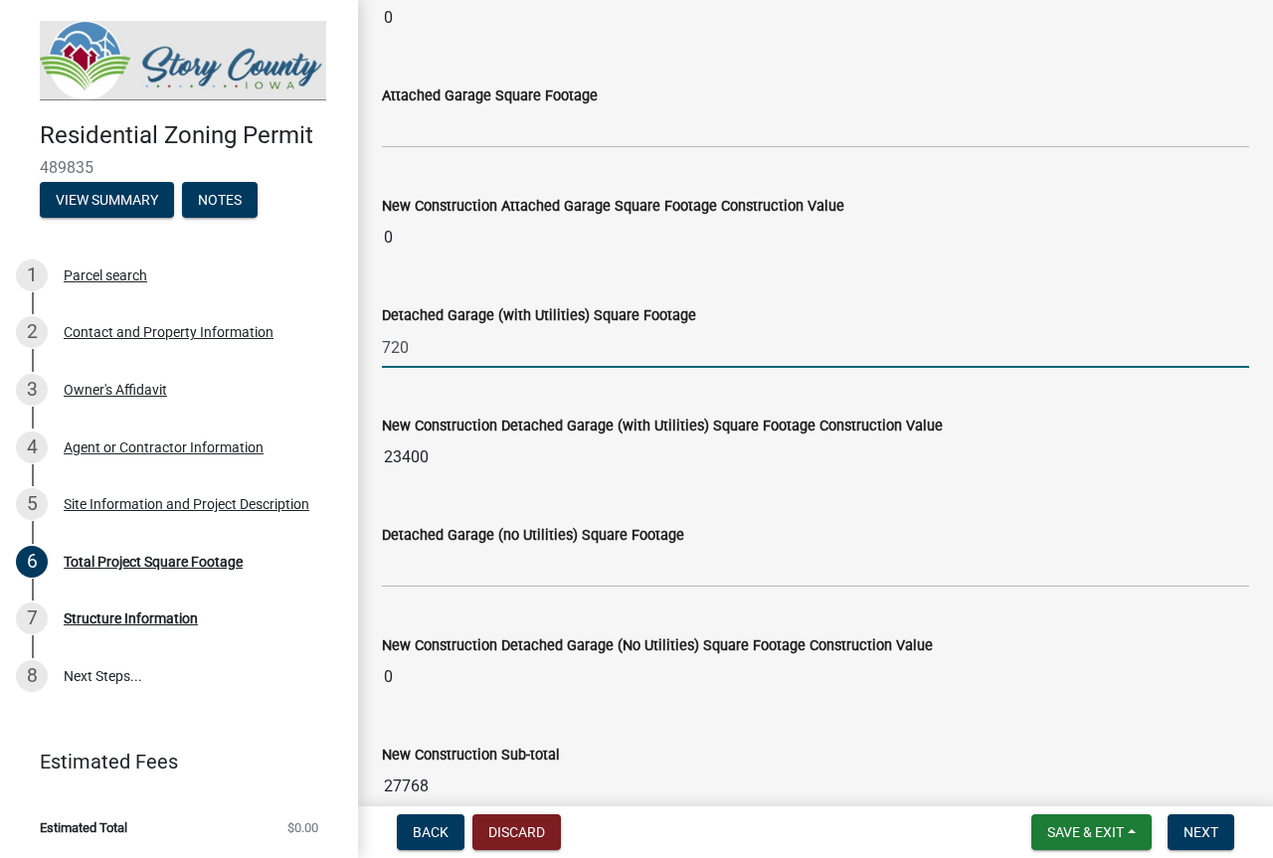
drag, startPoint x: 415, startPoint y: 349, endPoint x: 358, endPoint y: 348, distance: 56.7
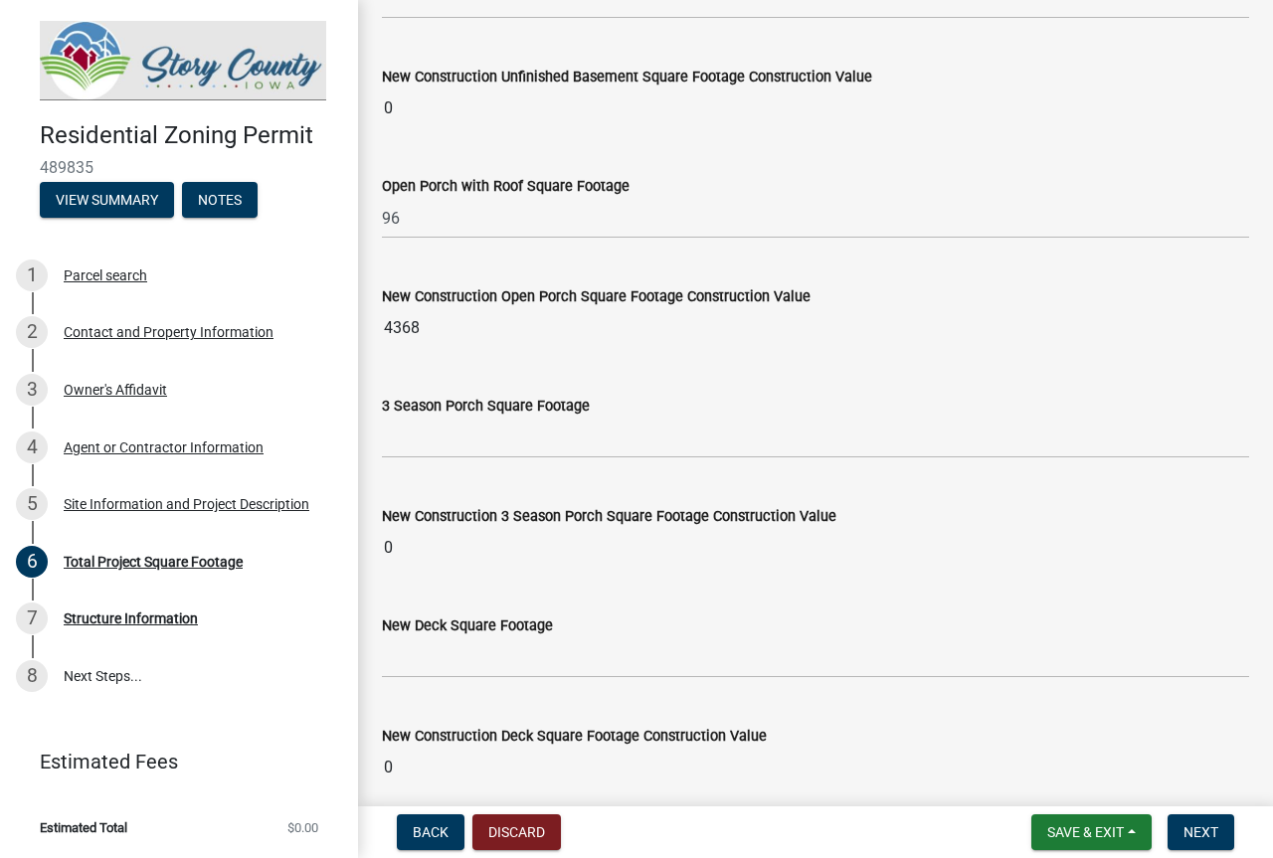
scroll to position [1412, 0]
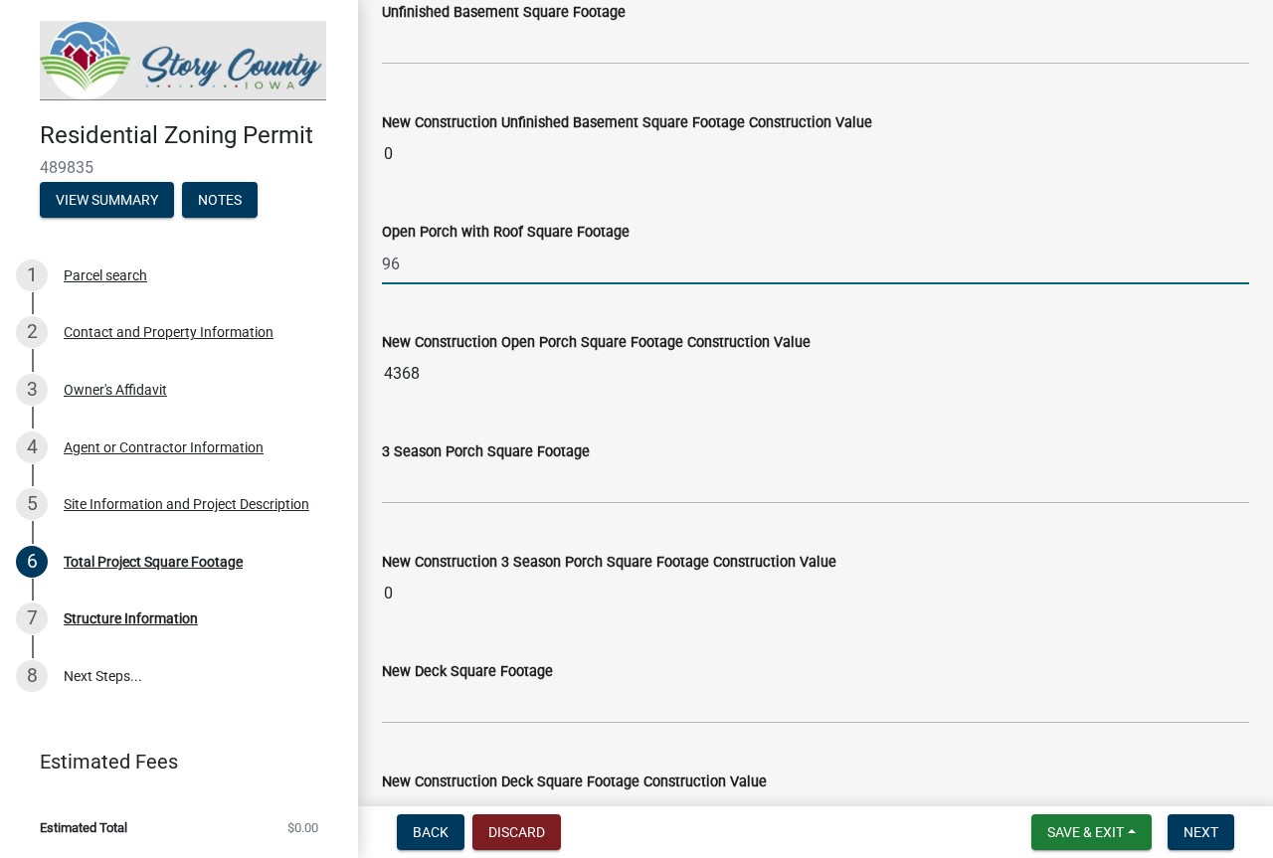
drag, startPoint x: 426, startPoint y: 273, endPoint x: 365, endPoint y: 276, distance: 61.7
click at [357, 273] on div "Residential Zoning Permit 489835 View Summary Notes 1 Parcel search 2 Contact a…" at bounding box center [636, 429] width 1273 height 858
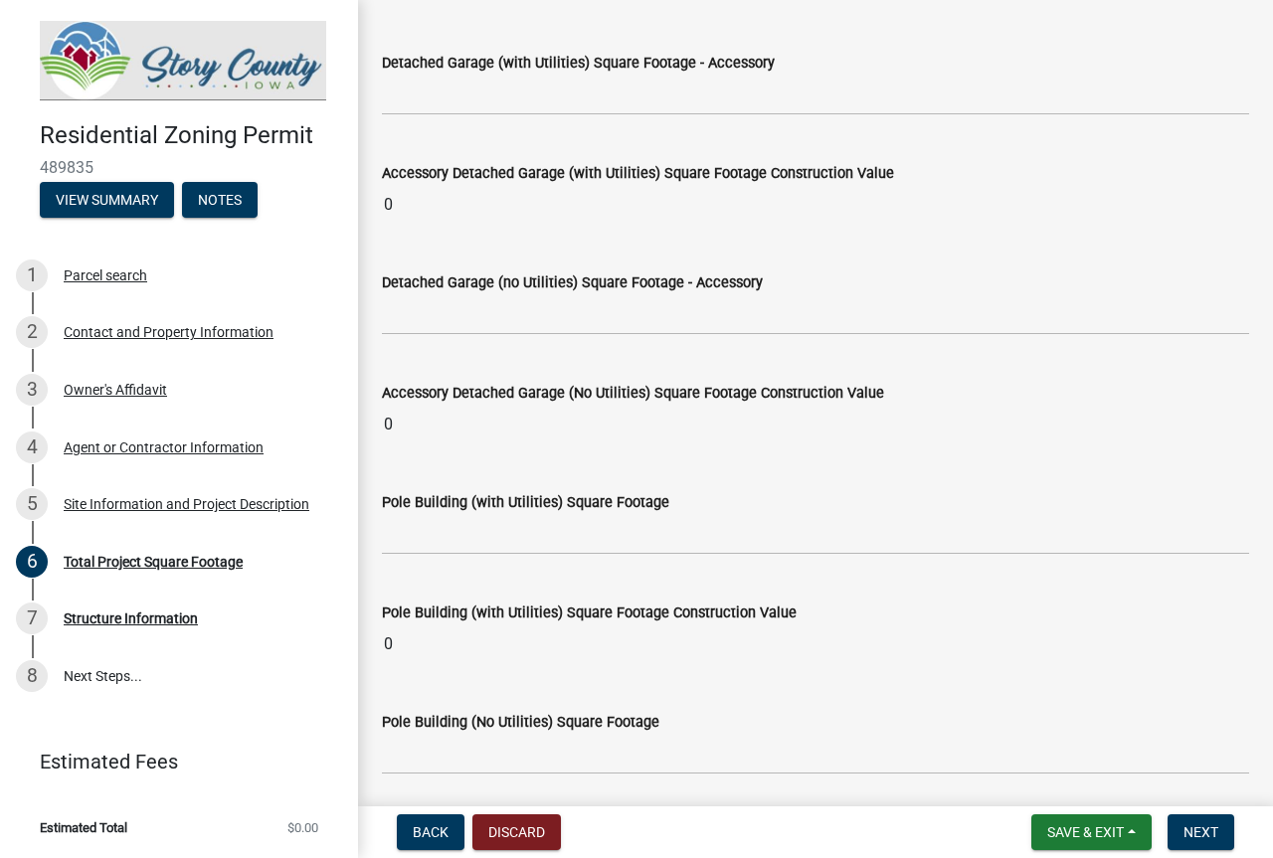
scroll to position [5829, 0]
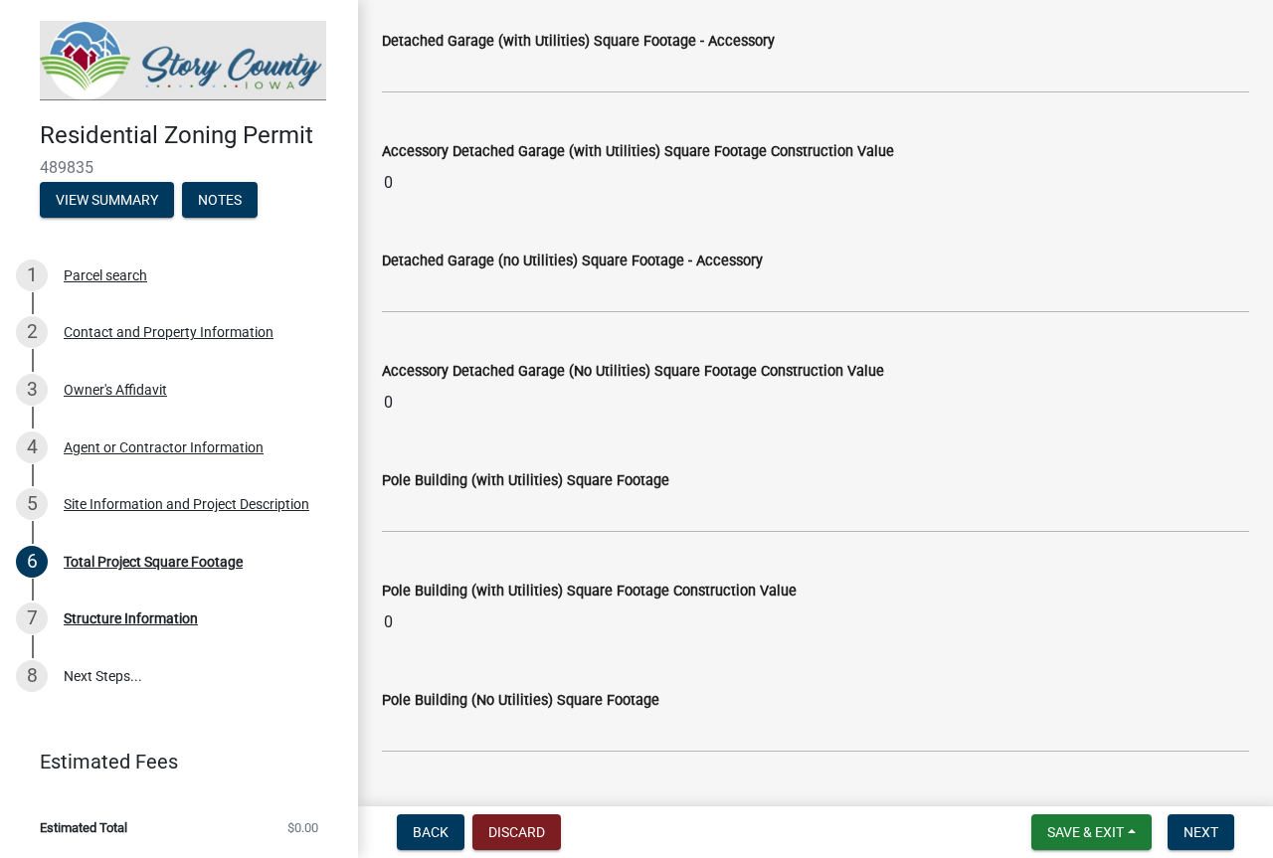
type input "0"
click at [518, 519] on input "text" at bounding box center [815, 512] width 867 height 41
type input "720"
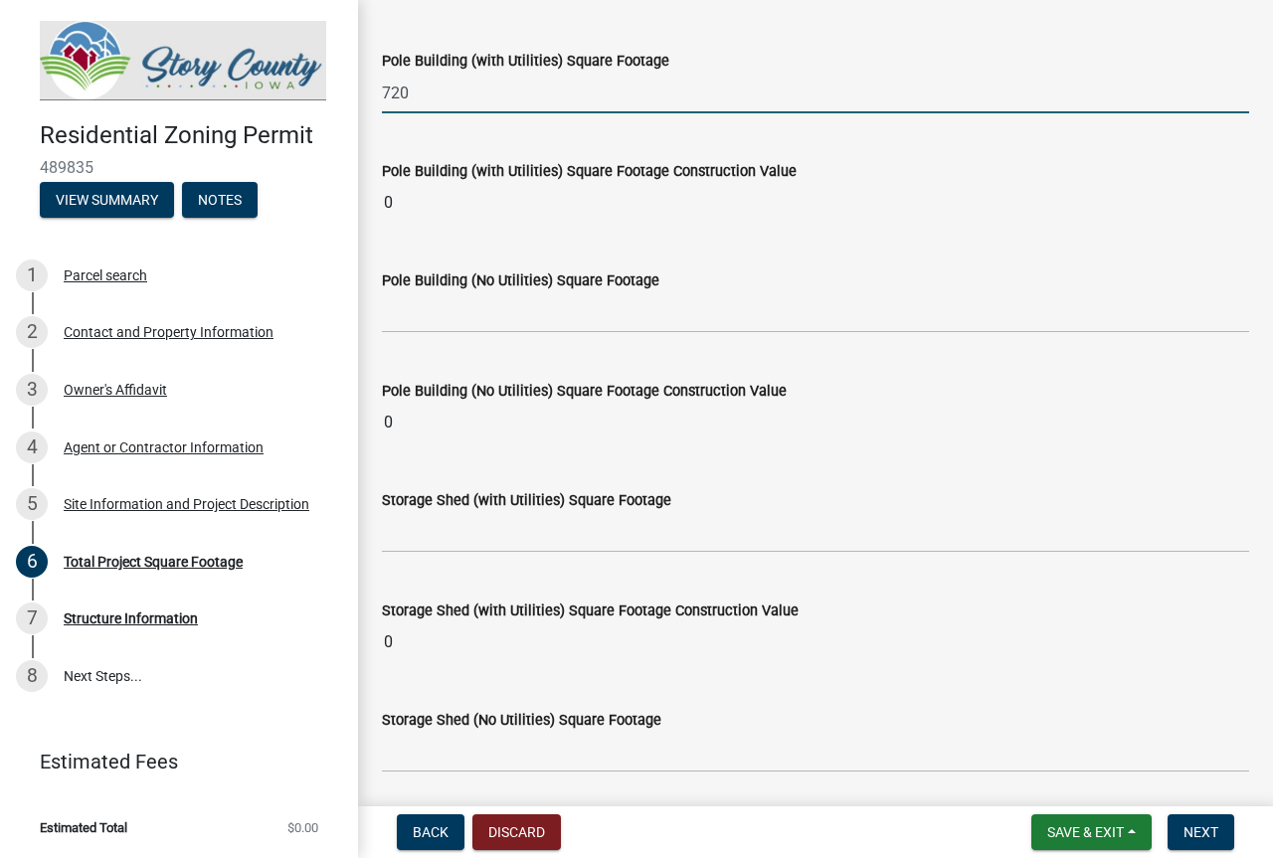
scroll to position [6207, 0]
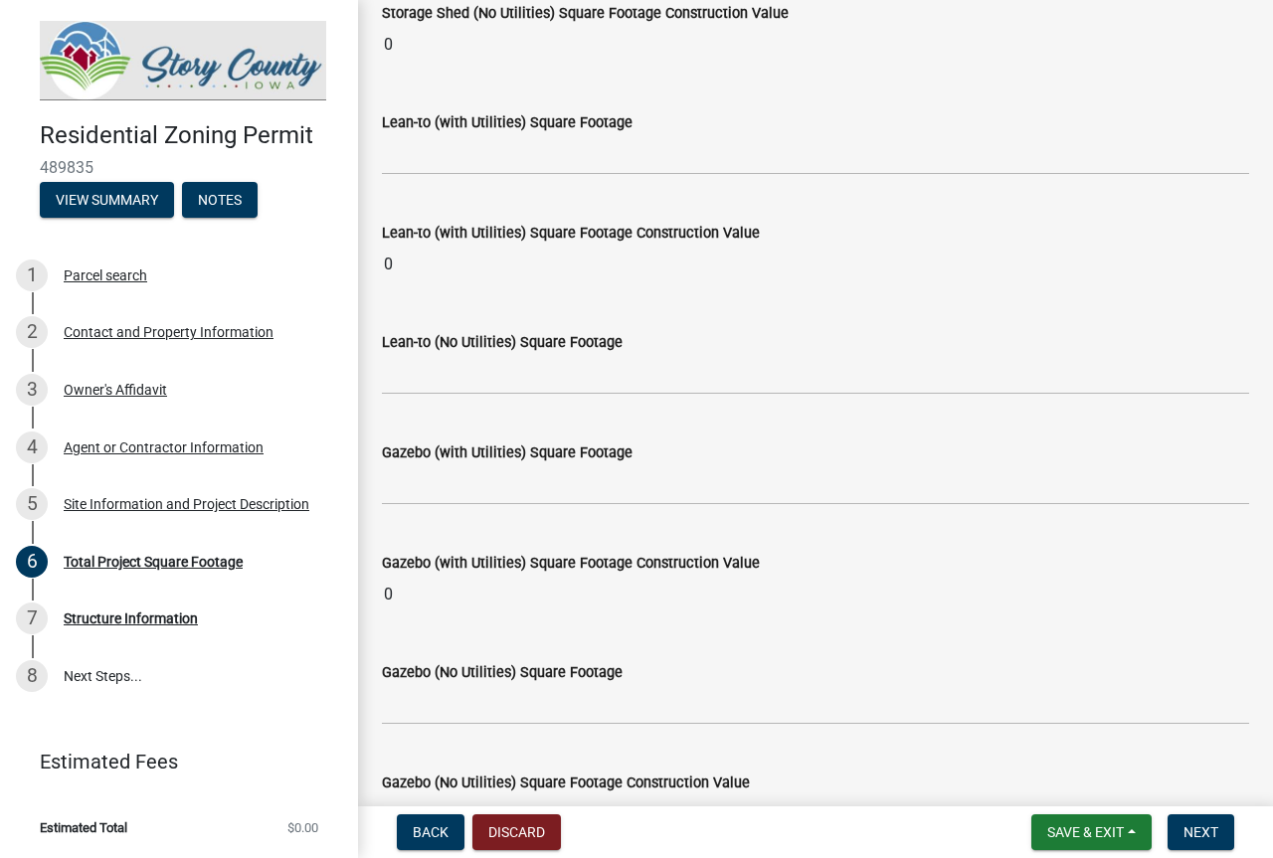
type input "0"
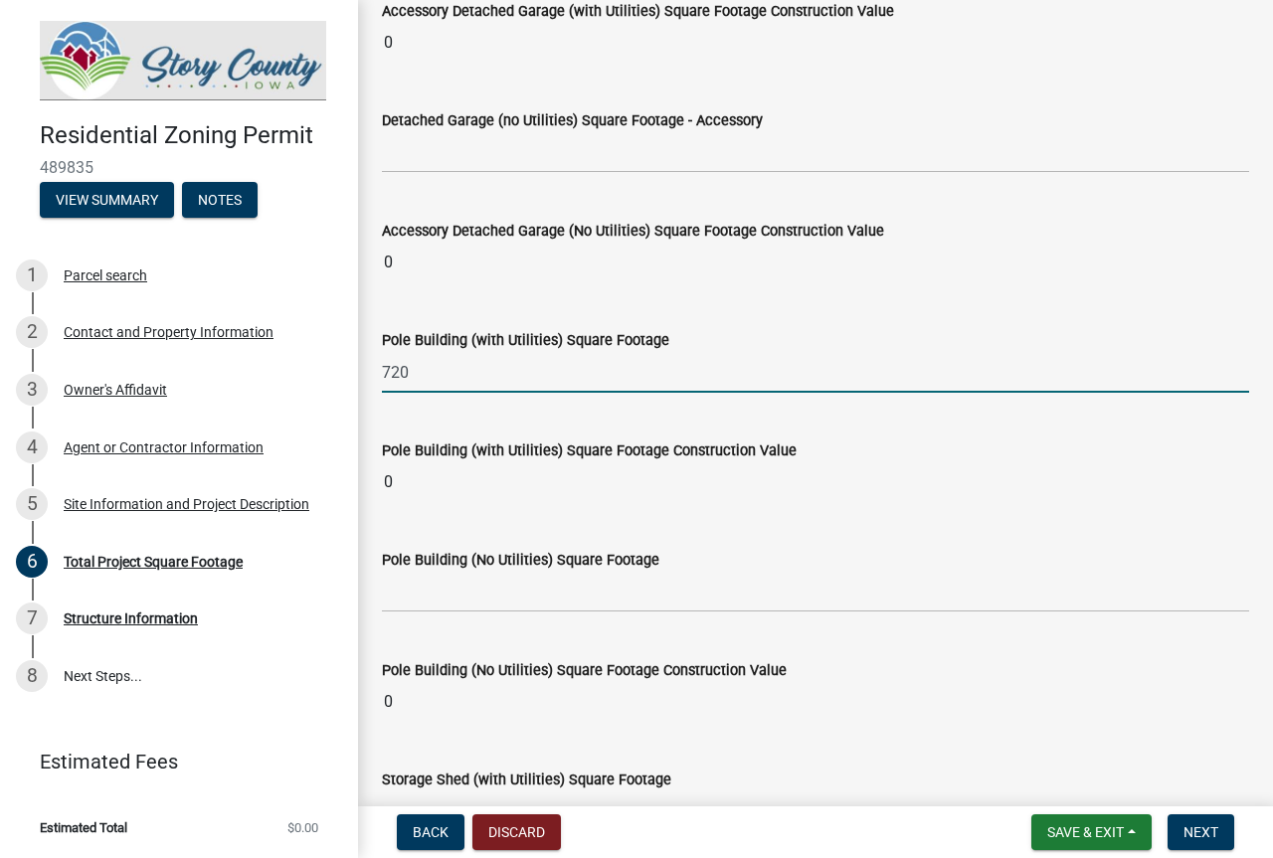
scroll to position [6002, 0]
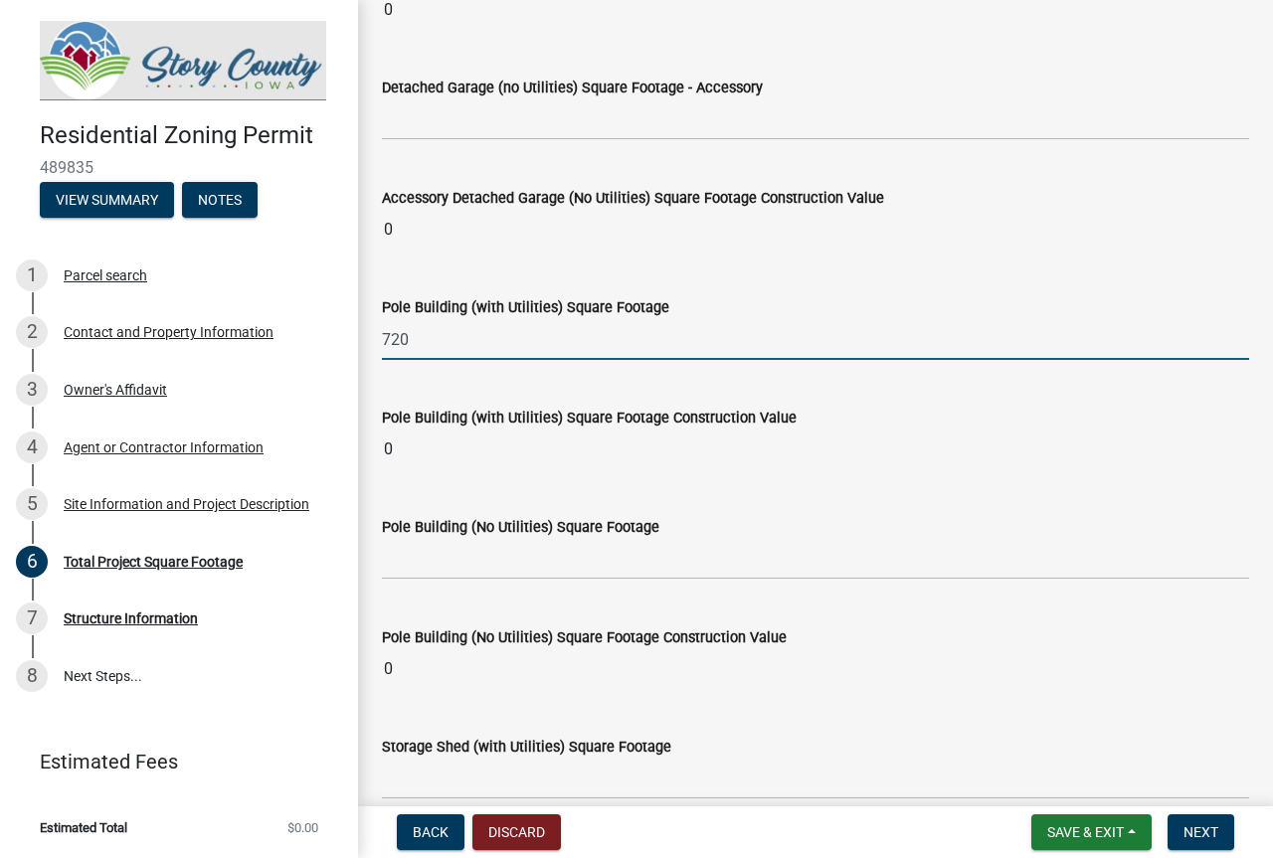
type input "720"
click at [913, 496] on div "Pole Building (No Utilities) Square Footage" at bounding box center [815, 533] width 867 height 92
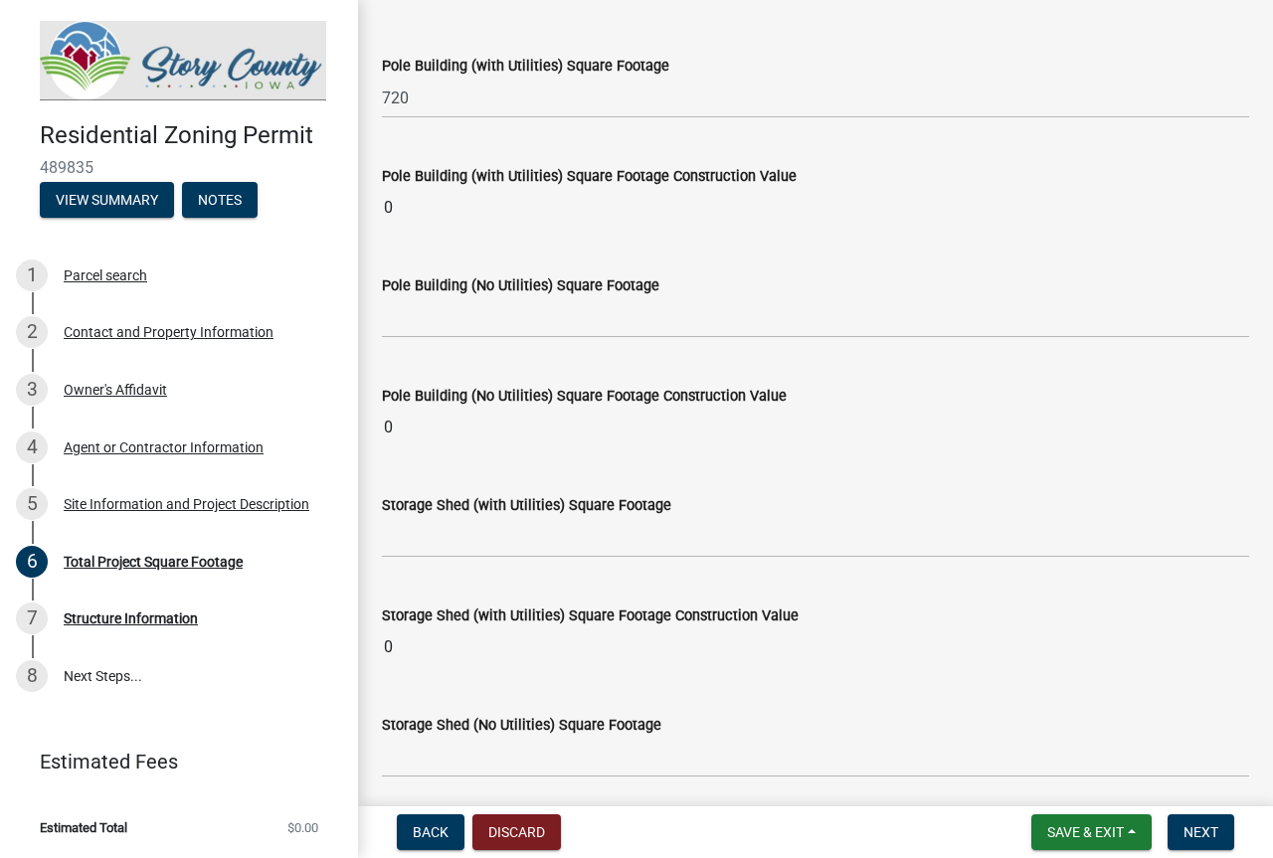
type input "14040"
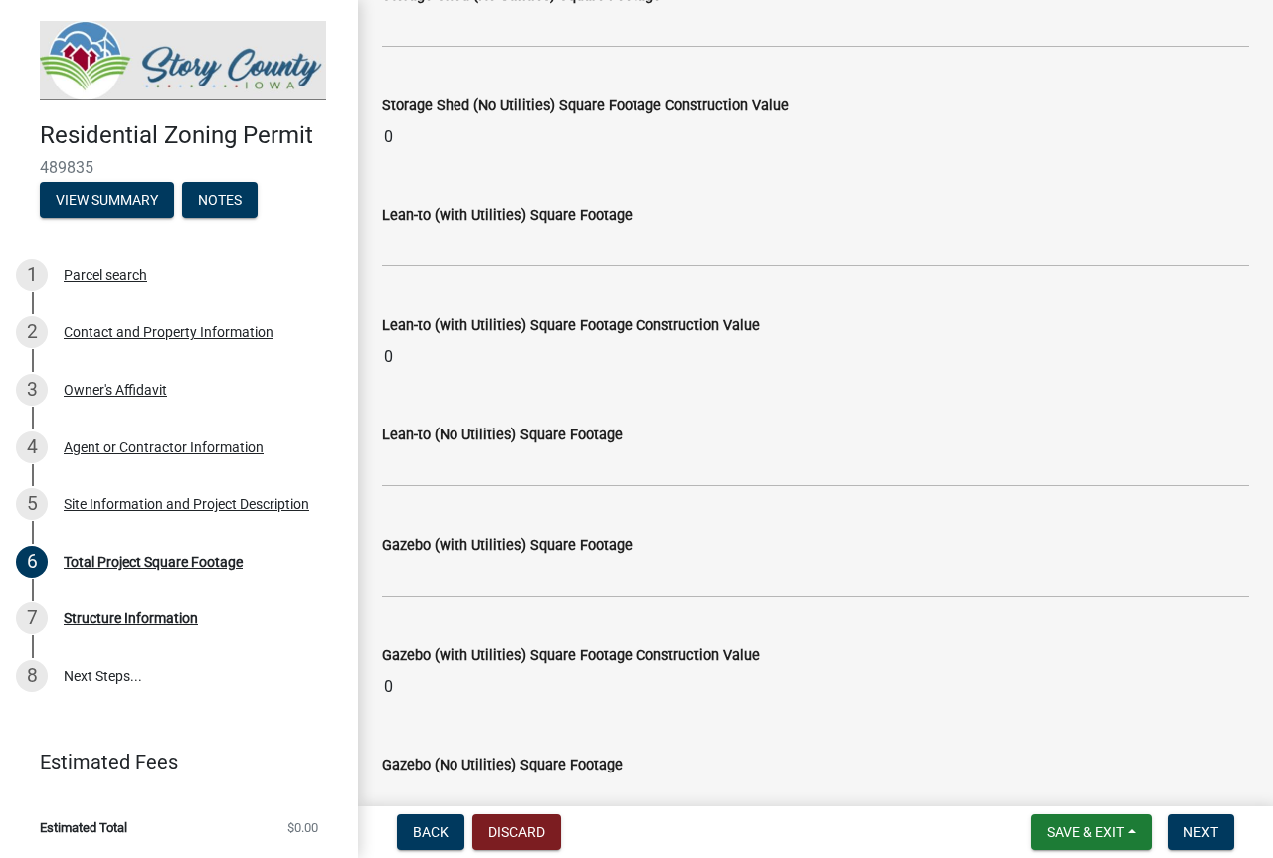
scroll to position [7018, 0]
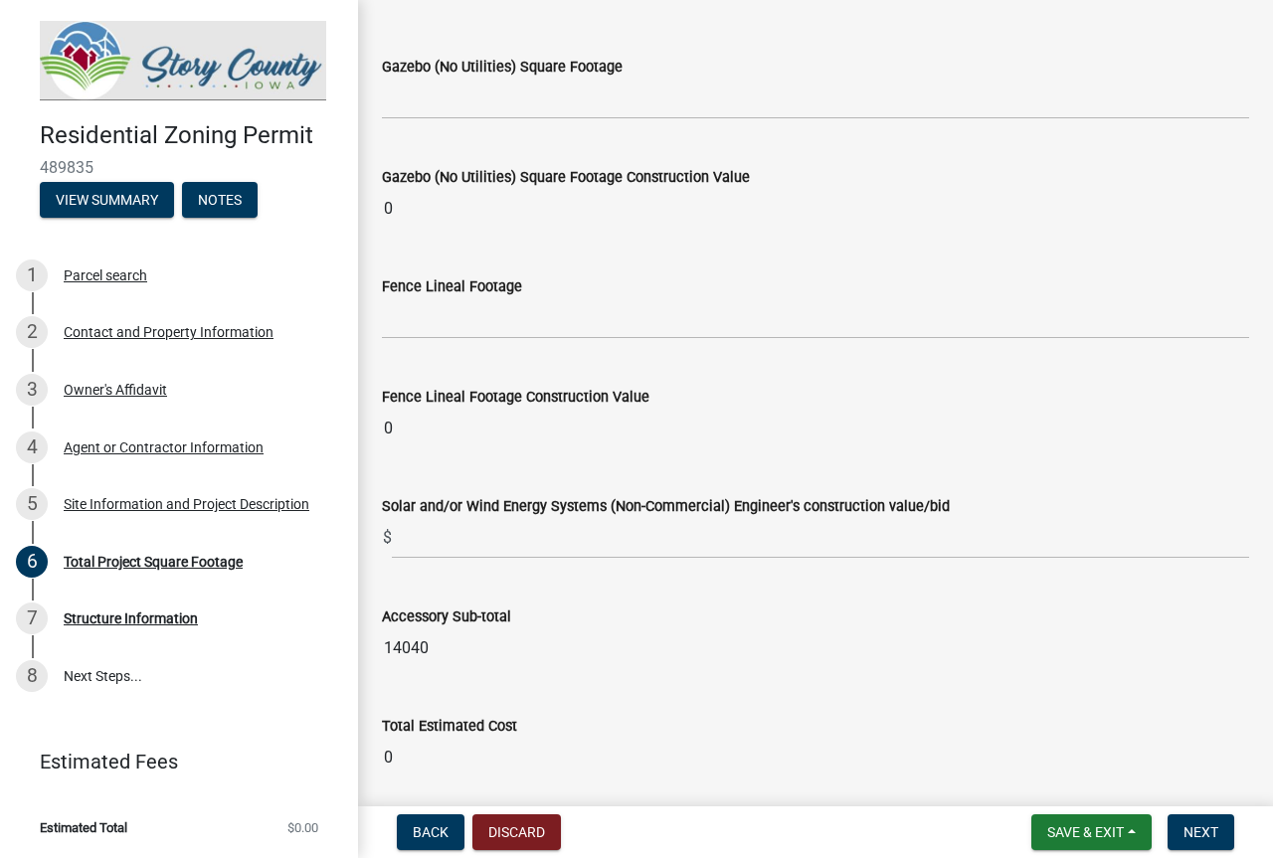
type input "14040"
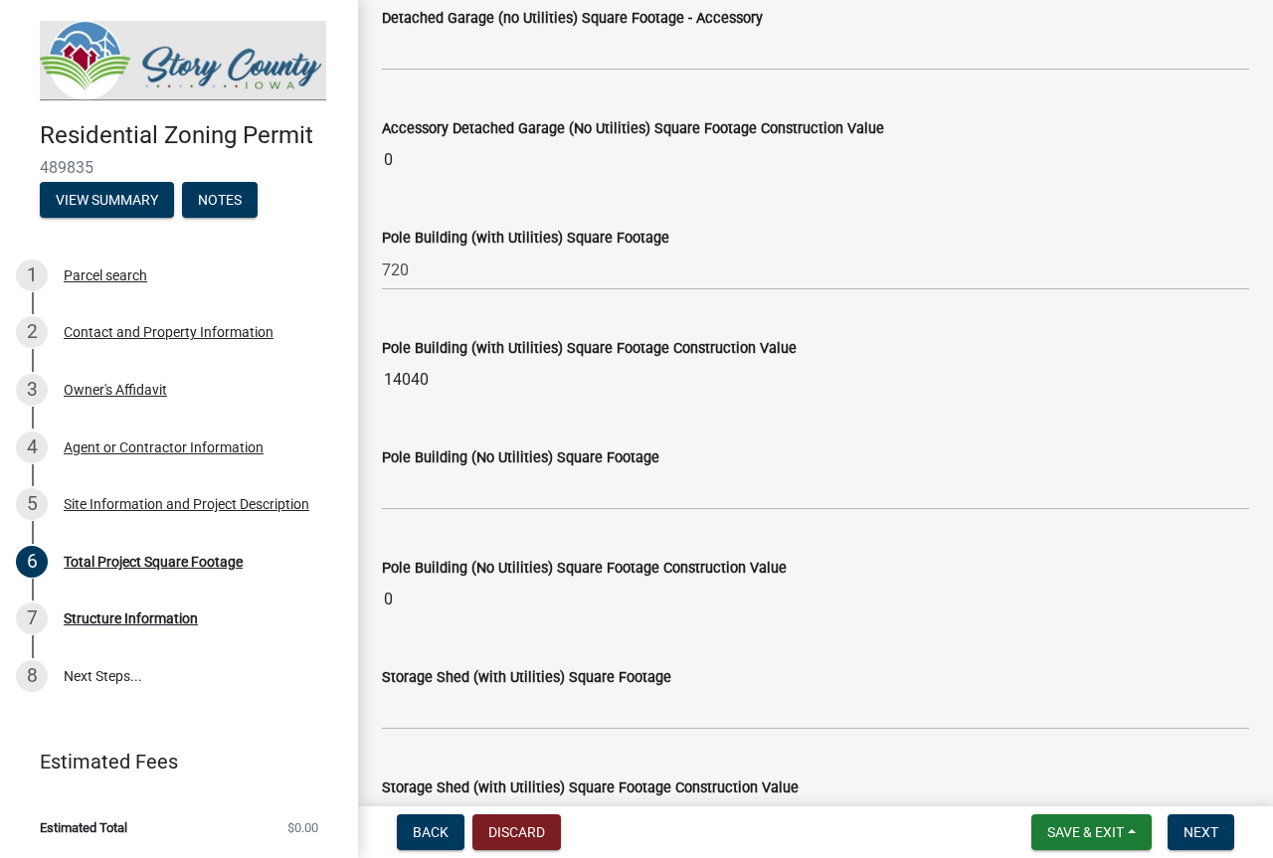
scroll to position [6121, 0]
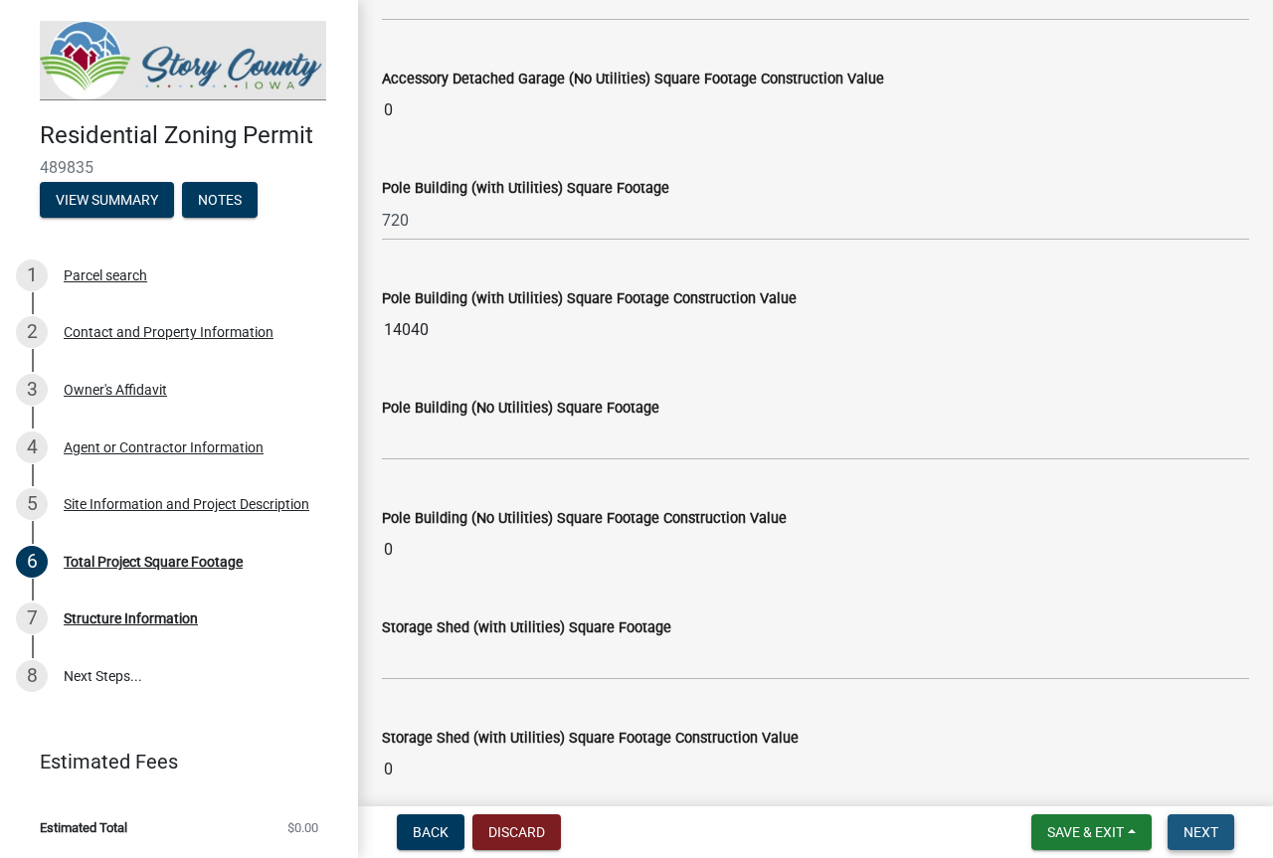
click at [1202, 829] on span "Next" at bounding box center [1200, 832] width 35 height 16
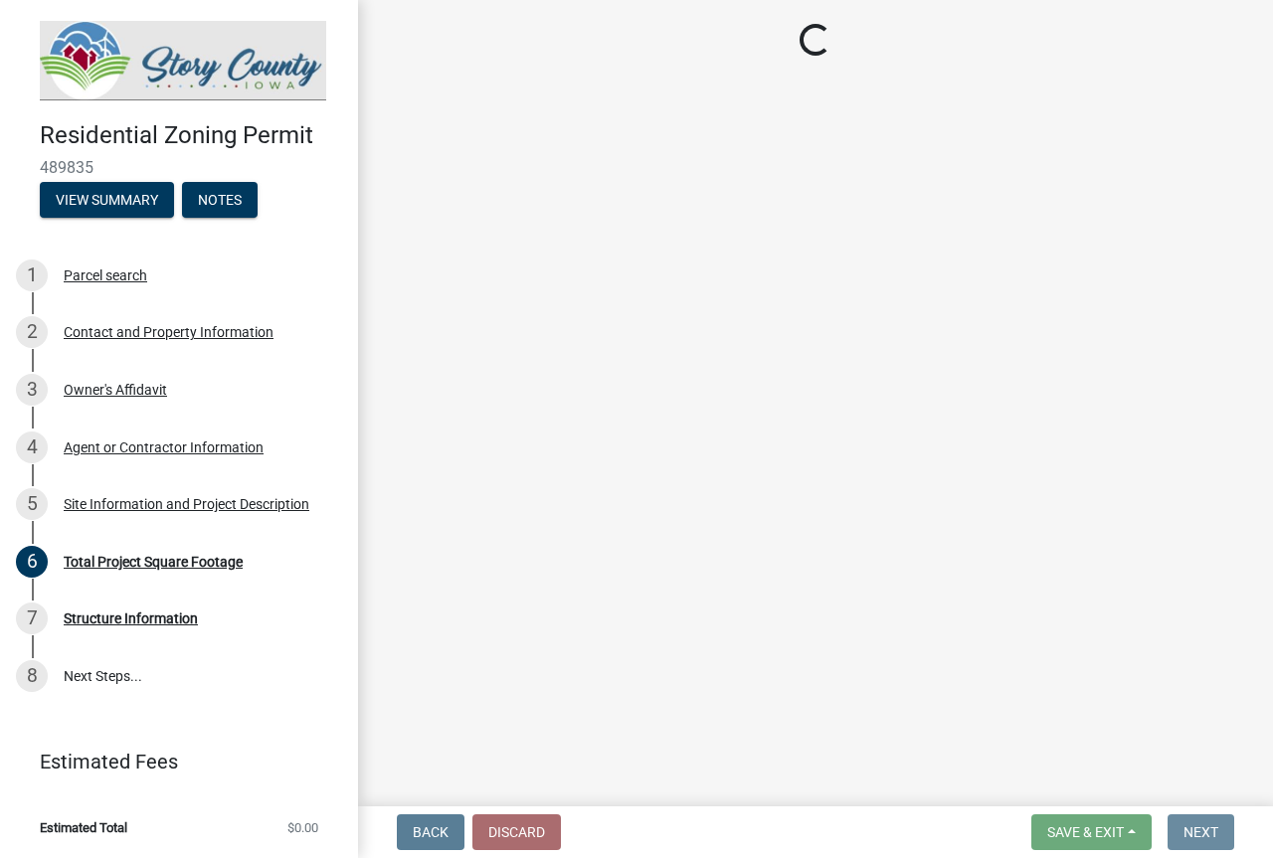
scroll to position [0, 0]
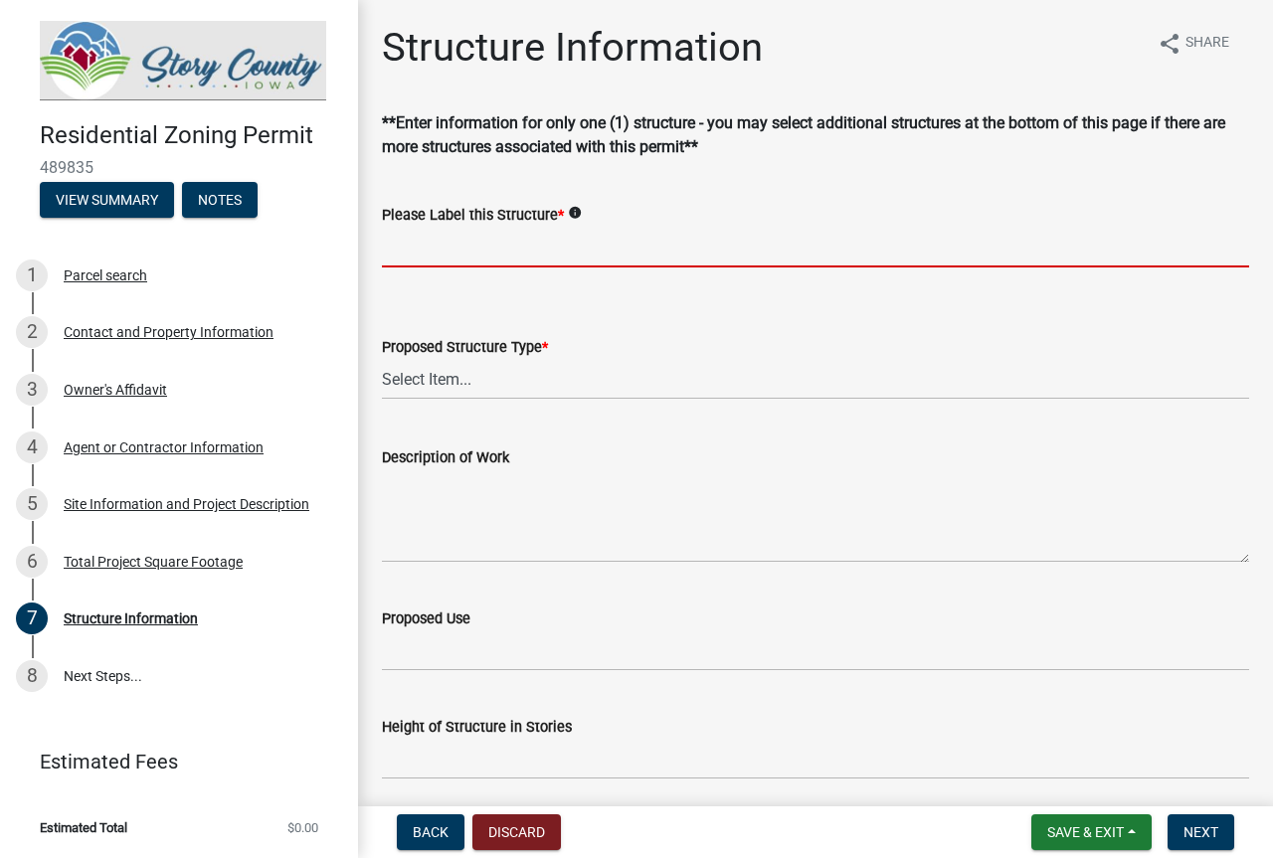
click at [457, 251] on input "Please Label this Structure *" at bounding box center [815, 247] width 867 height 41
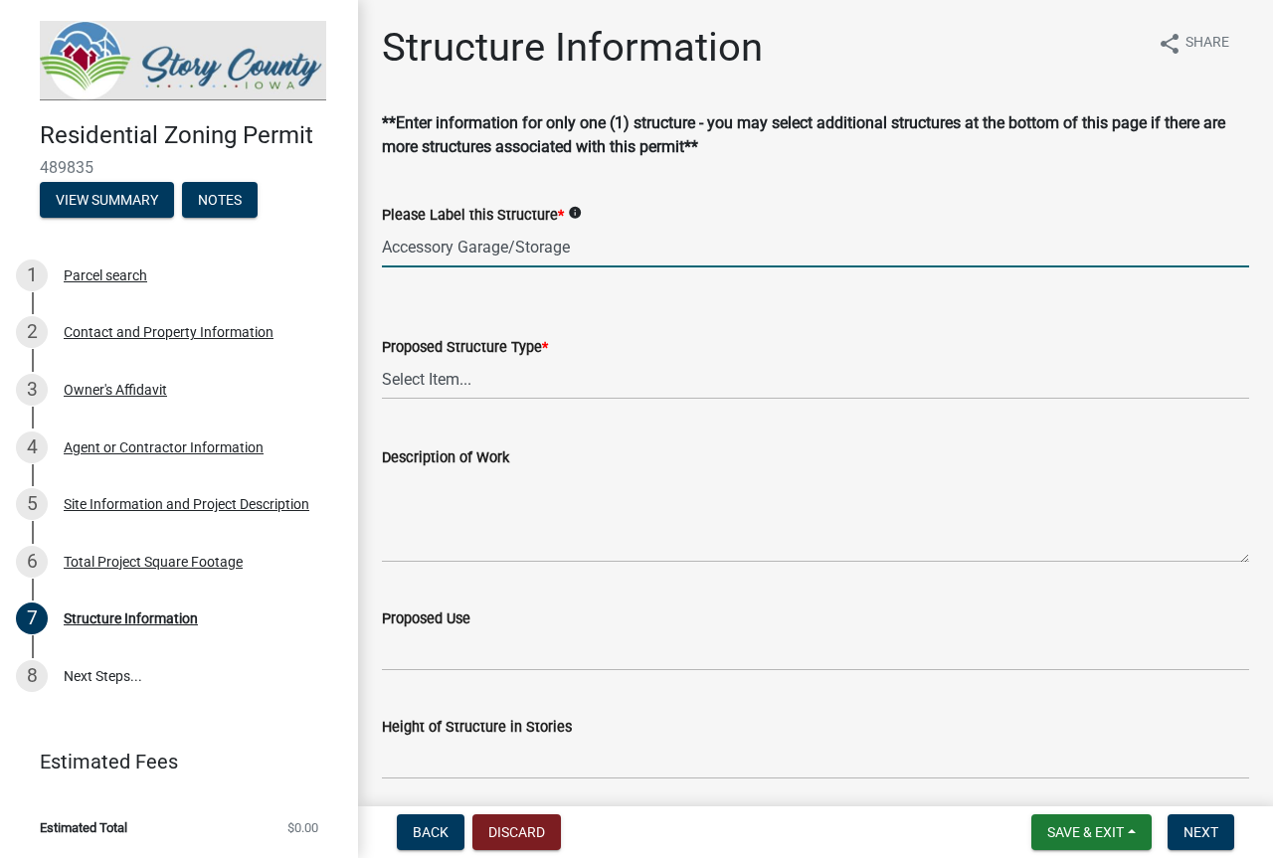
type input "Accessory Garage/Storage"
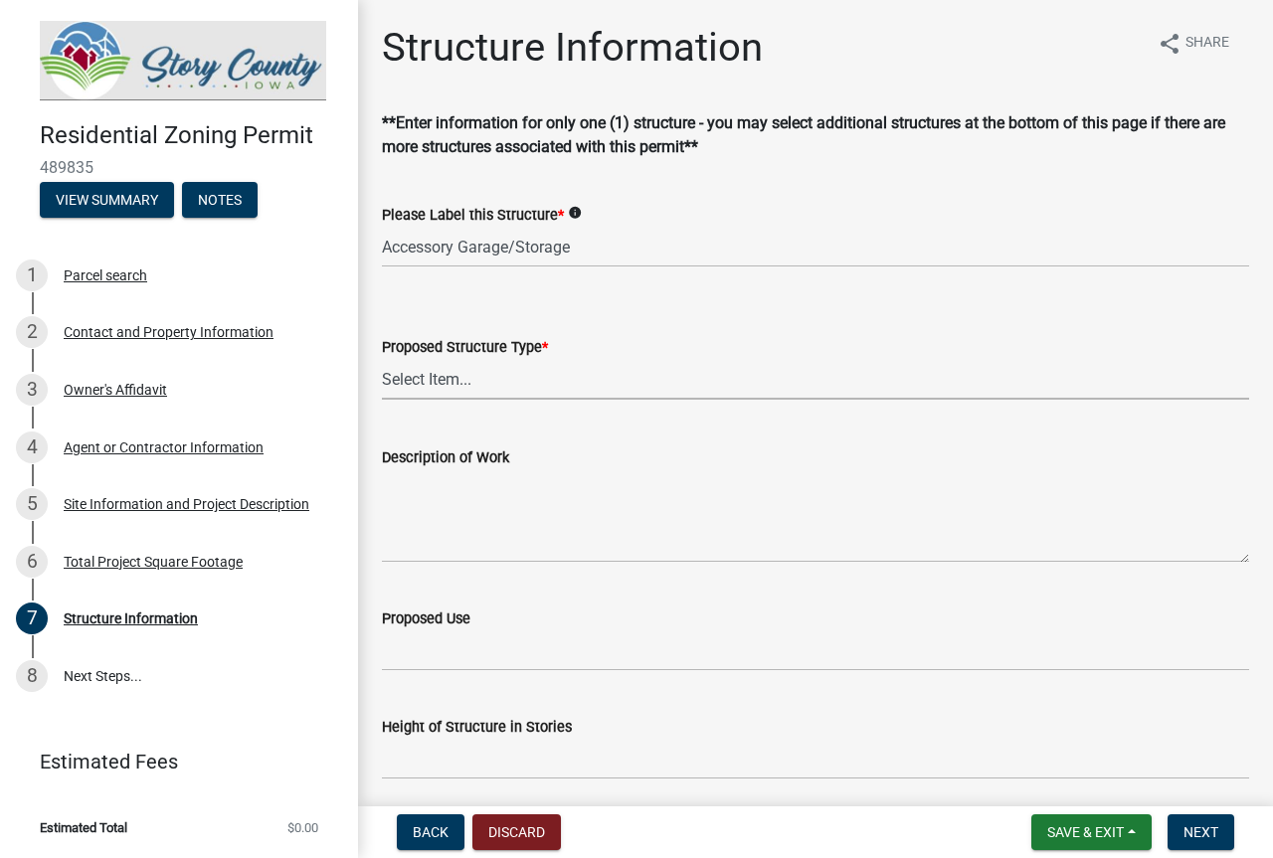
click at [543, 379] on select "Select Item... ACC BLD - ACCESSORY BUILDING ACC BLD ADD - ACCESSORY BUILDING AD…" at bounding box center [815, 379] width 867 height 41
click at [382, 359] on select "Select Item... ACC BLD - ACCESSORY BUILDING ACC BLD ADD - ACCESSORY BUILDING AD…" at bounding box center [815, 379] width 867 height 41
select select "5ec98183-4dba-451f-baf8-0c024b007726"
click at [502, 522] on textarea "Description of Work" at bounding box center [815, 515] width 867 height 93
click at [528, 504] on textarea "Description of Work" at bounding box center [815, 515] width 867 height 93
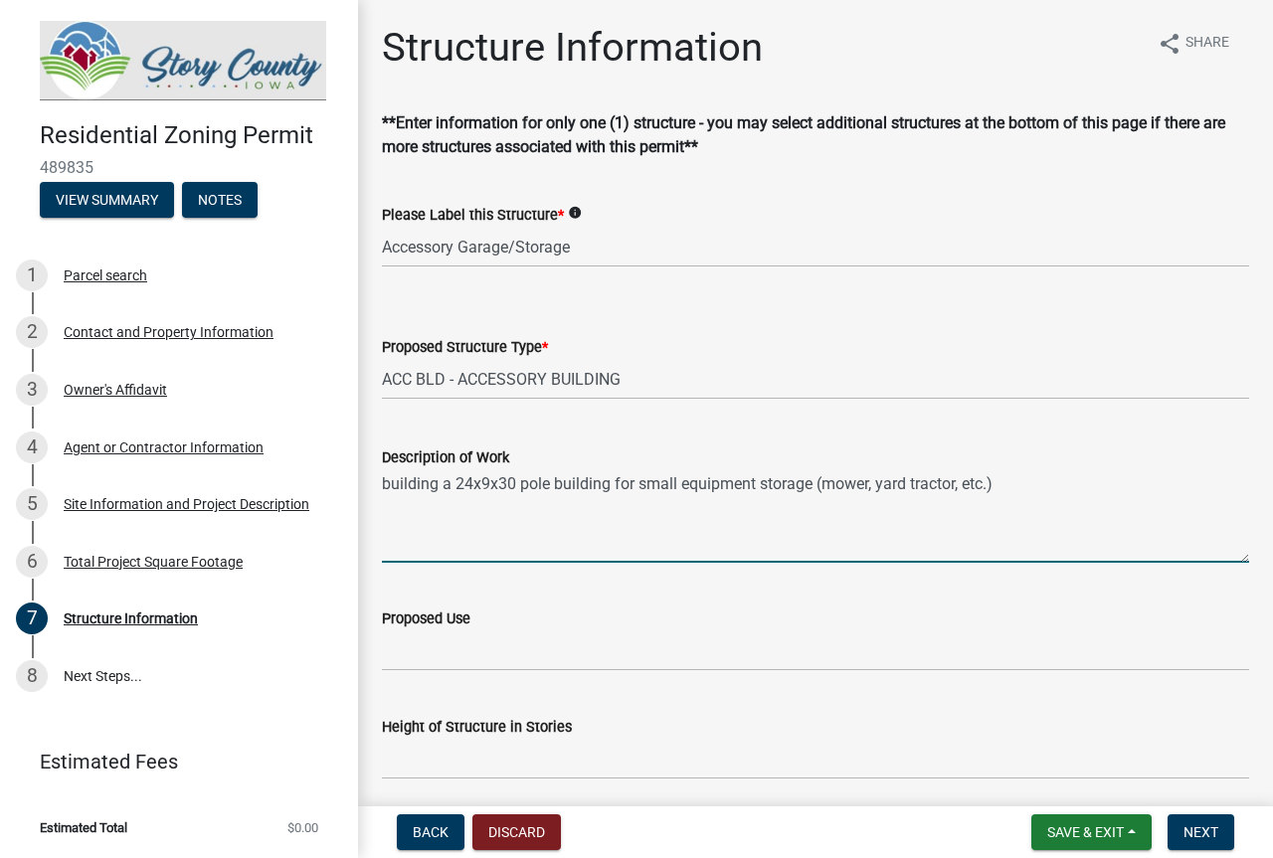
drag, startPoint x: 1018, startPoint y: 484, endPoint x: 612, endPoint y: 509, distance: 406.4
click at [612, 509] on textarea "building a 24x9x30 pole building for small equipment storage (mower, yard tract…" at bounding box center [815, 515] width 867 height 93
type textarea "building a 24x9x30 pole building with a porch"
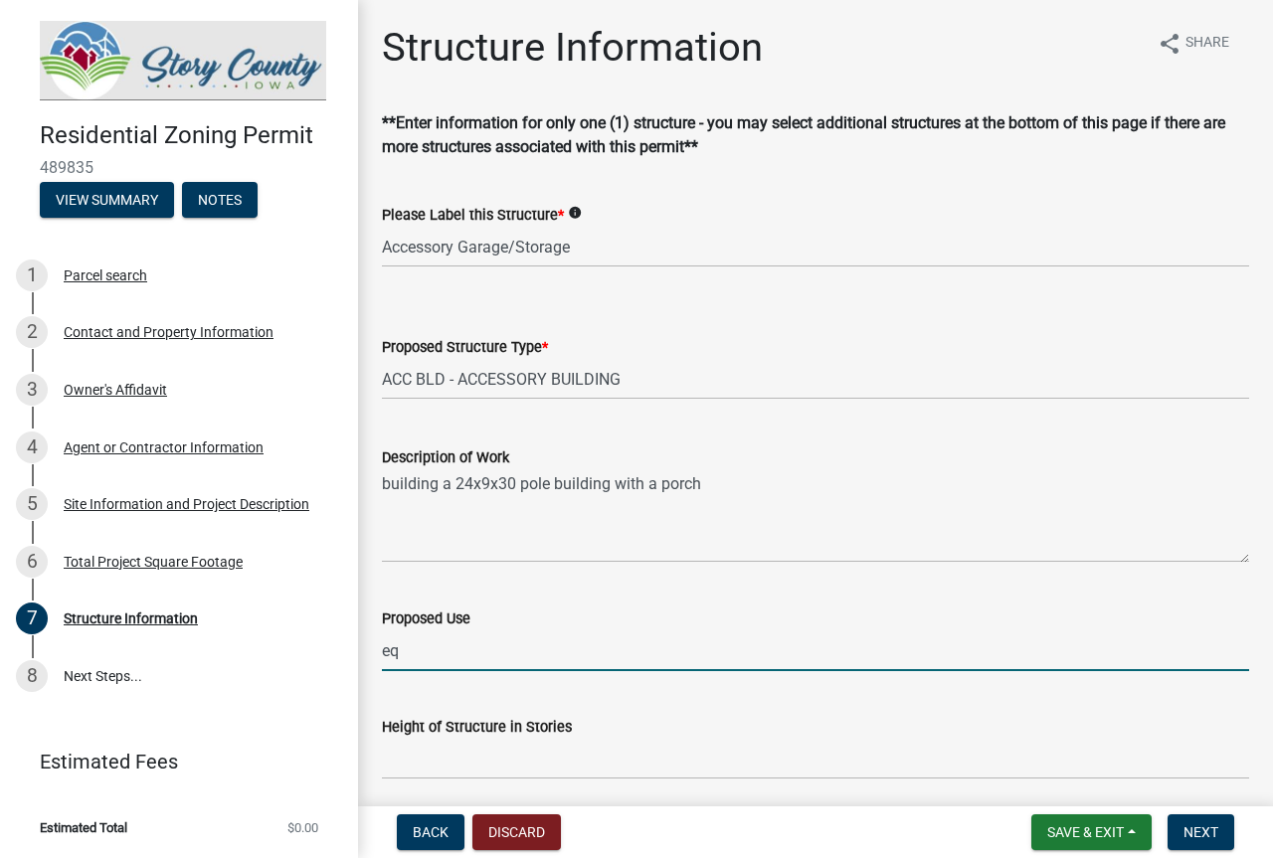
type input "e"
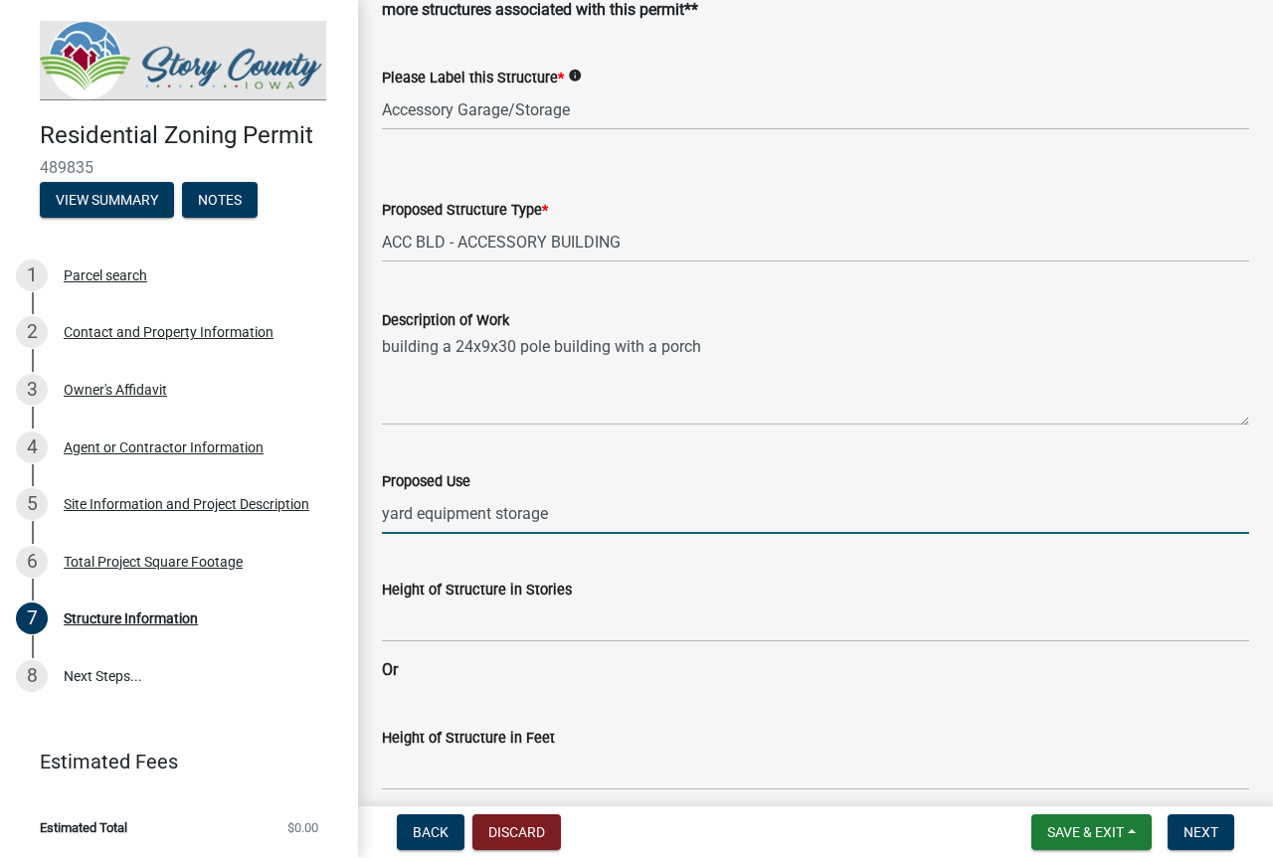
scroll to position [199, 0]
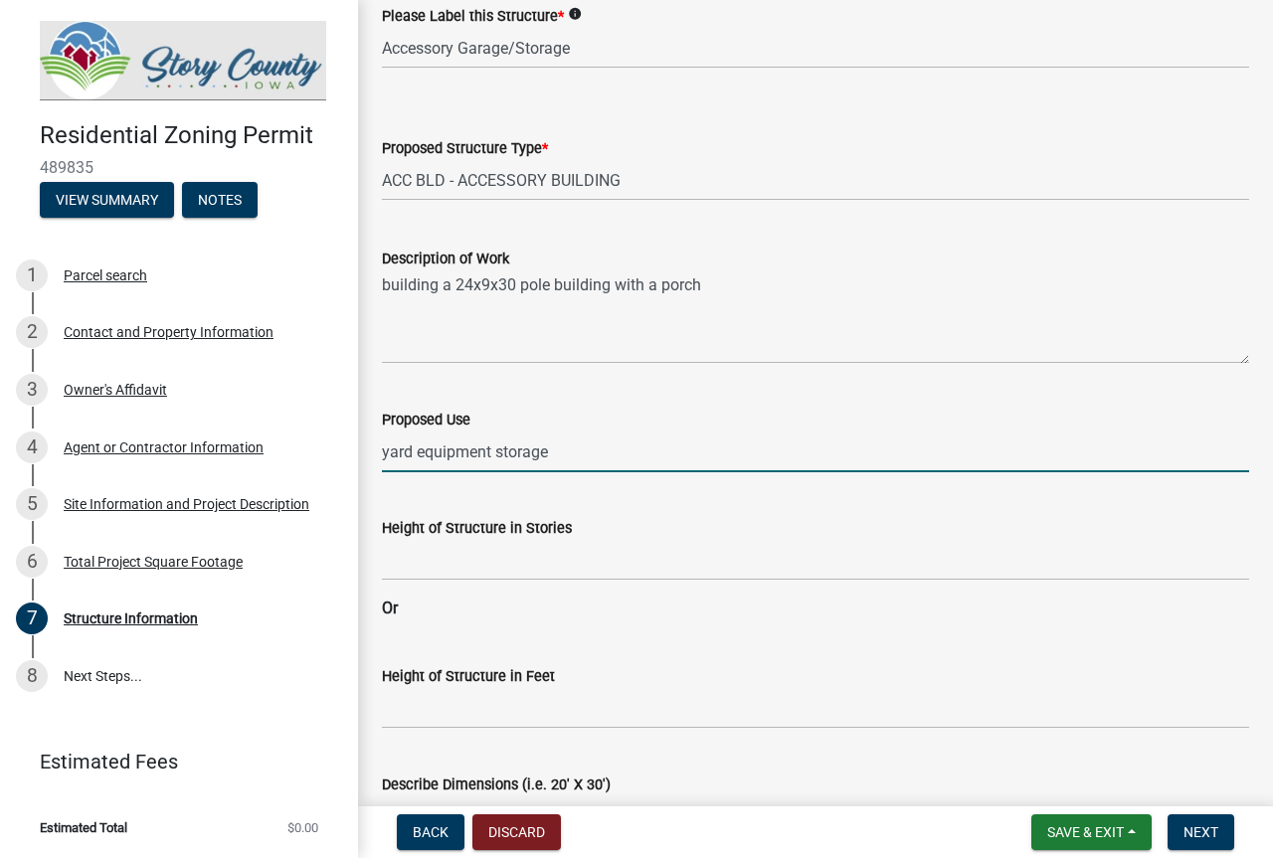
type input "yard equipment storage"
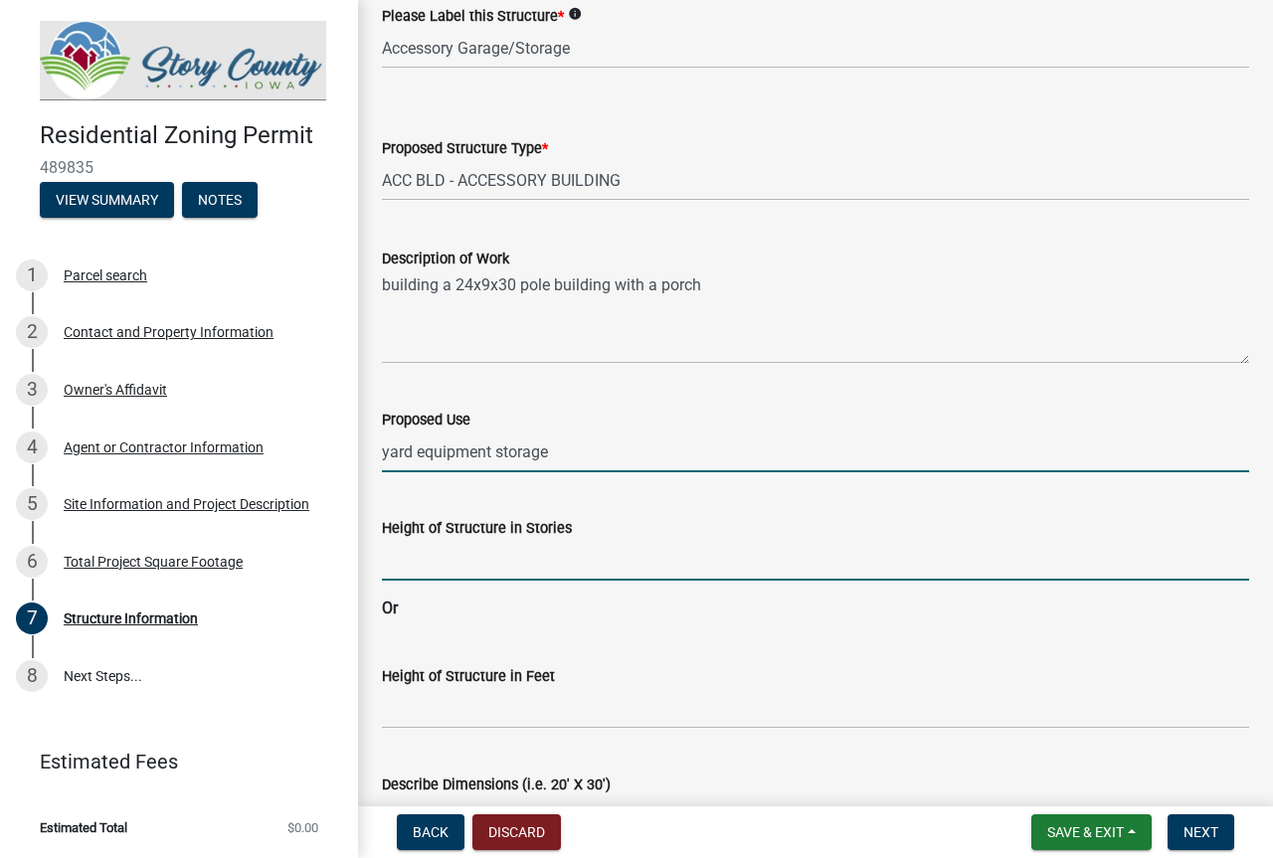
click at [618, 568] on input "Height of Structure in Stories" at bounding box center [815, 560] width 867 height 41
type input "9"
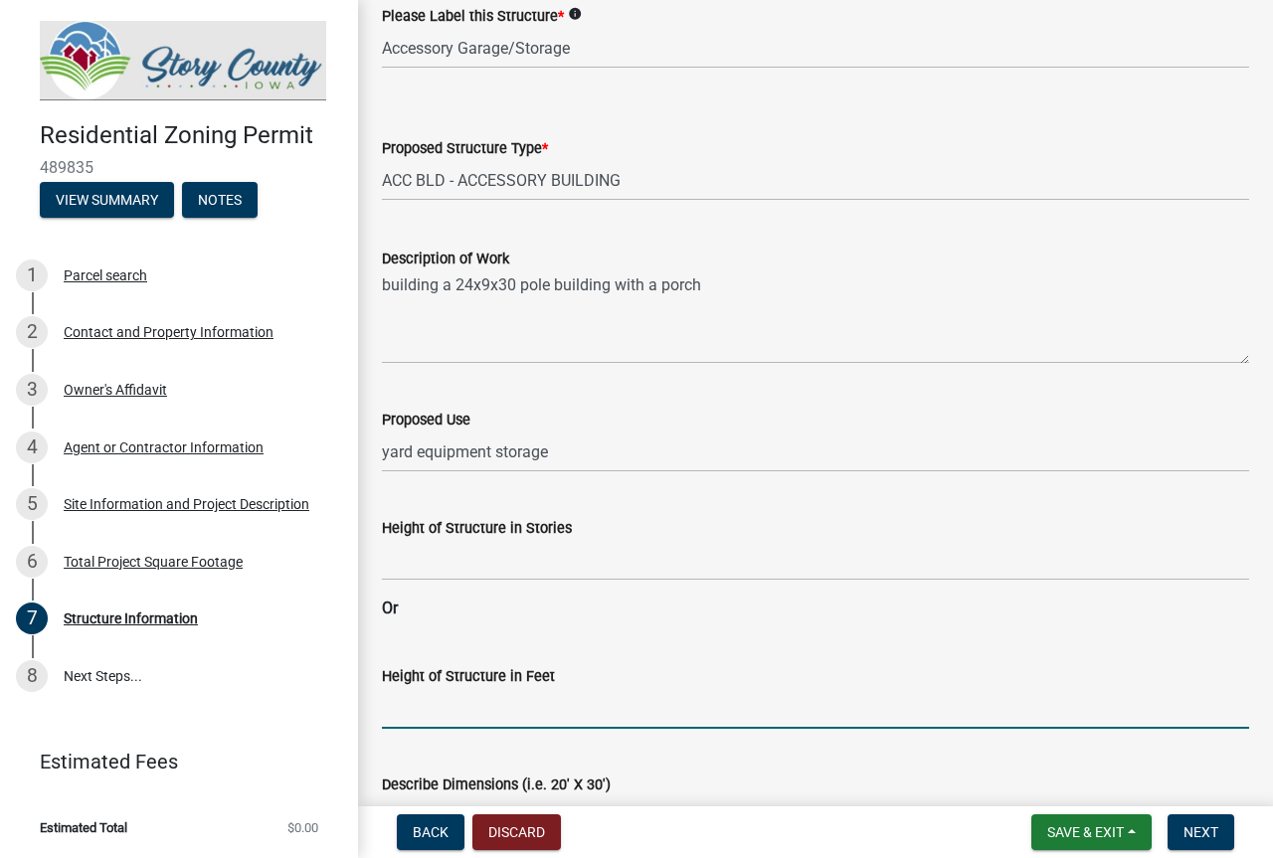
click at [557, 706] on input "Height of Structure in Feet" at bounding box center [815, 708] width 867 height 41
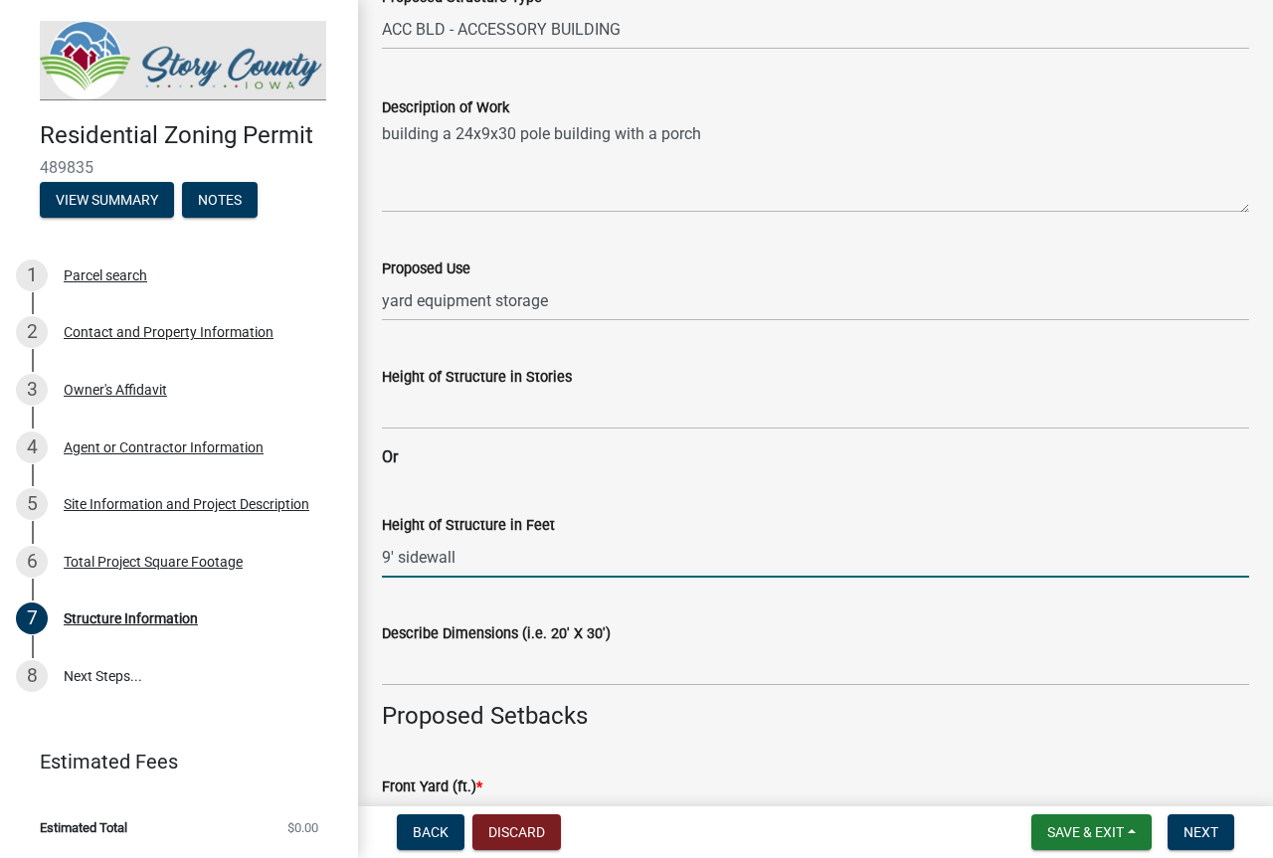
scroll to position [497, 0]
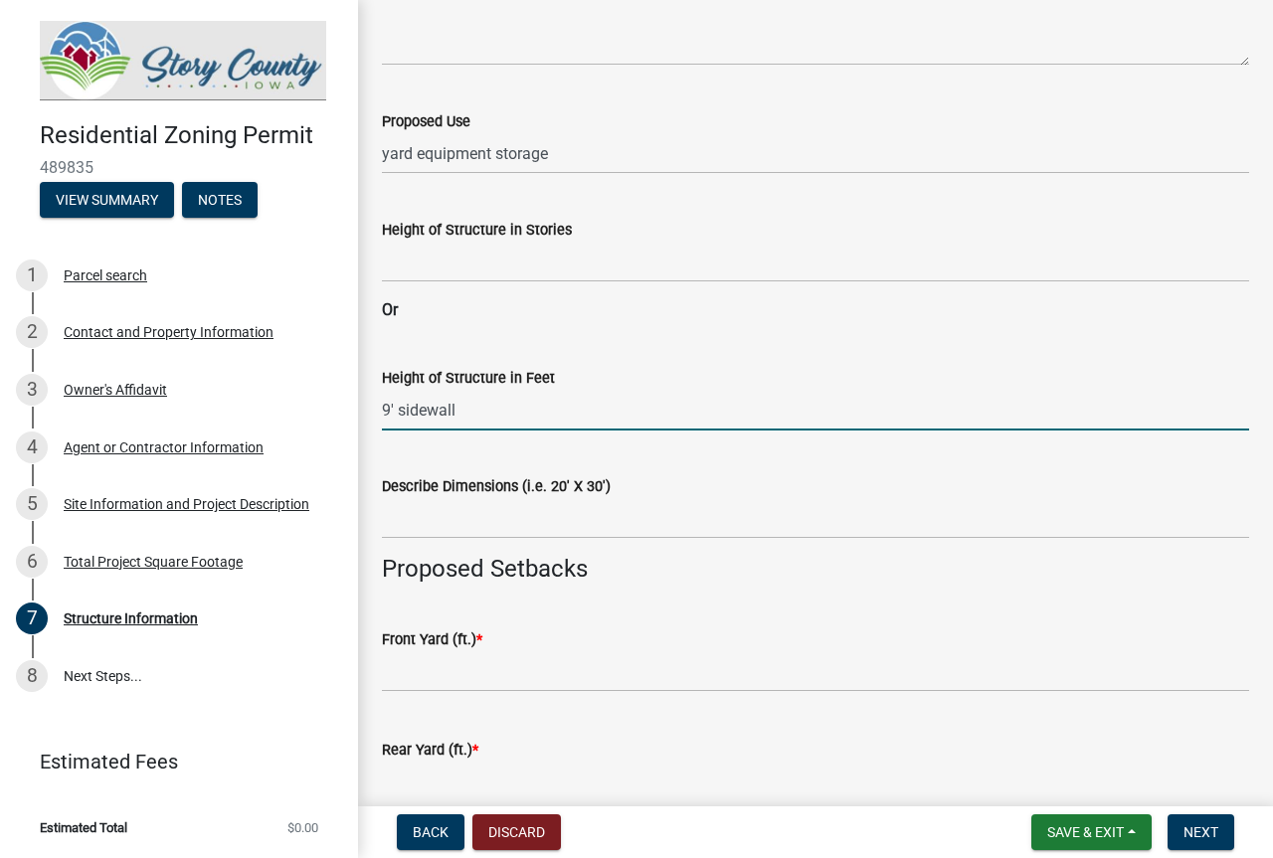
type input "9' sidewall"
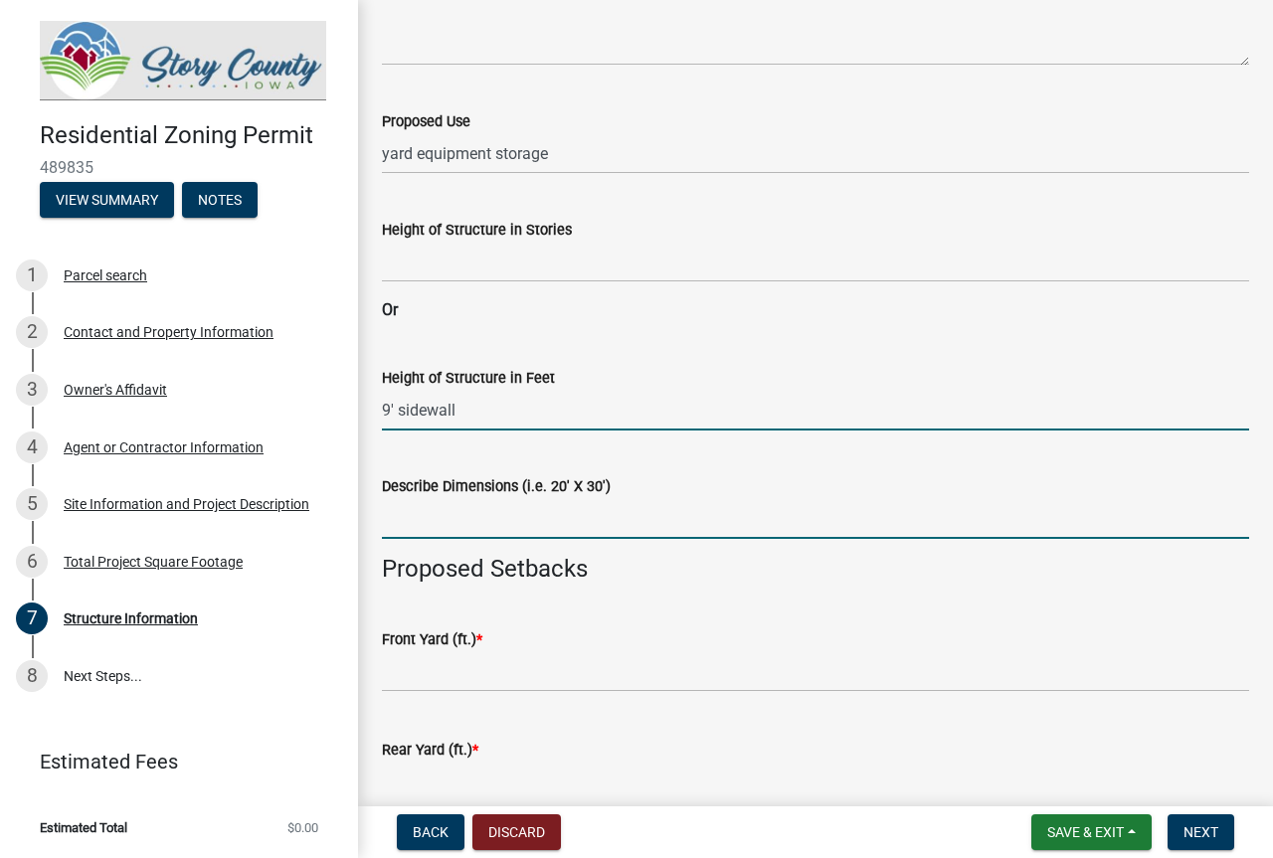
click at [548, 534] on input "Describe Dimensions (i.e. 20' X 30')" at bounding box center [815, 518] width 867 height 41
type input "24x30"
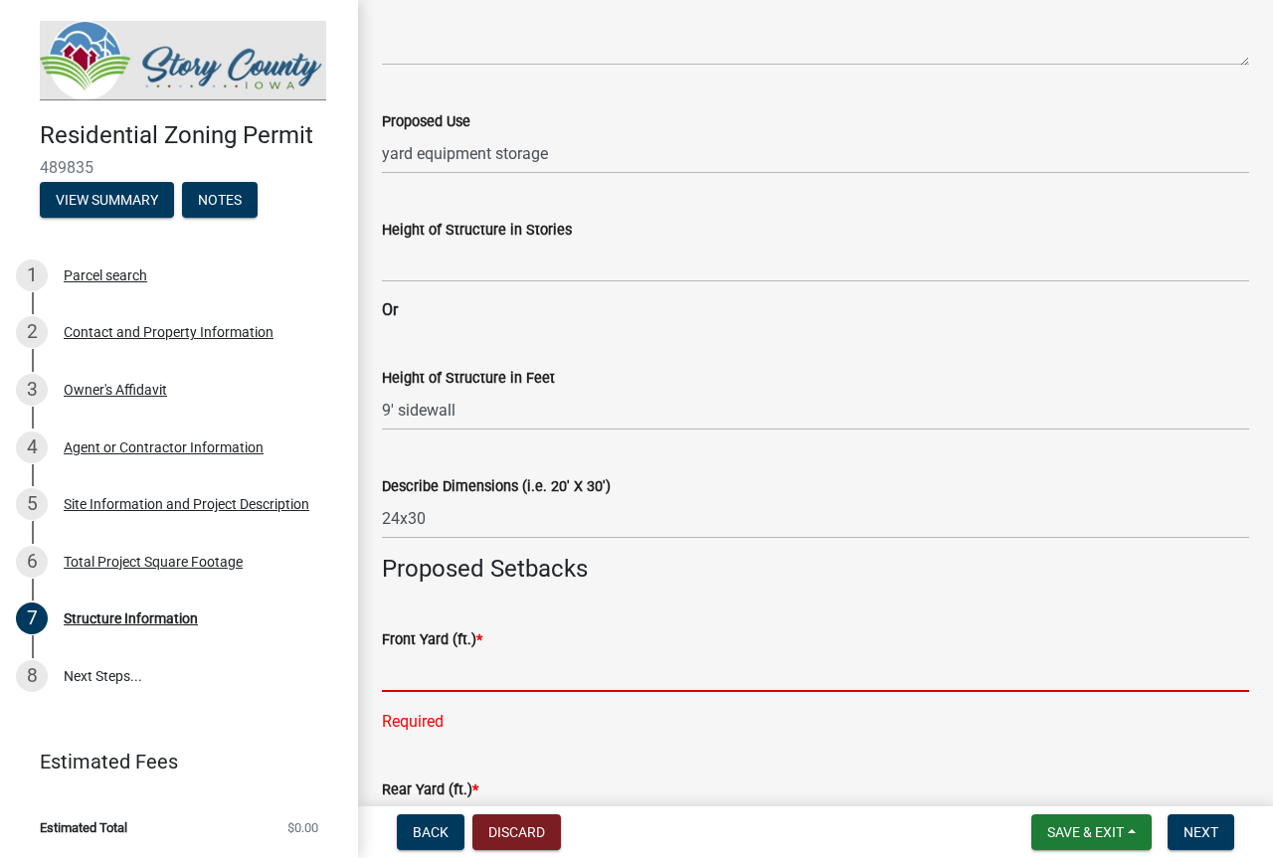
click at [463, 681] on input "text" at bounding box center [815, 671] width 867 height 41
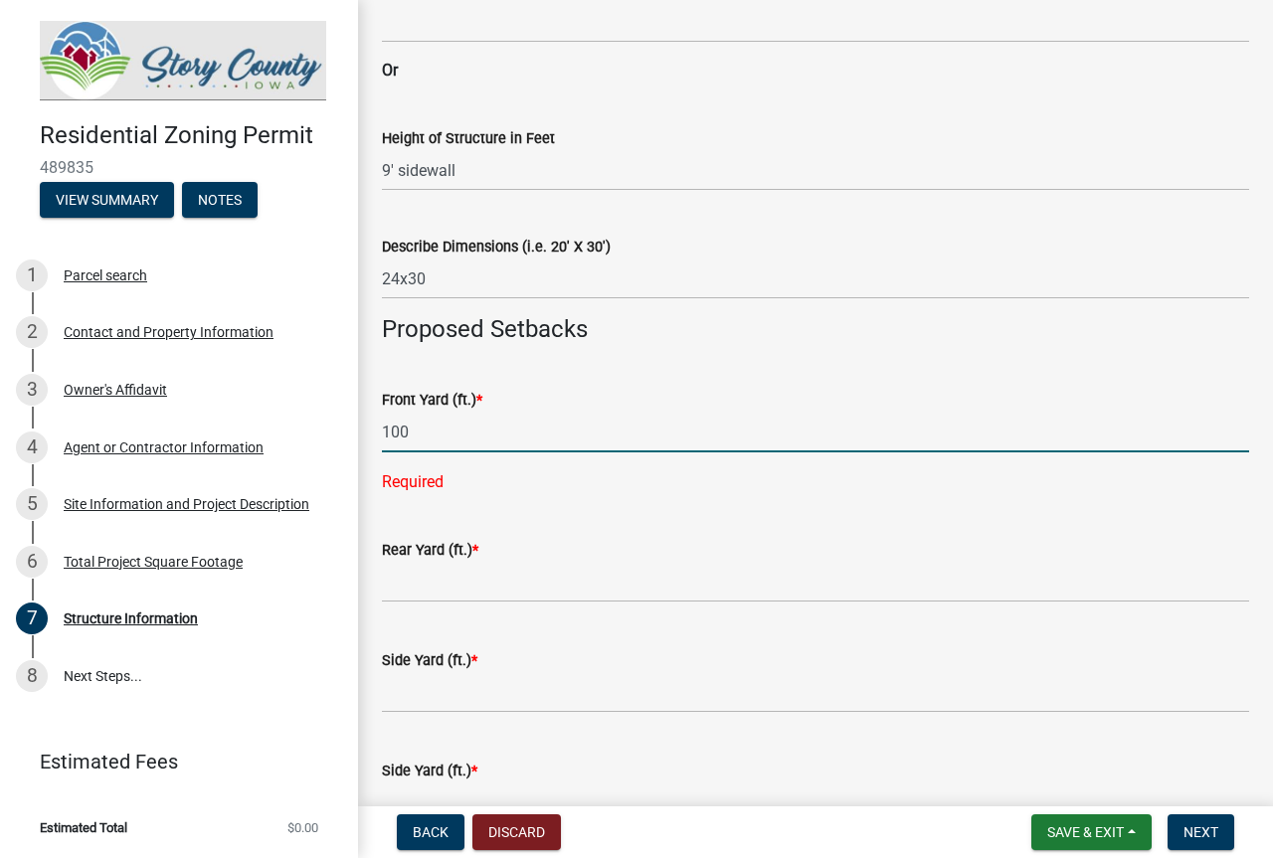
scroll to position [795, 0]
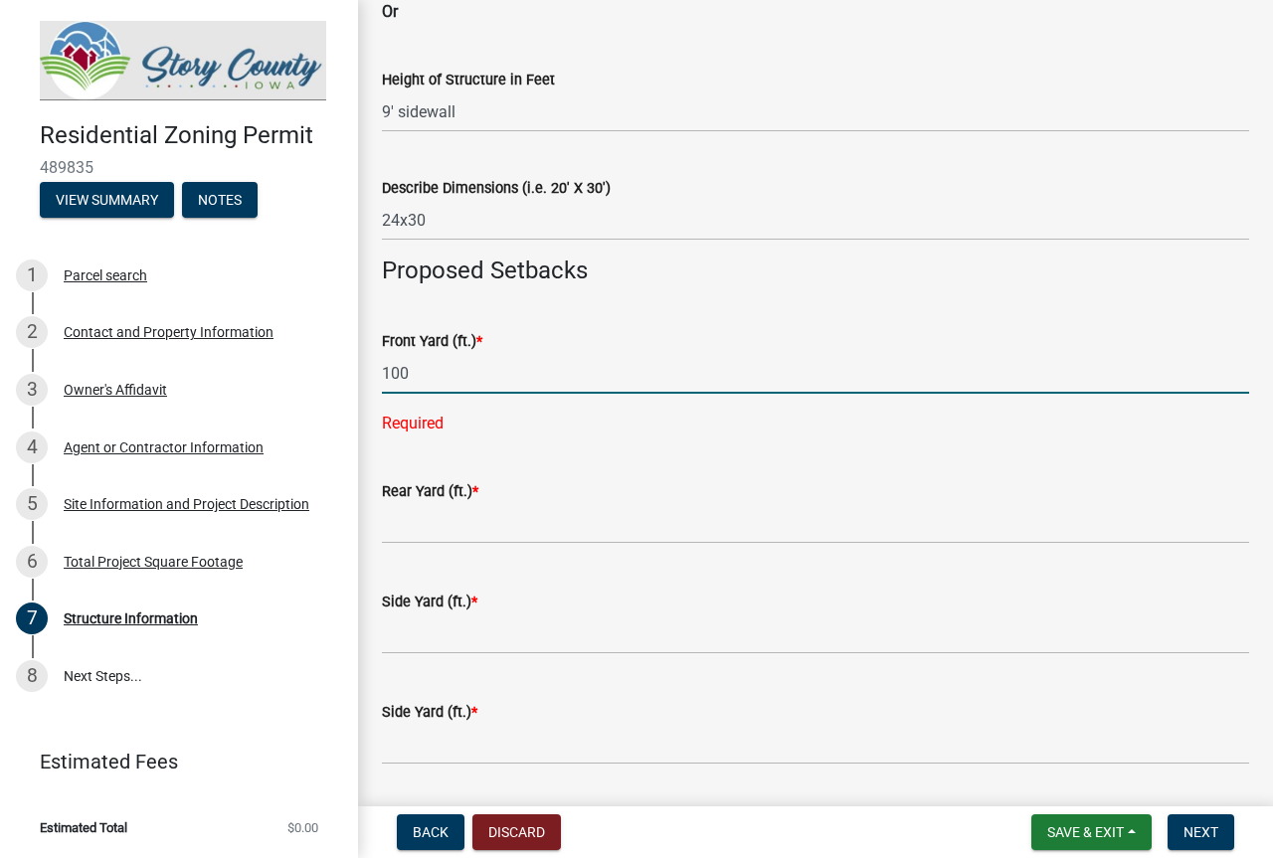
type input "100"
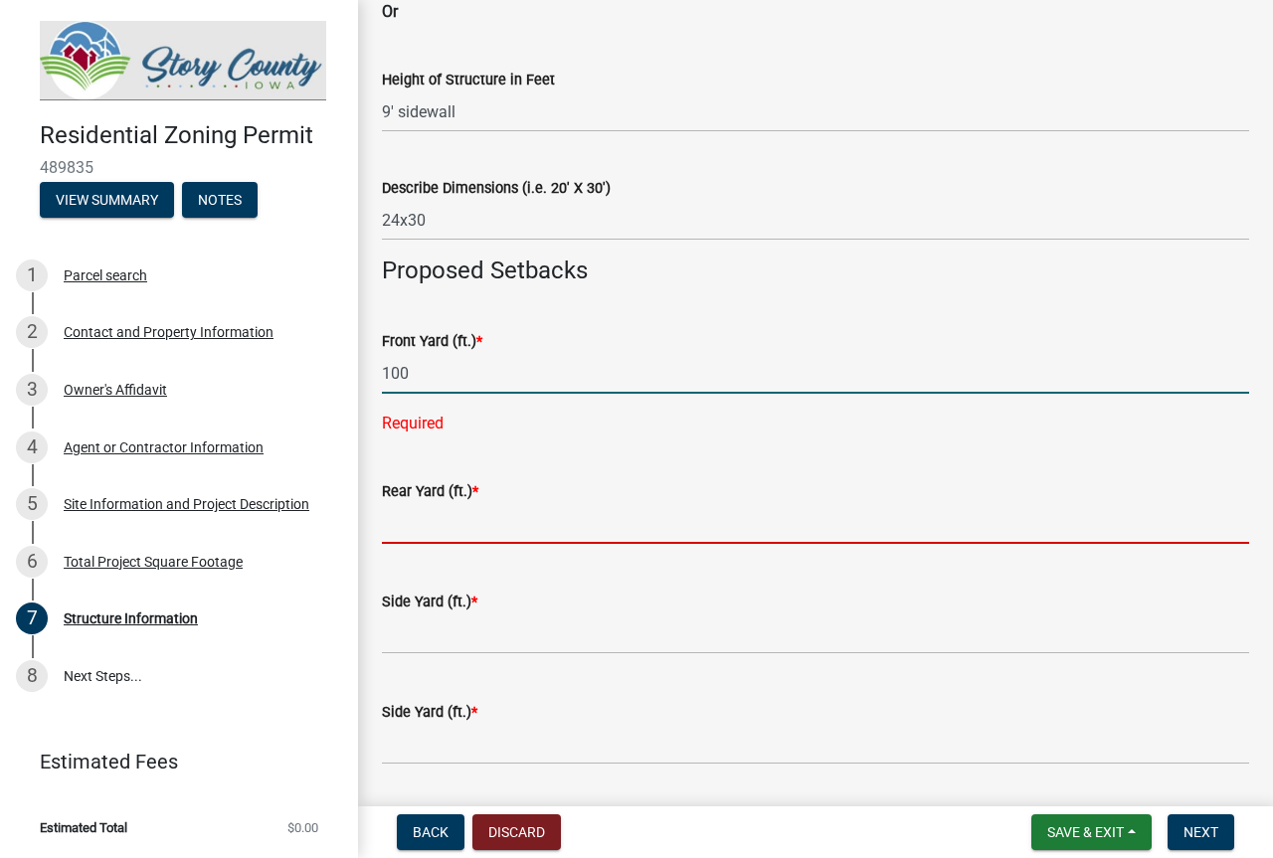
click at [481, 527] on wm-data-entity-input-list "**Enter information for only one (1) structure - you may select additional stru…" at bounding box center [815, 179] width 867 height 1726
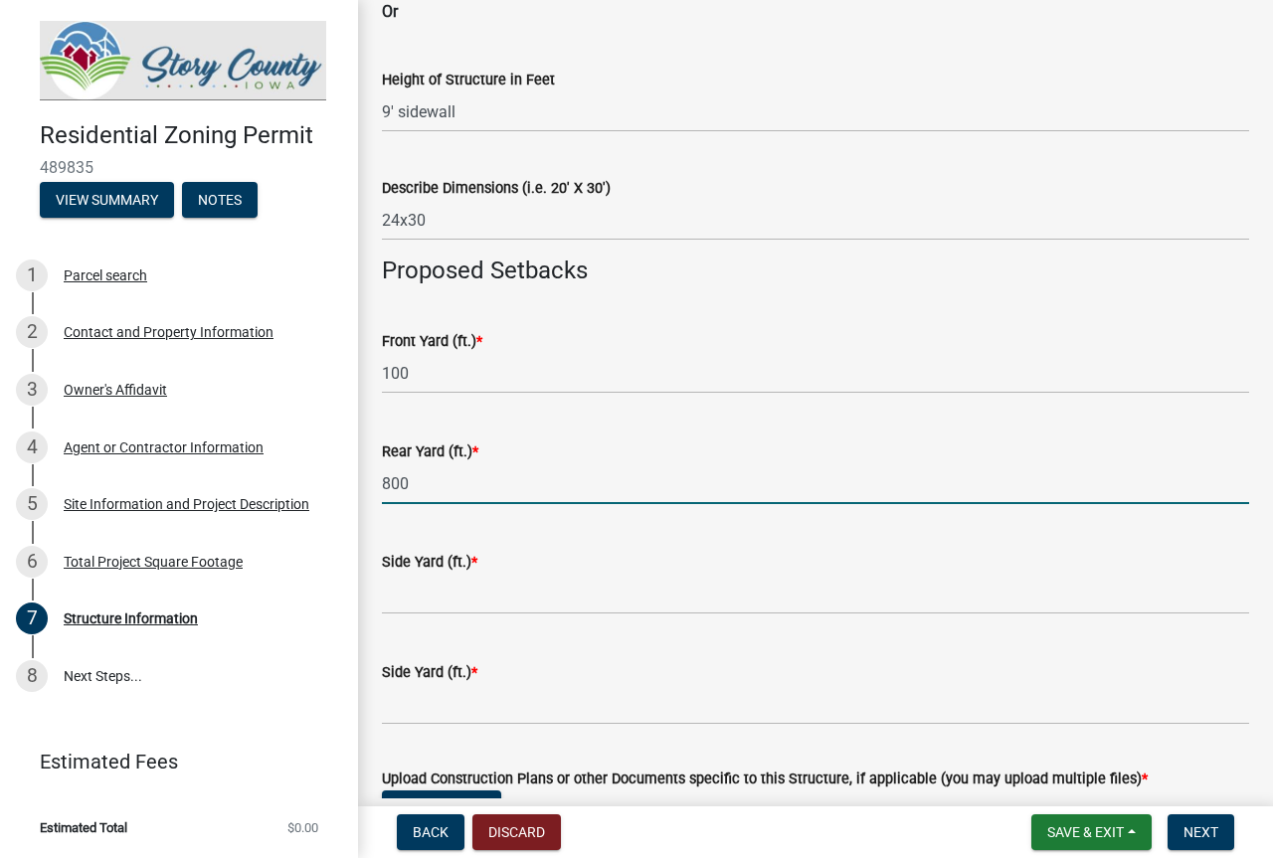
type input "800"
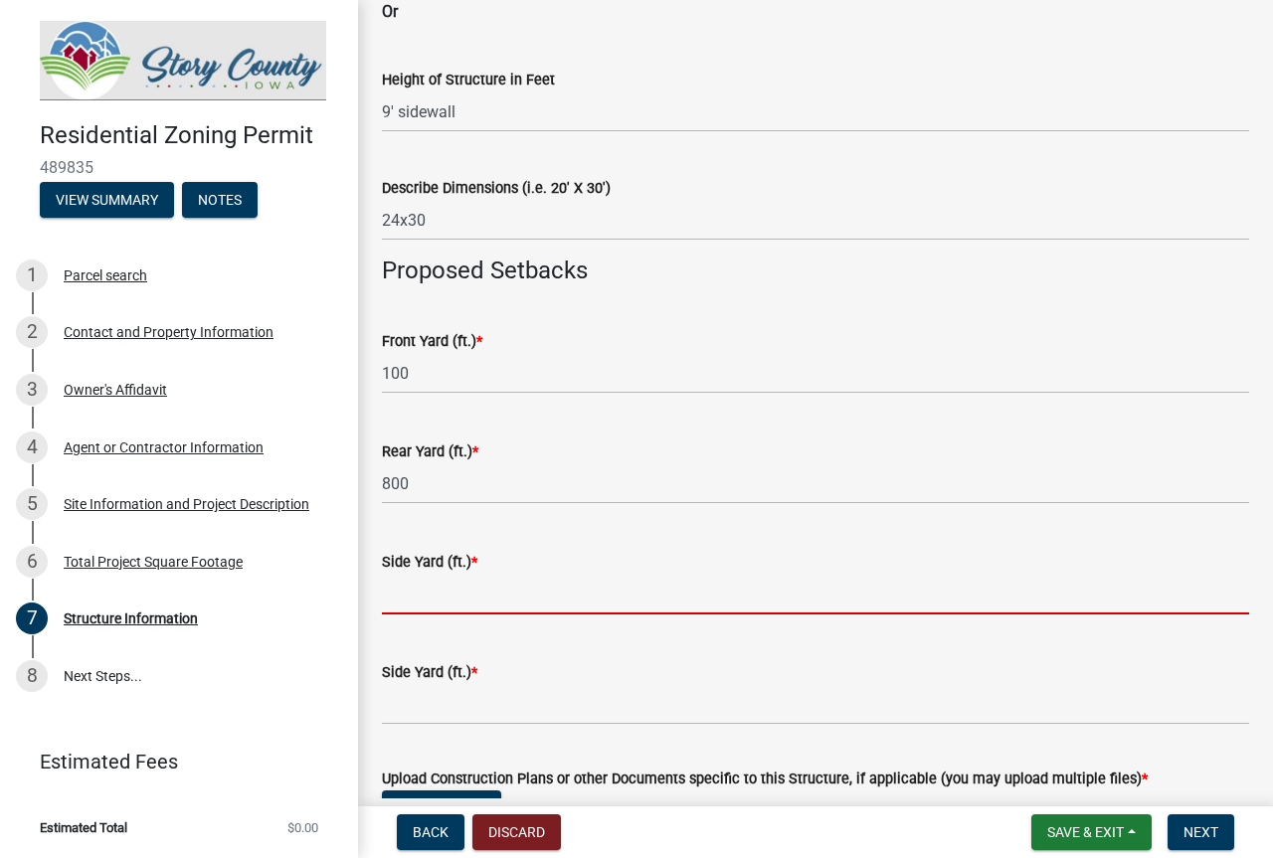
click at [469, 590] on input "text" at bounding box center [815, 594] width 867 height 41
type input "910"
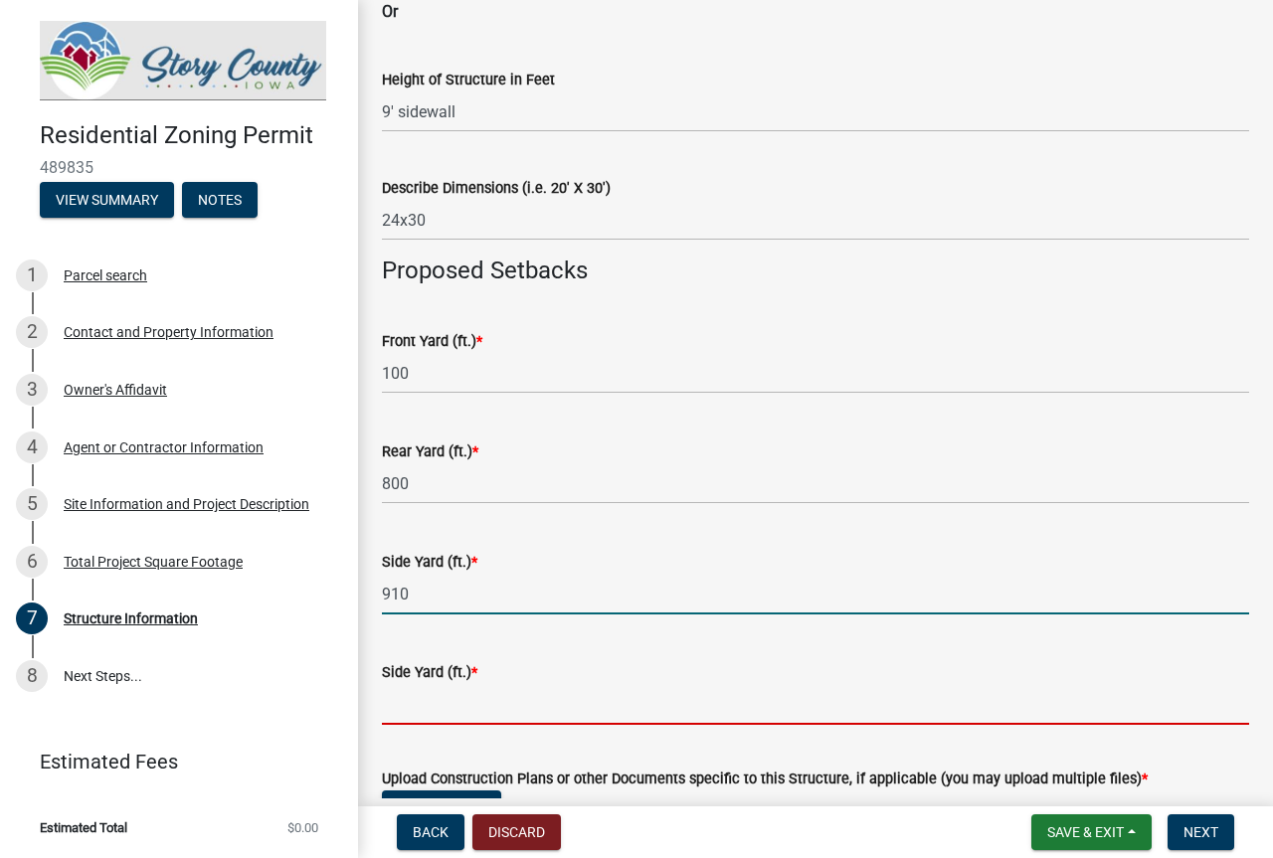
click at [450, 715] on input "text" at bounding box center [815, 704] width 867 height 41
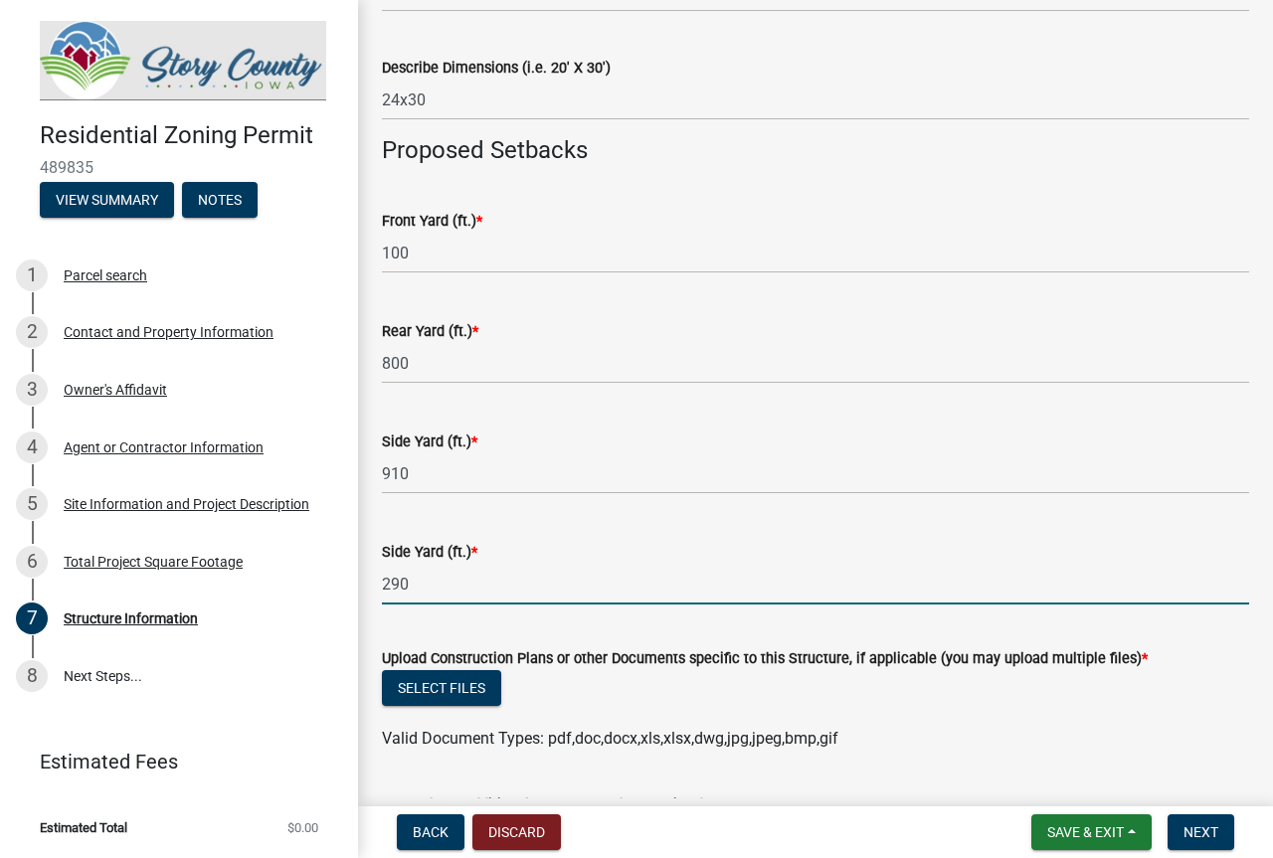
scroll to position [994, 0]
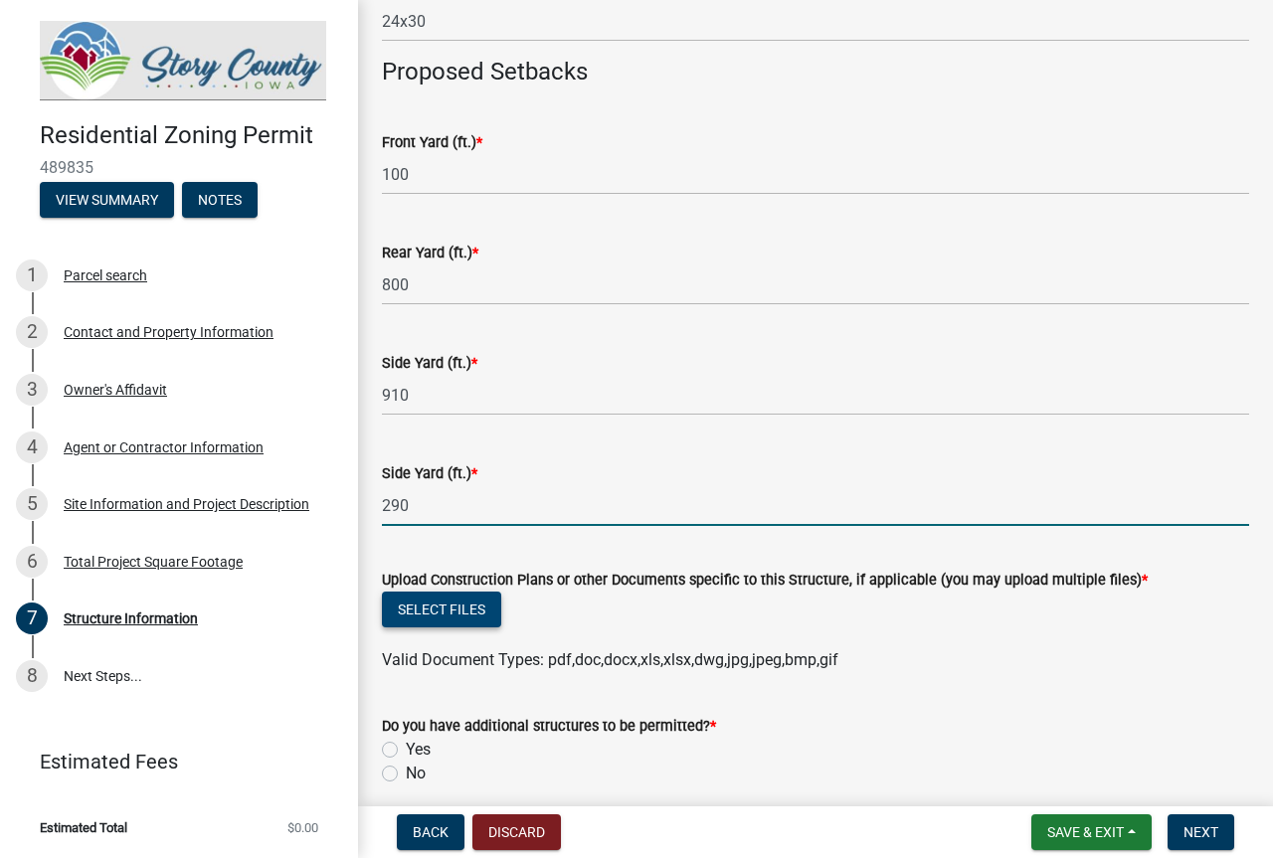
type input "290"
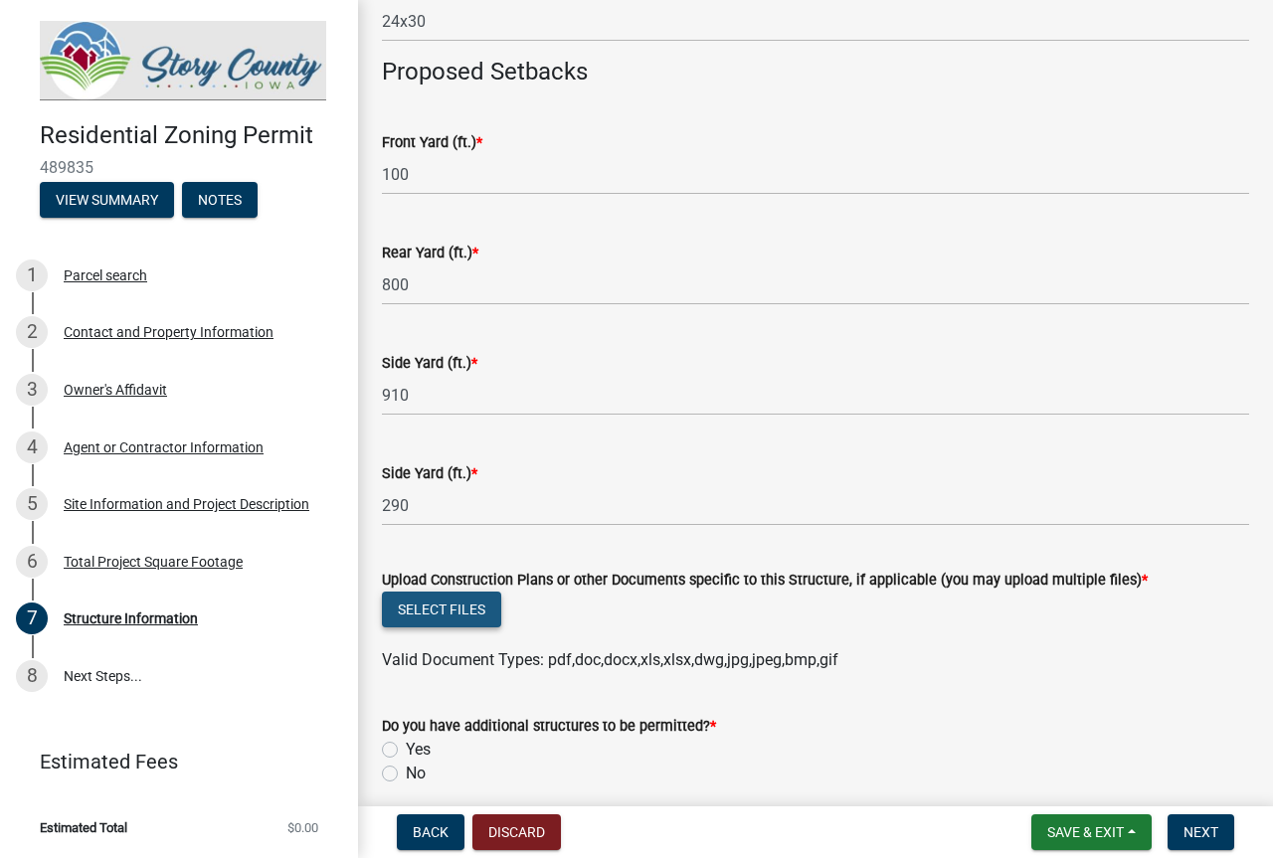
click at [458, 612] on button "Select files" at bounding box center [441, 610] width 119 height 36
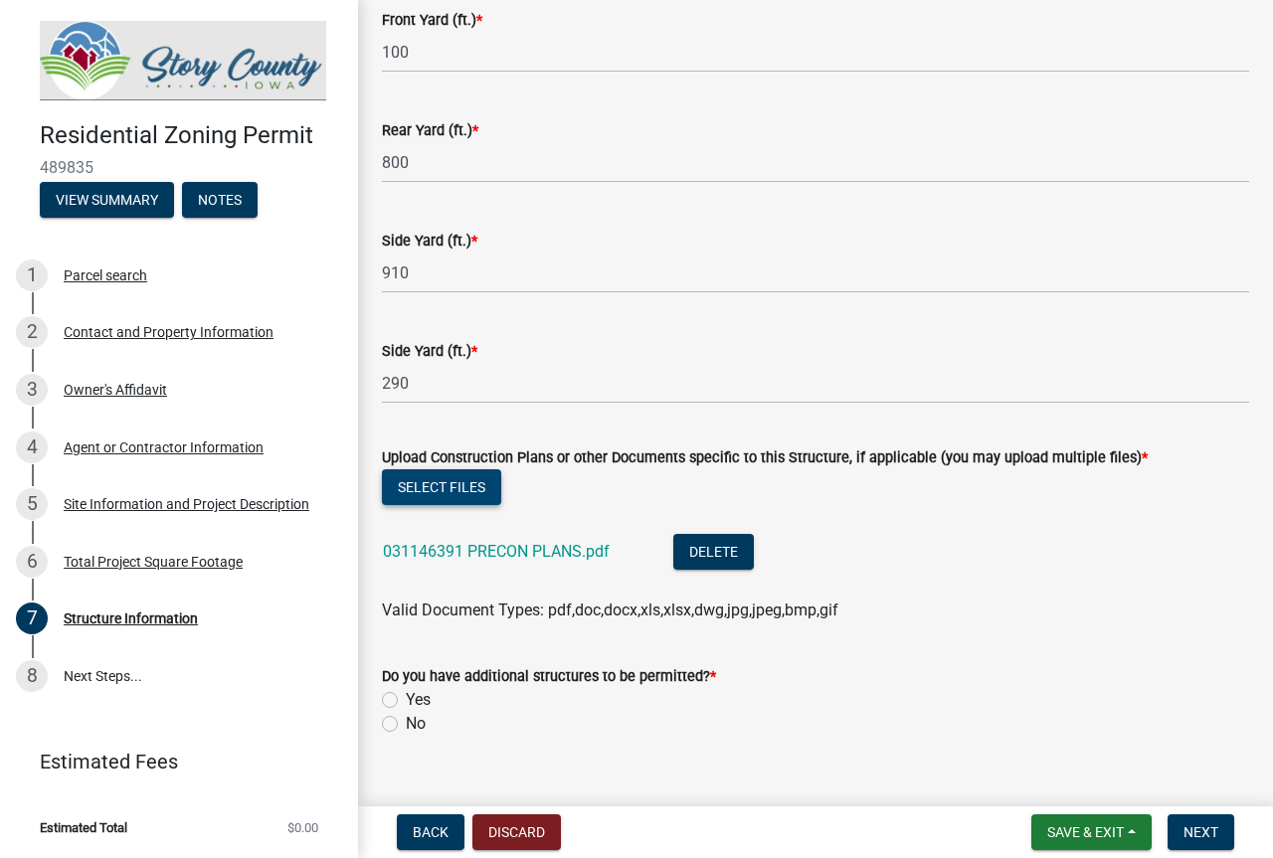
scroll to position [1149, 0]
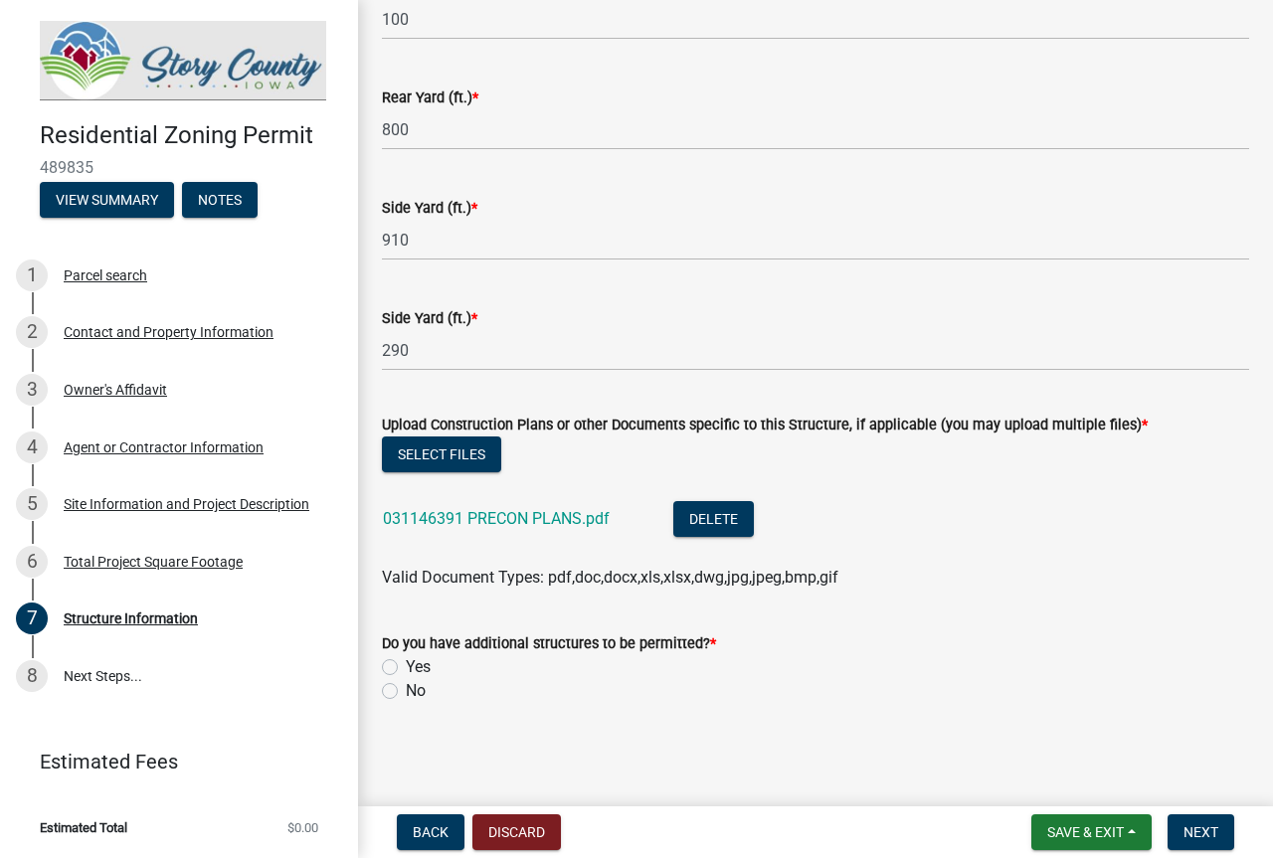
click at [406, 695] on label "No" at bounding box center [416, 691] width 20 height 24
click at [406, 692] on input "No" at bounding box center [412, 685] width 13 height 13
radio input "true"
click at [1187, 838] on span "Next" at bounding box center [1200, 832] width 35 height 16
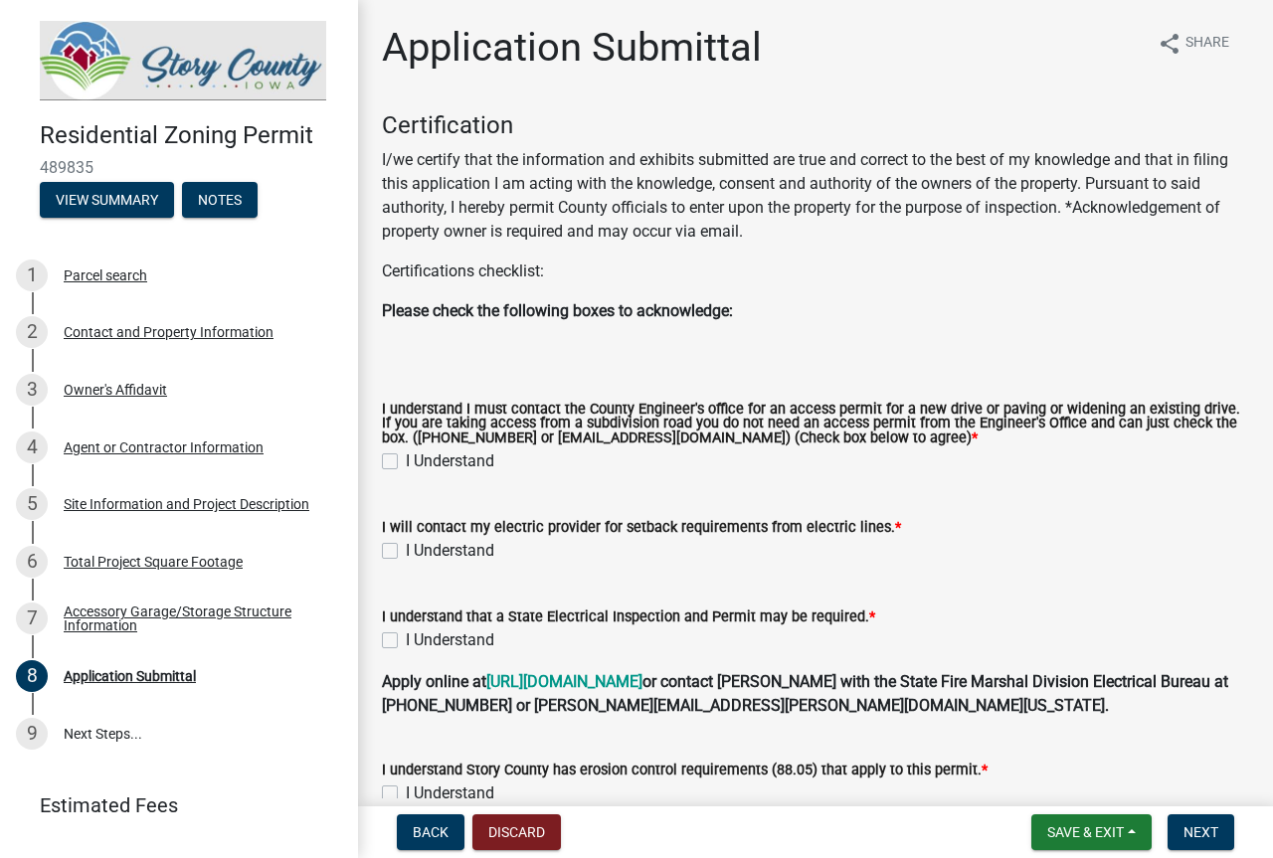
click at [406, 464] on label "I Understand" at bounding box center [450, 461] width 88 height 24
click at [406, 462] on input "I Understand" at bounding box center [412, 455] width 13 height 13
checkbox input "true"
click at [406, 553] on label "I Understand" at bounding box center [450, 551] width 88 height 24
click at [406, 552] on input "I Understand" at bounding box center [412, 545] width 13 height 13
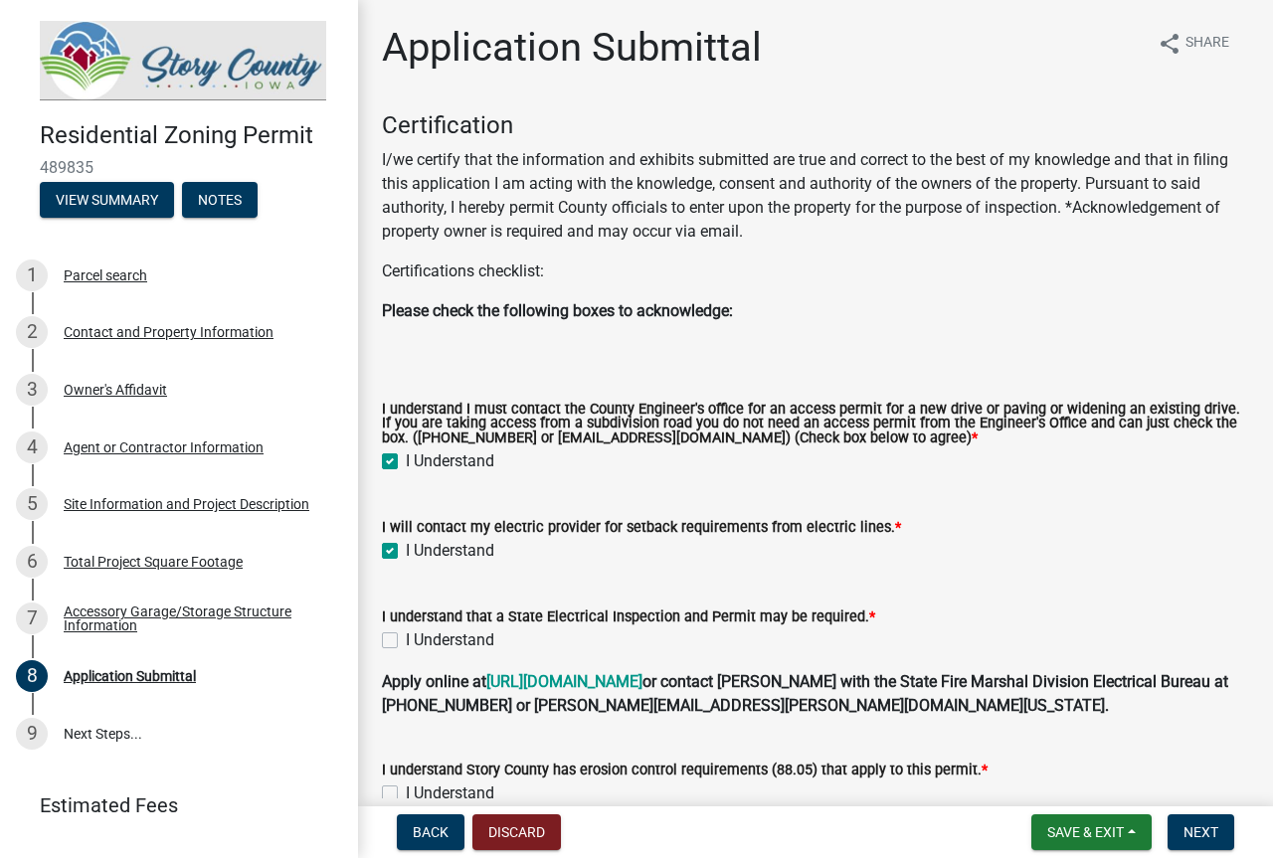
checkbox input "true"
click at [406, 647] on label "I Understand" at bounding box center [450, 640] width 88 height 24
click at [406, 641] on input "I Understand" at bounding box center [412, 634] width 13 height 13
checkbox input "true"
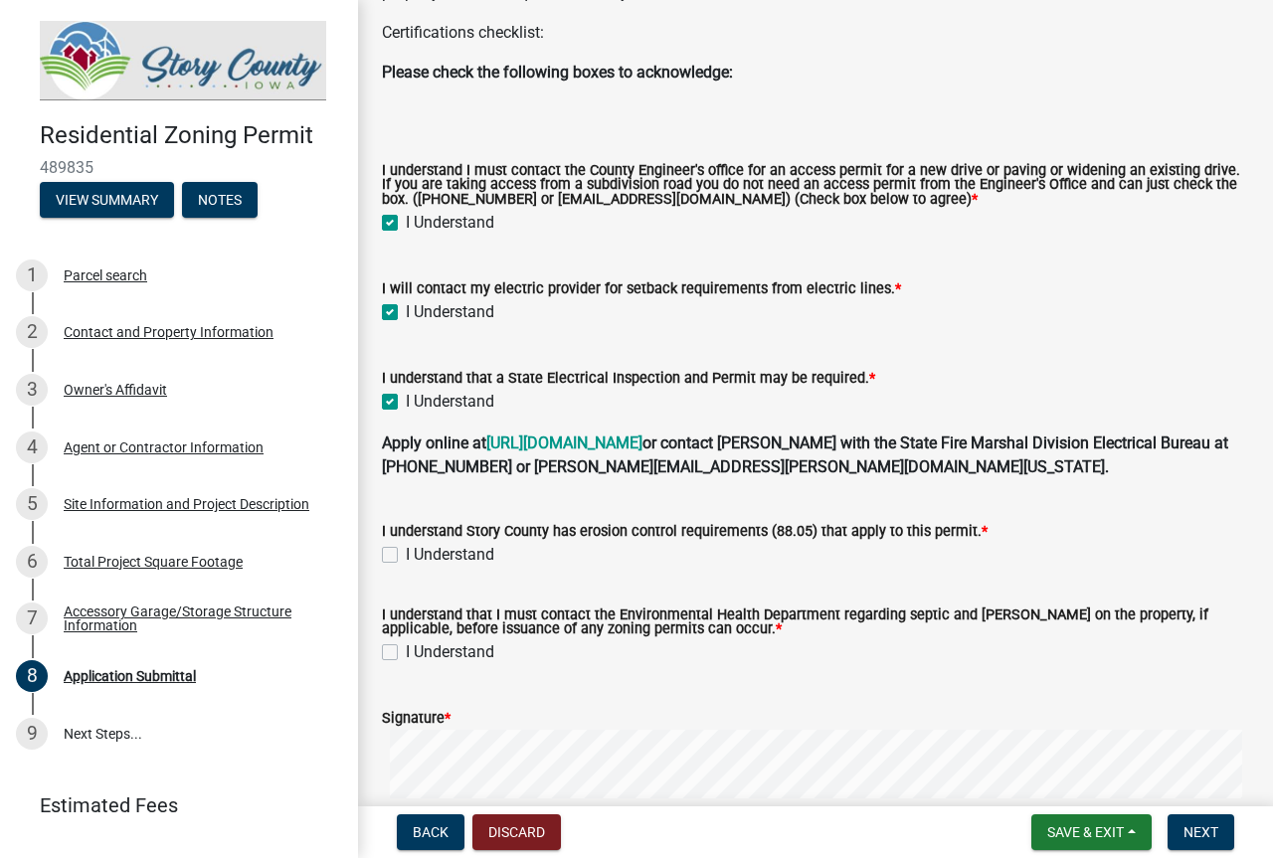
scroll to position [298, 0]
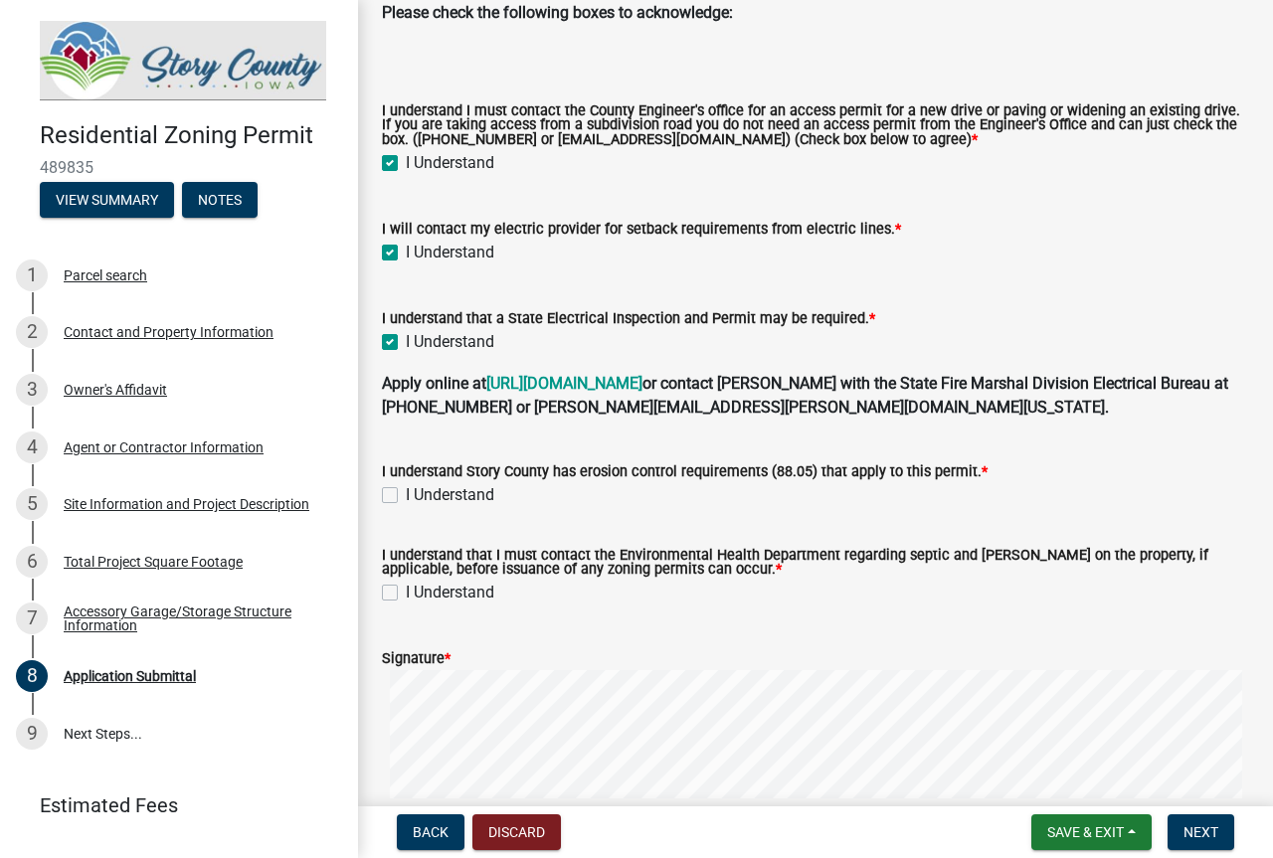
click at [406, 498] on label "I Understand" at bounding box center [450, 495] width 88 height 24
click at [406, 496] on input "I Understand" at bounding box center [412, 489] width 13 height 13
checkbox input "true"
click at [406, 596] on label "I Understand" at bounding box center [450, 593] width 88 height 24
click at [406, 594] on input "I Understand" at bounding box center [412, 587] width 13 height 13
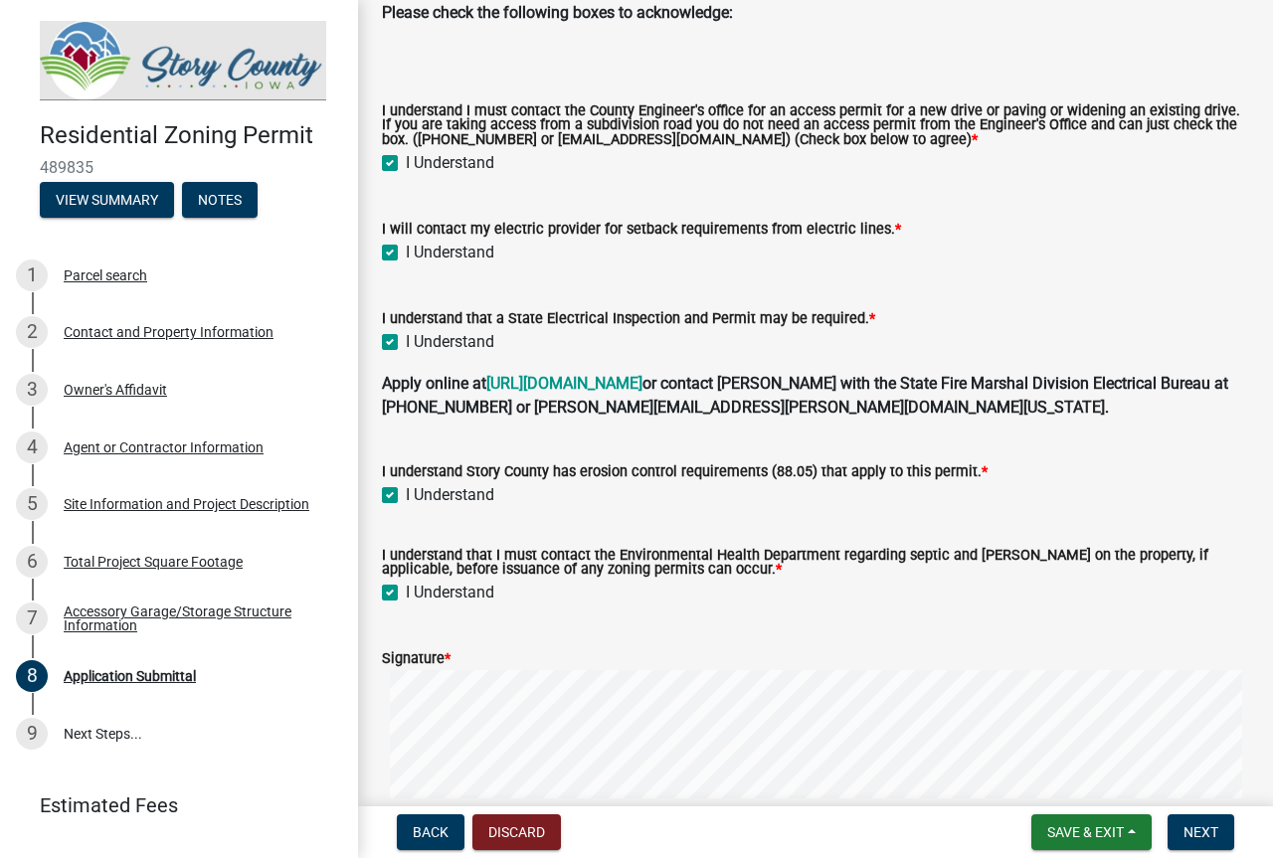
checkbox input "true"
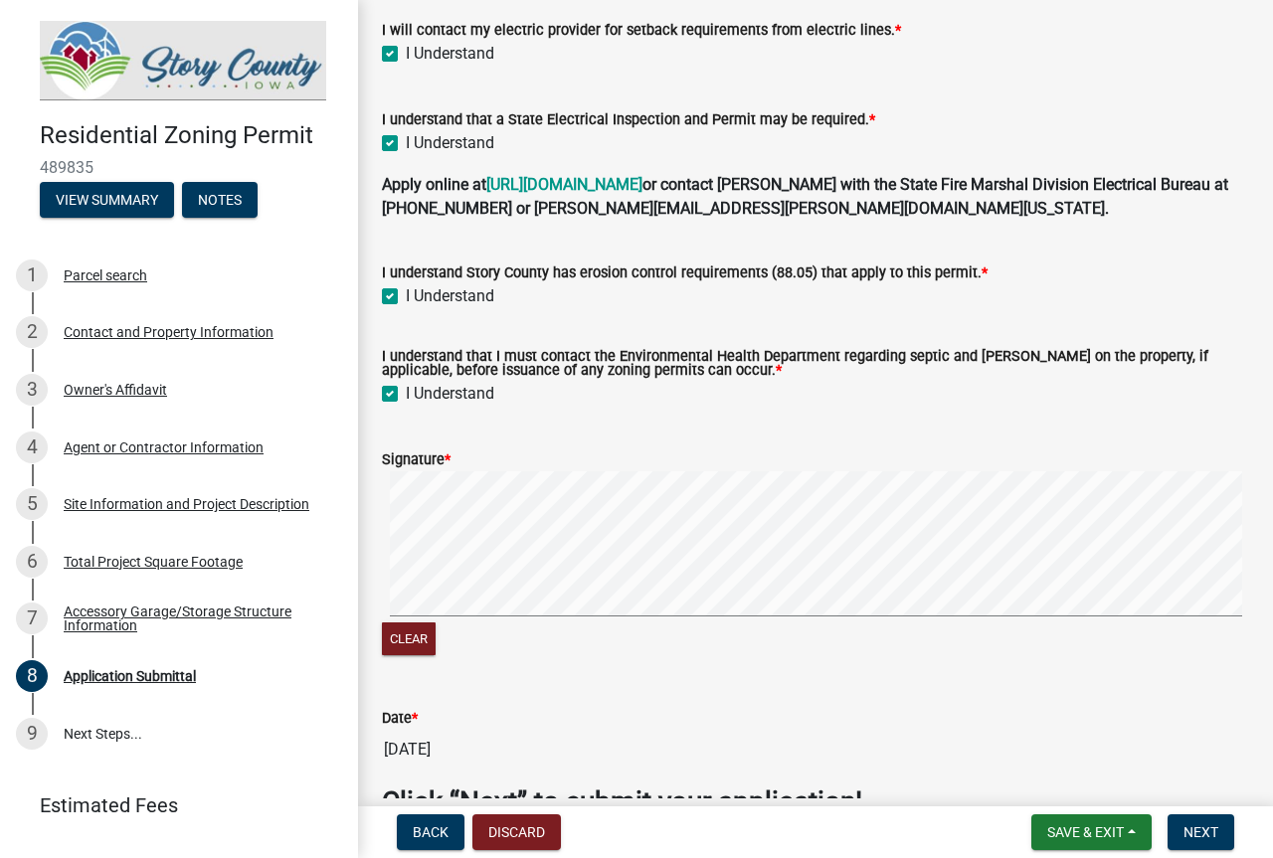
scroll to position [596, 0]
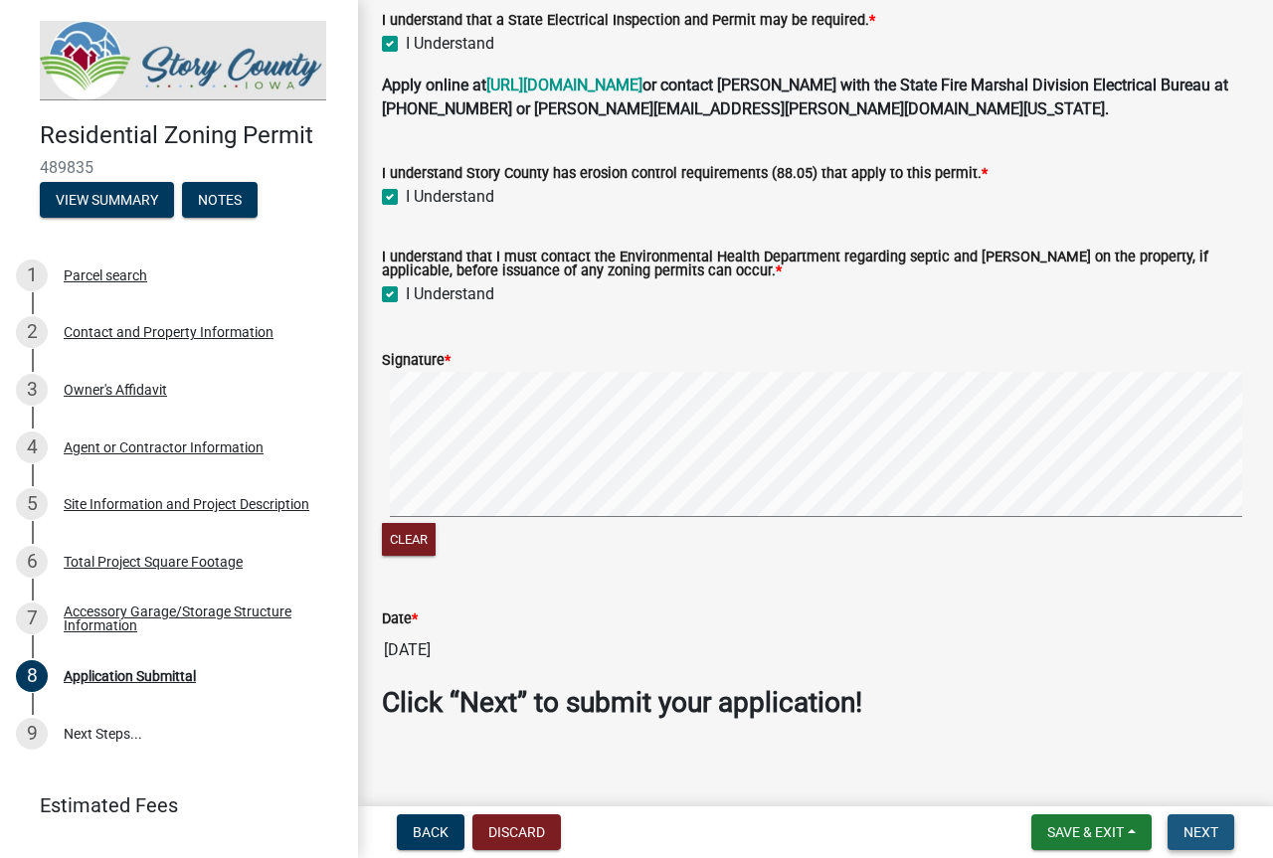
click at [1194, 841] on button "Next" at bounding box center [1200, 832] width 67 height 36
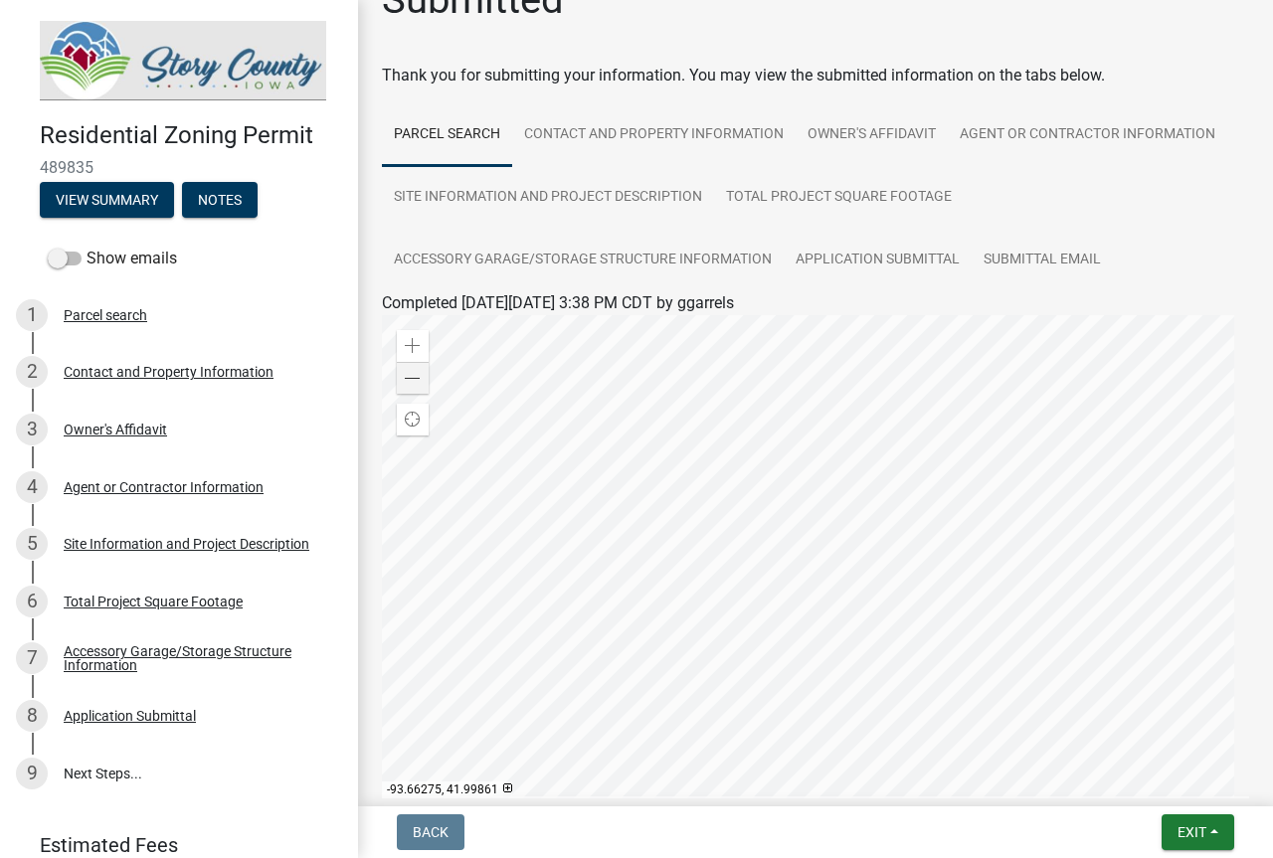
scroll to position [0, 0]
